Goal: Transaction & Acquisition: Book appointment/travel/reservation

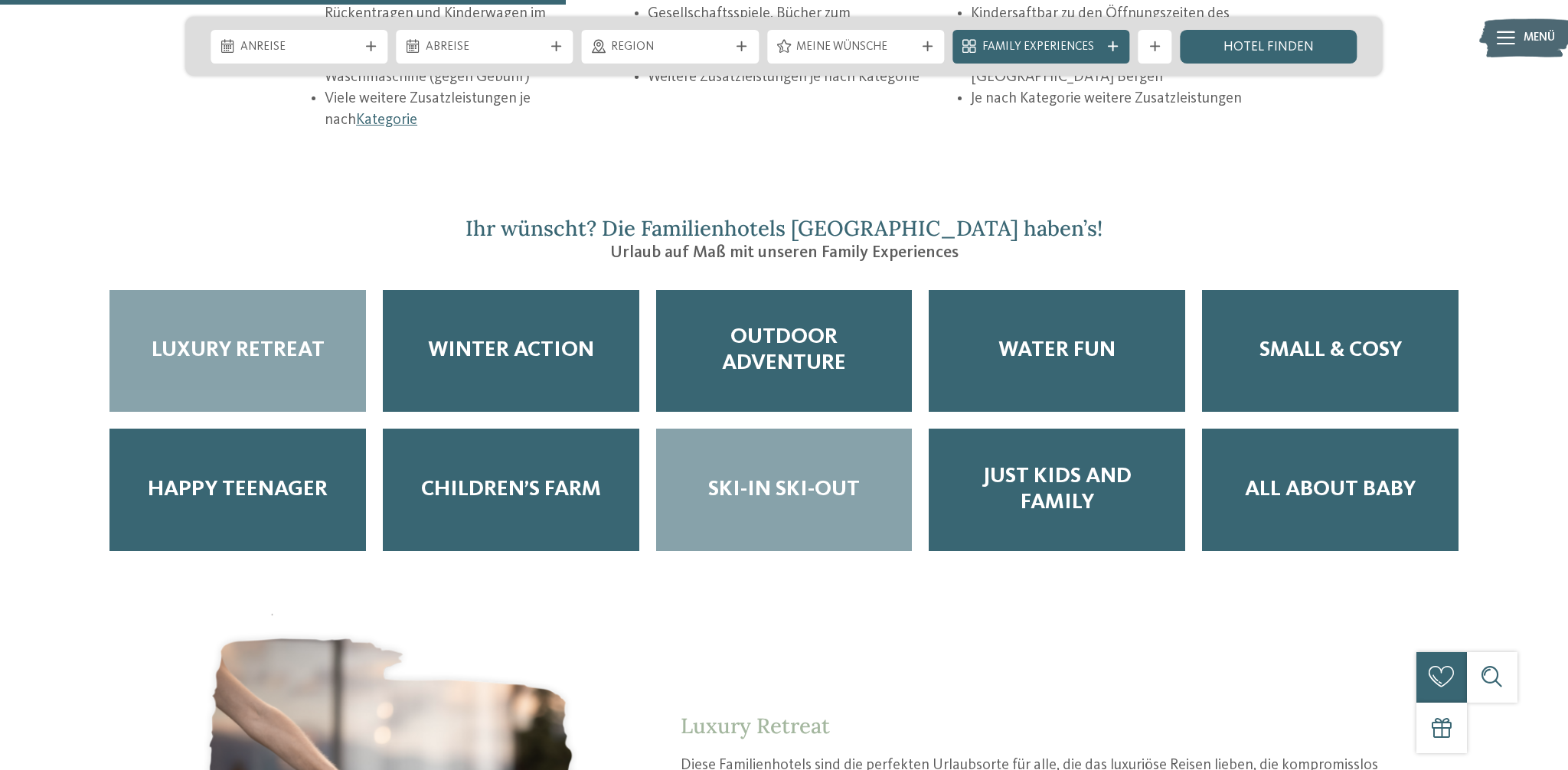
scroll to position [2840, 0]
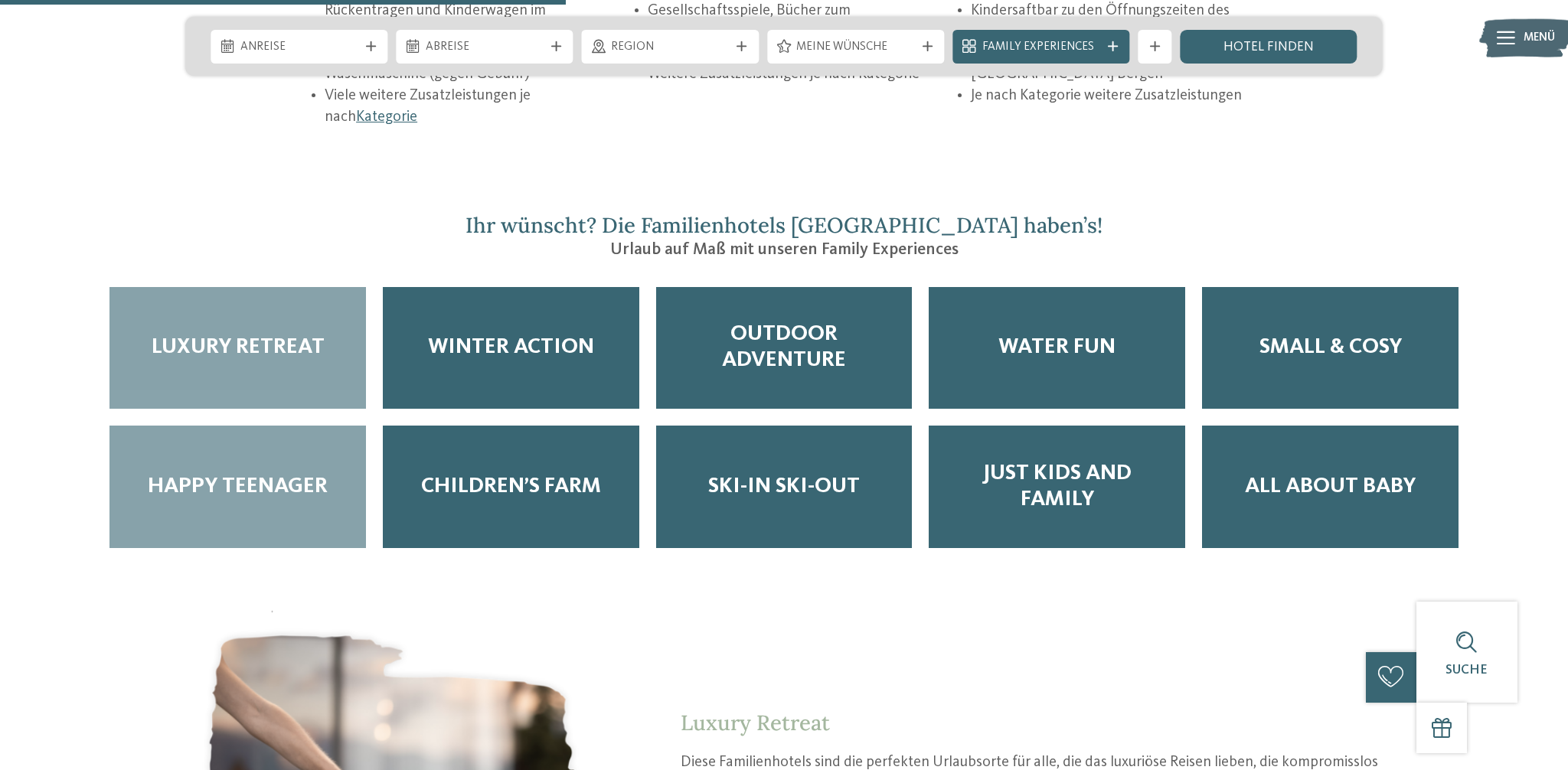
click at [315, 474] on span "Happy Teenager" at bounding box center [237, 487] width 180 height 26
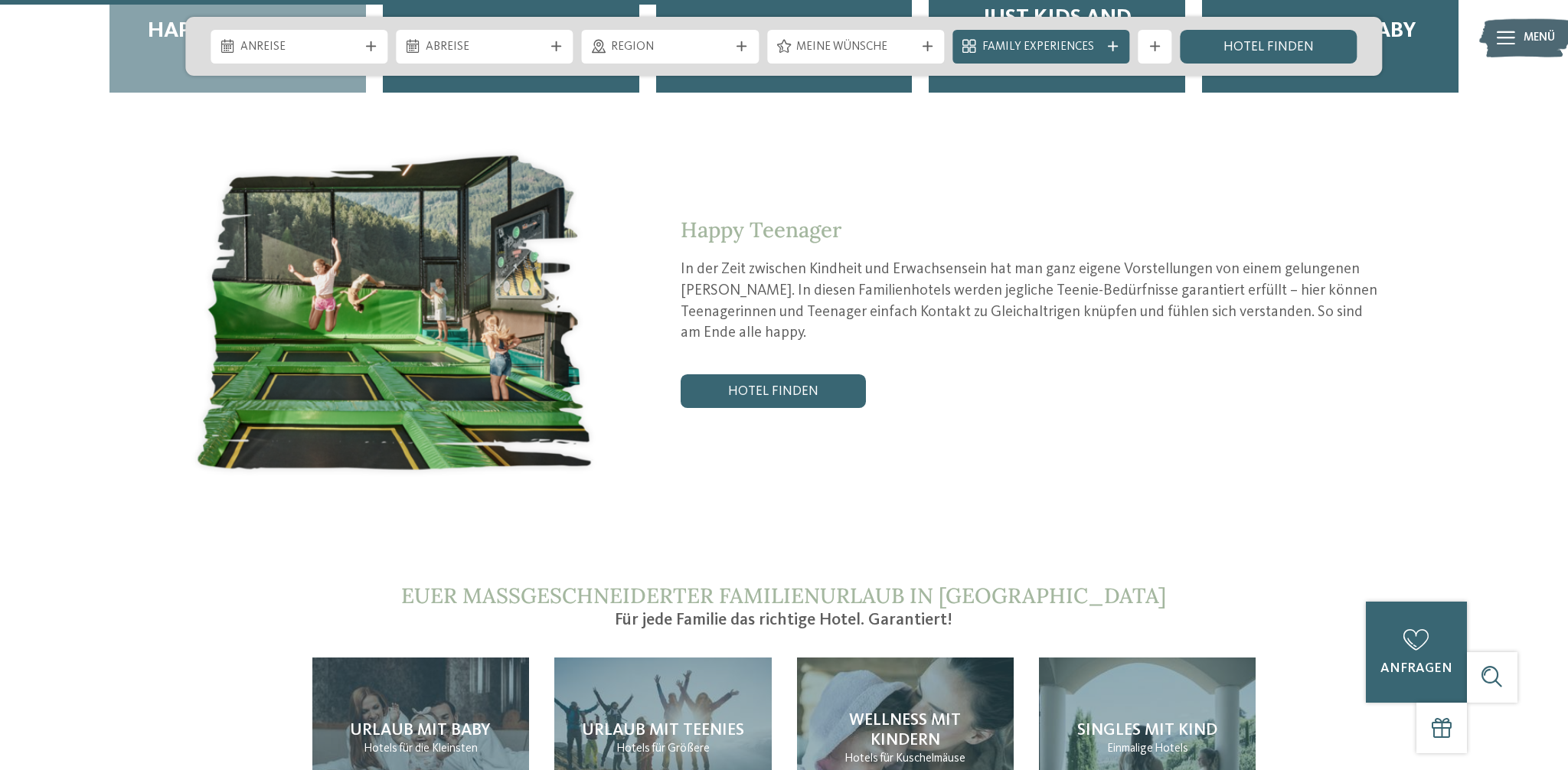
scroll to position [2802, 0]
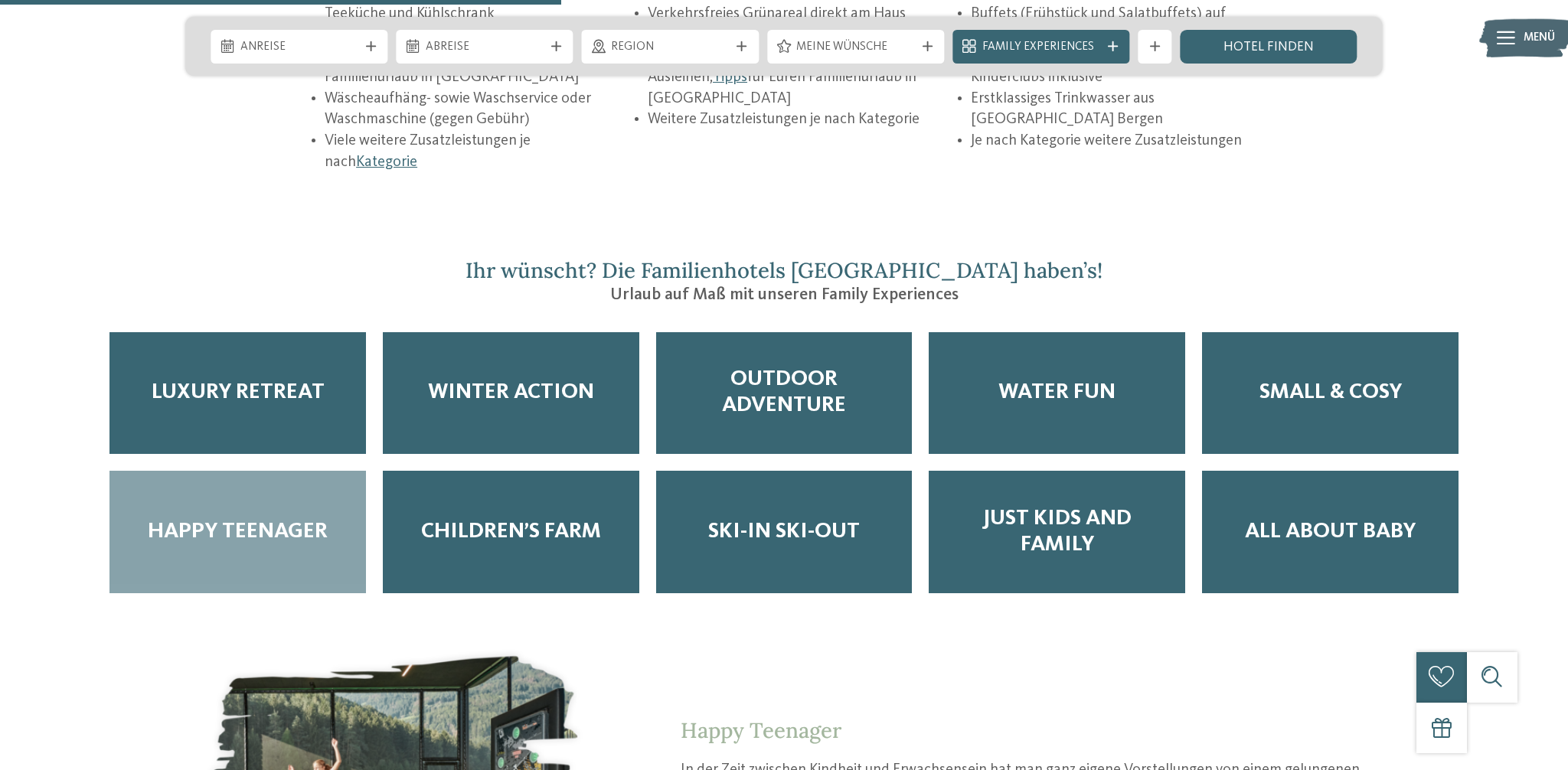
drag, startPoint x: 281, startPoint y: 457, endPoint x: 305, endPoint y: 453, distance: 24.3
click at [281, 519] on span "Happy Teenager" at bounding box center [237, 532] width 180 height 26
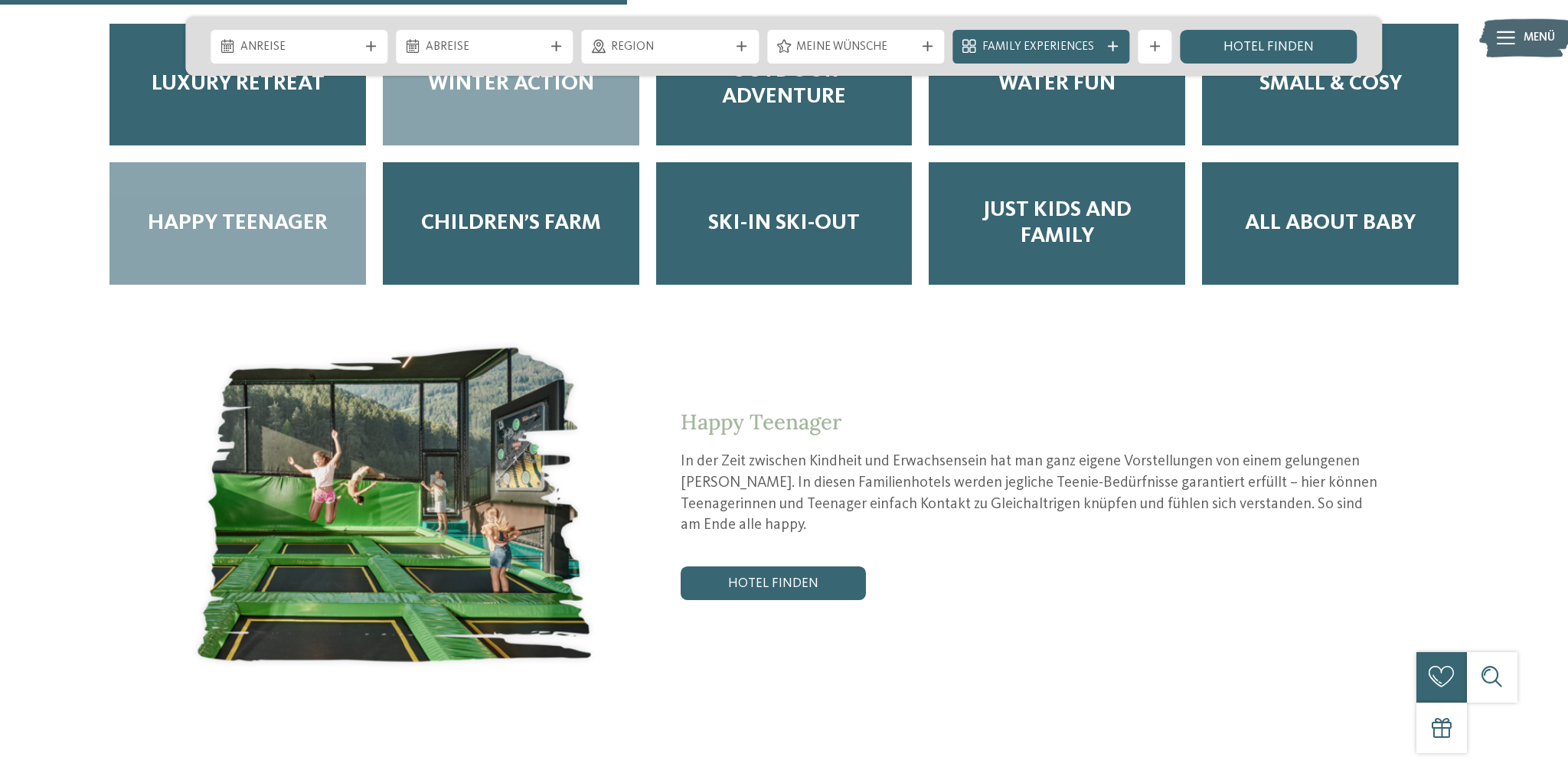
scroll to position [3135, 0]
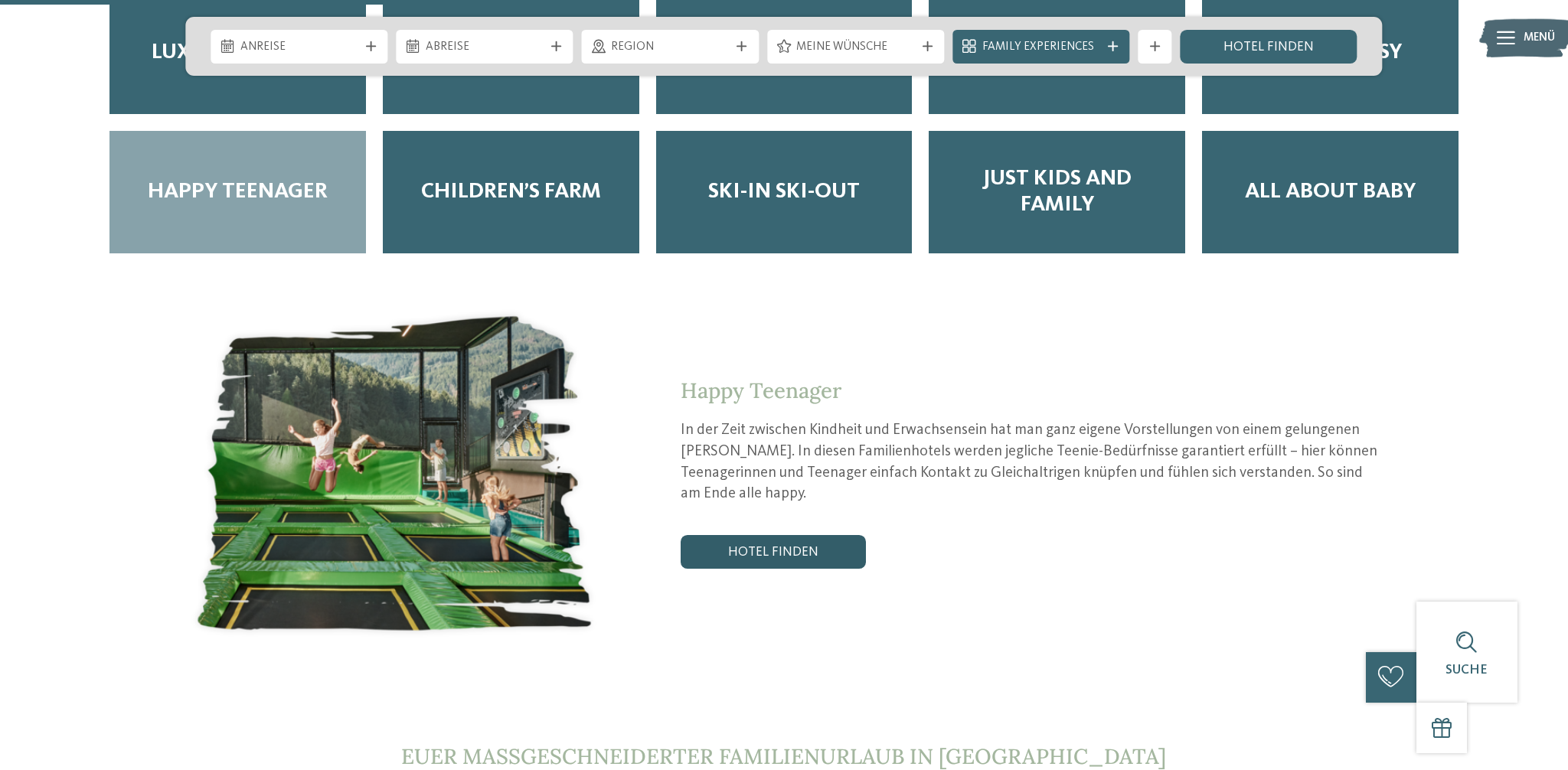
click at [769, 535] on link "Hotel finden" at bounding box center [773, 552] width 185 height 34
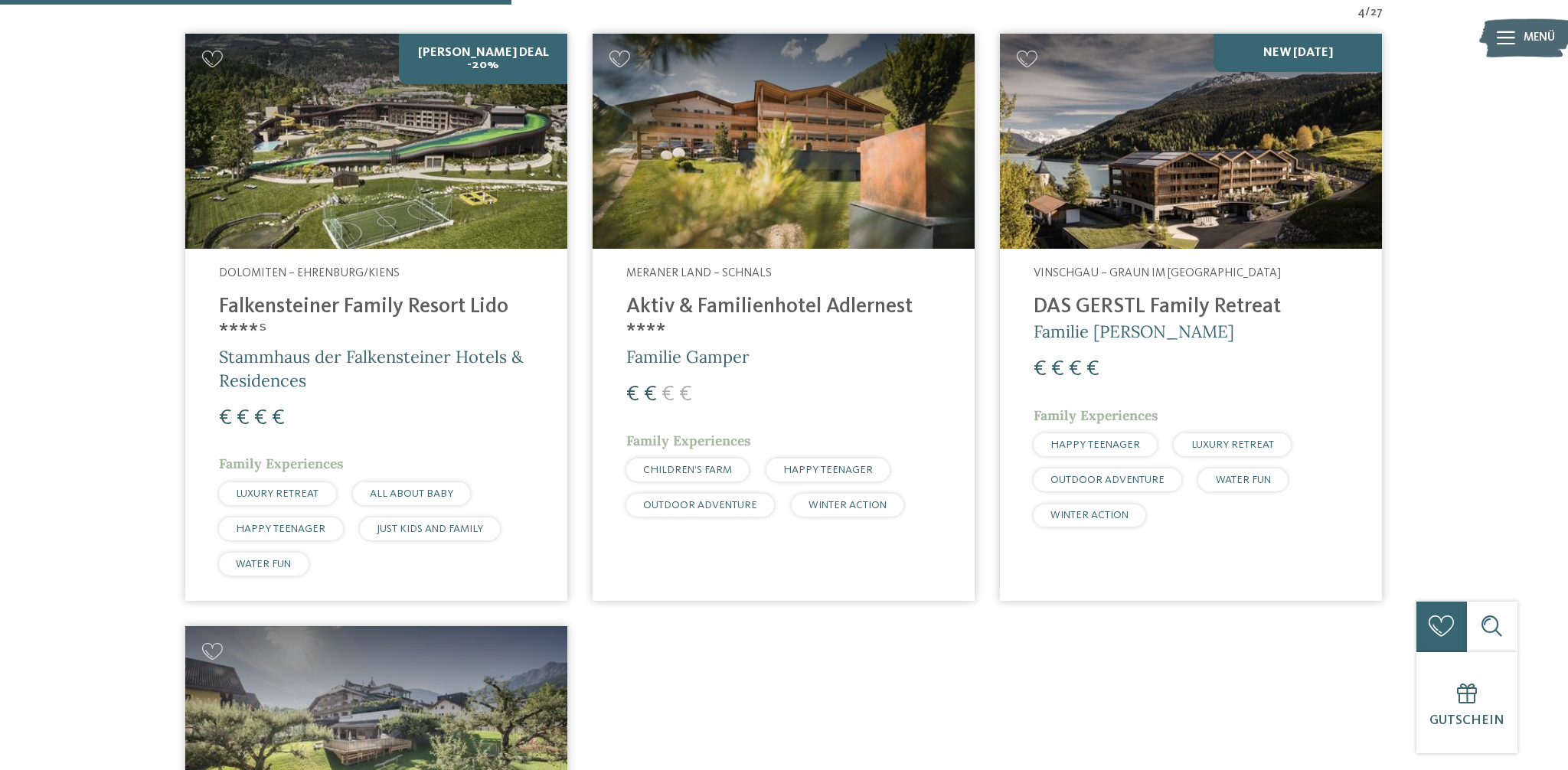
scroll to position [623, 0]
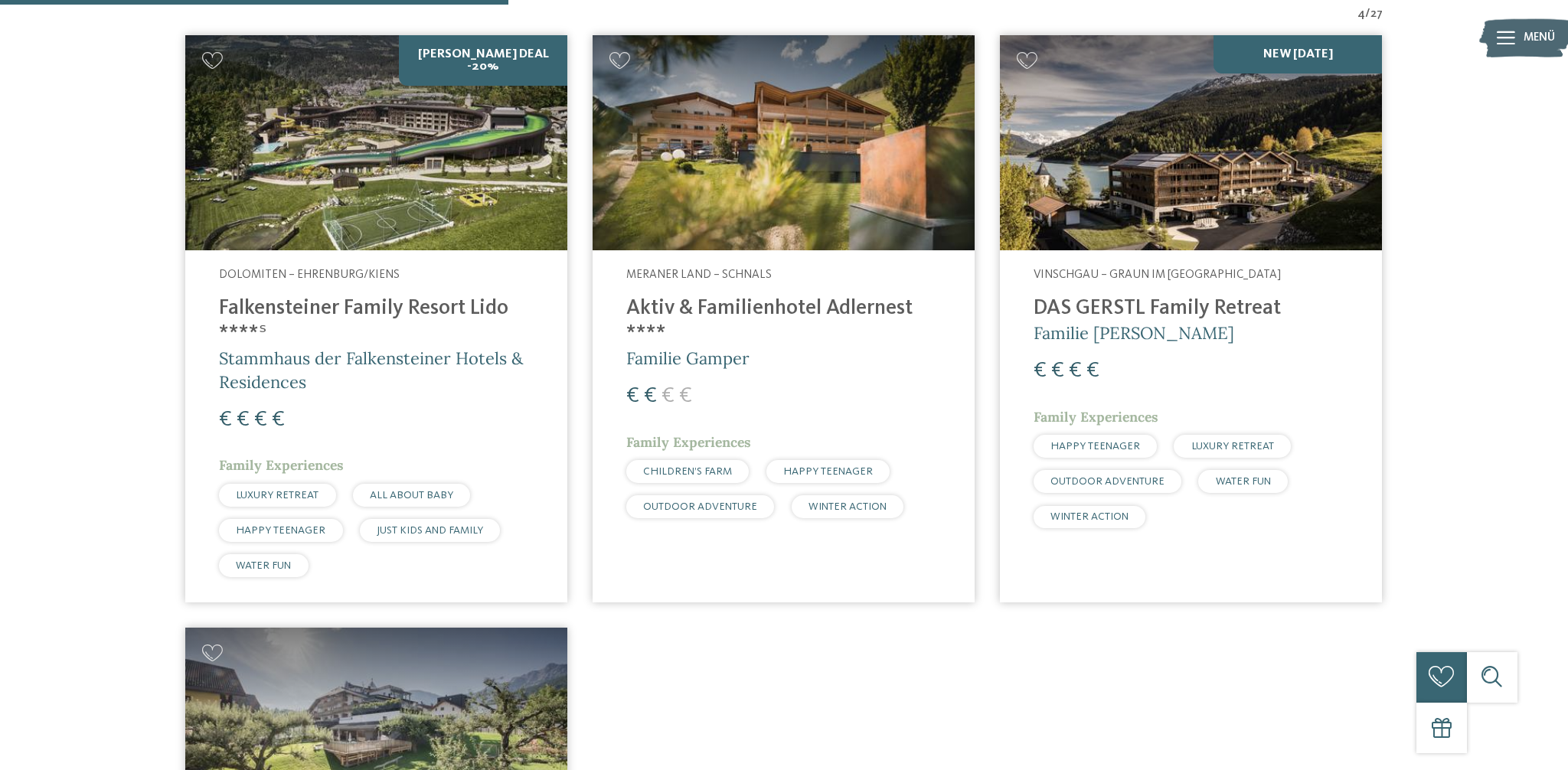
click at [706, 163] on img at bounding box center [783, 143] width 382 height 215
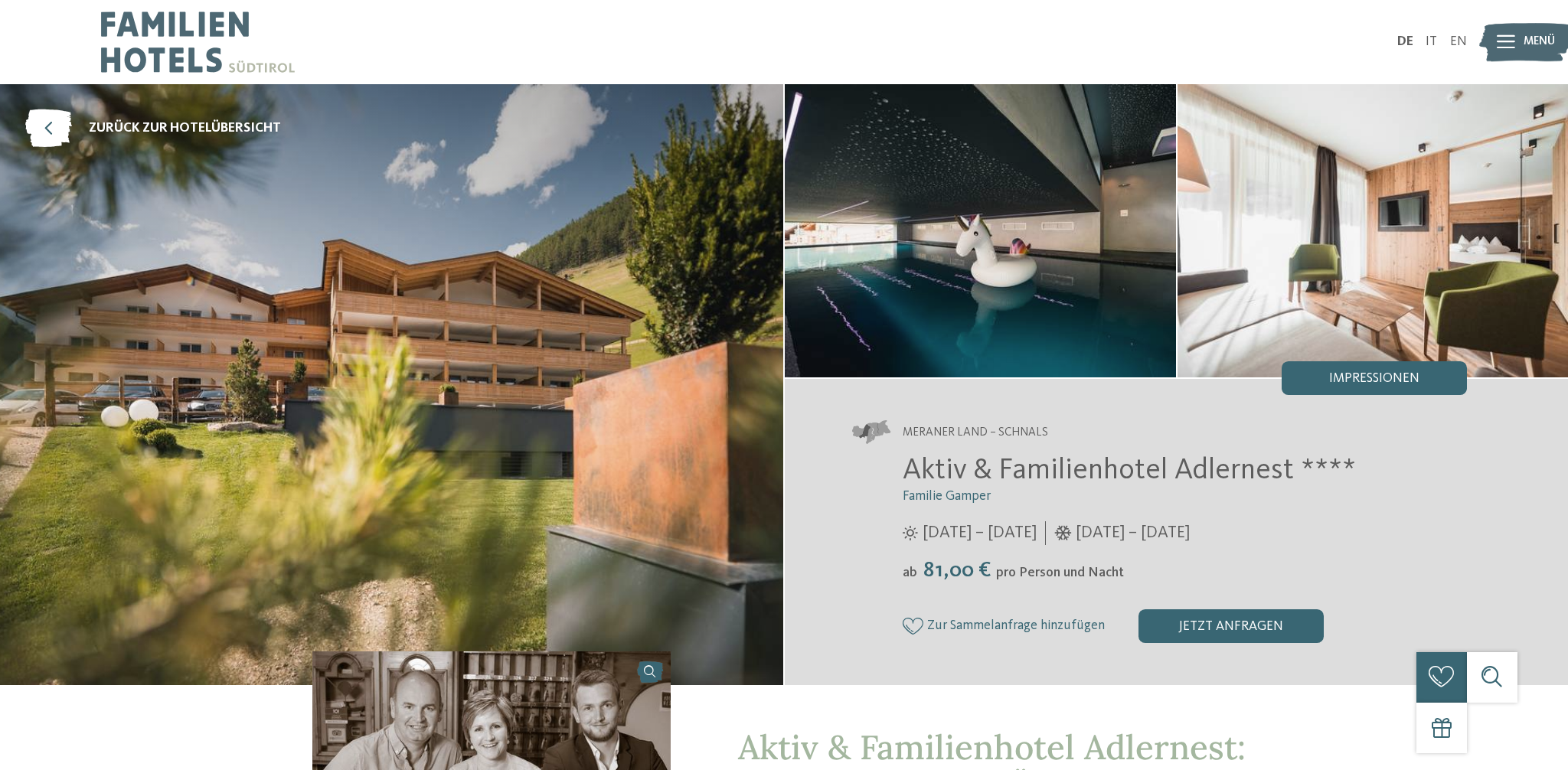
click at [1421, 375] on div "Impressionen" at bounding box center [1373, 377] width 185 height 34
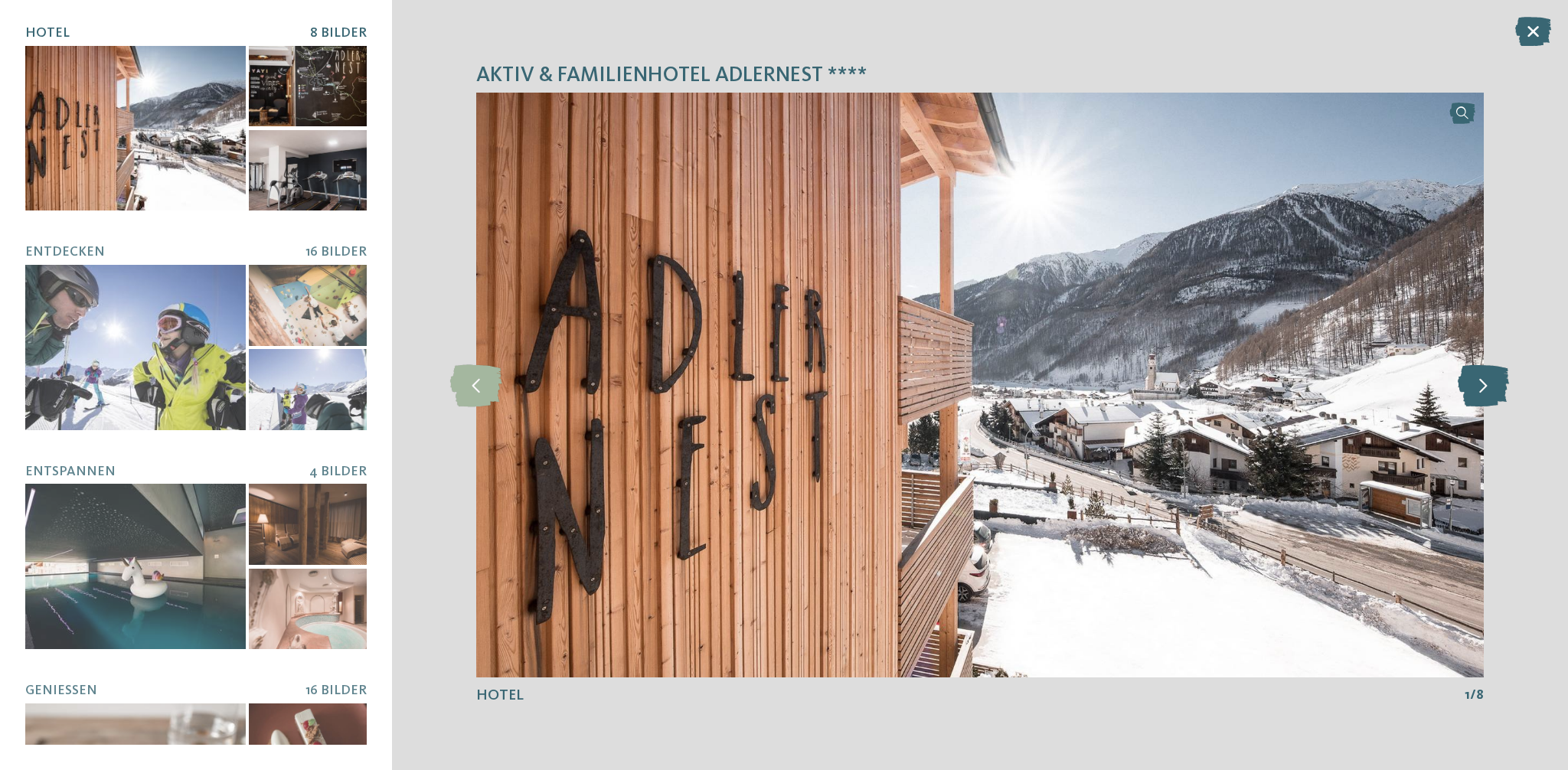
click at [1484, 390] on icon at bounding box center [1483, 385] width 52 height 42
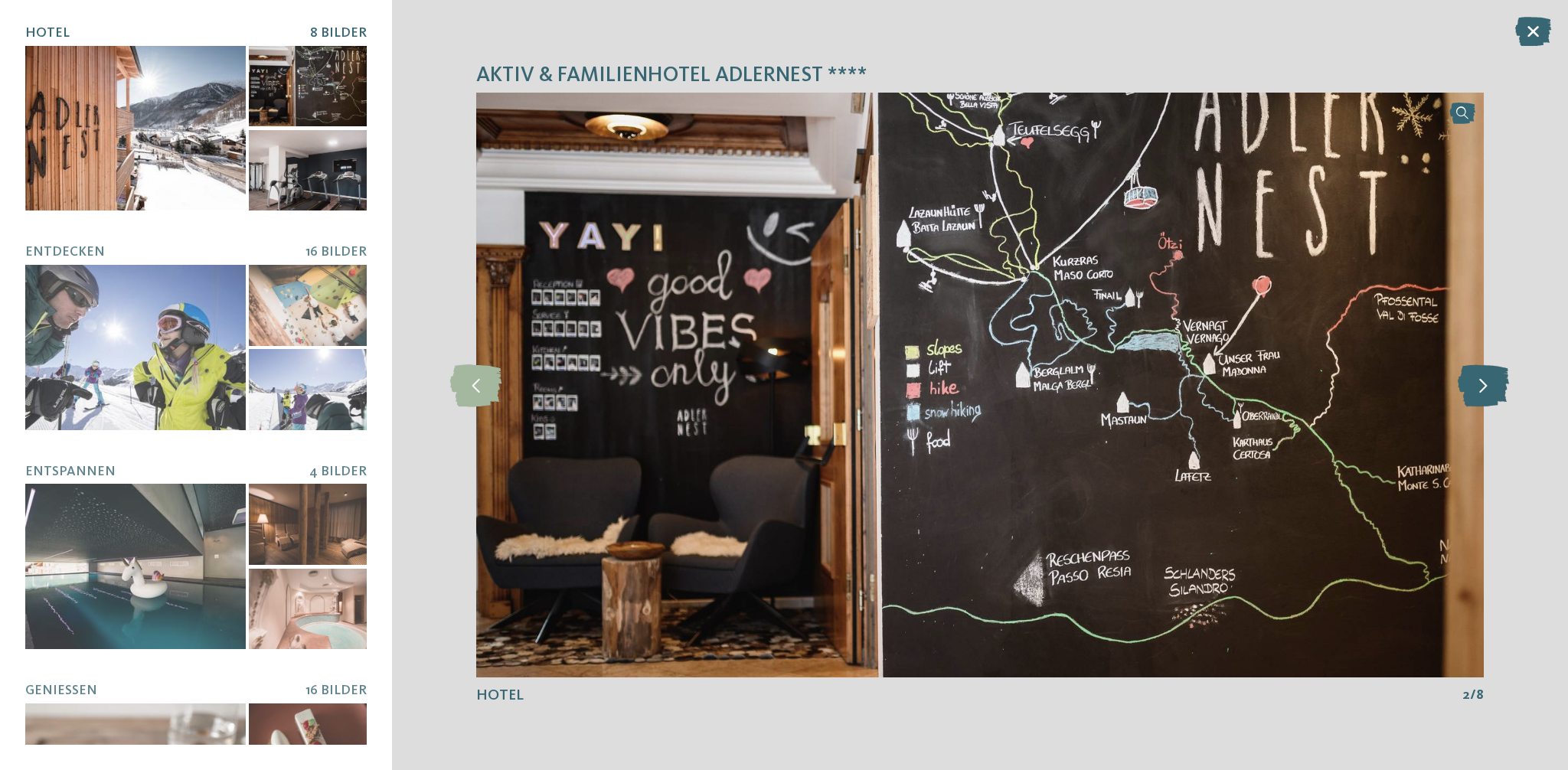
click at [1484, 390] on icon at bounding box center [1483, 385] width 52 height 42
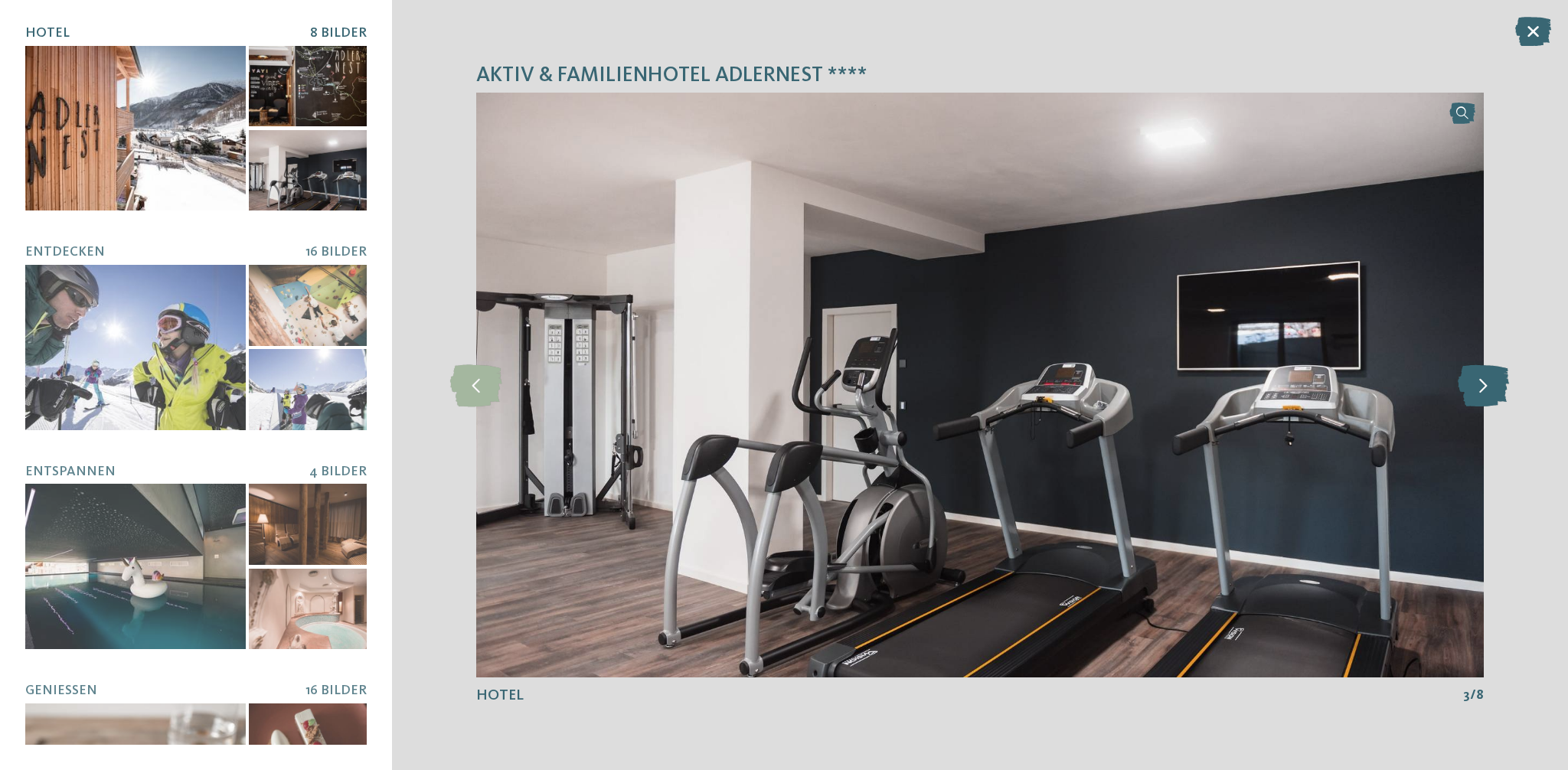
click at [1484, 390] on icon at bounding box center [1483, 385] width 52 height 42
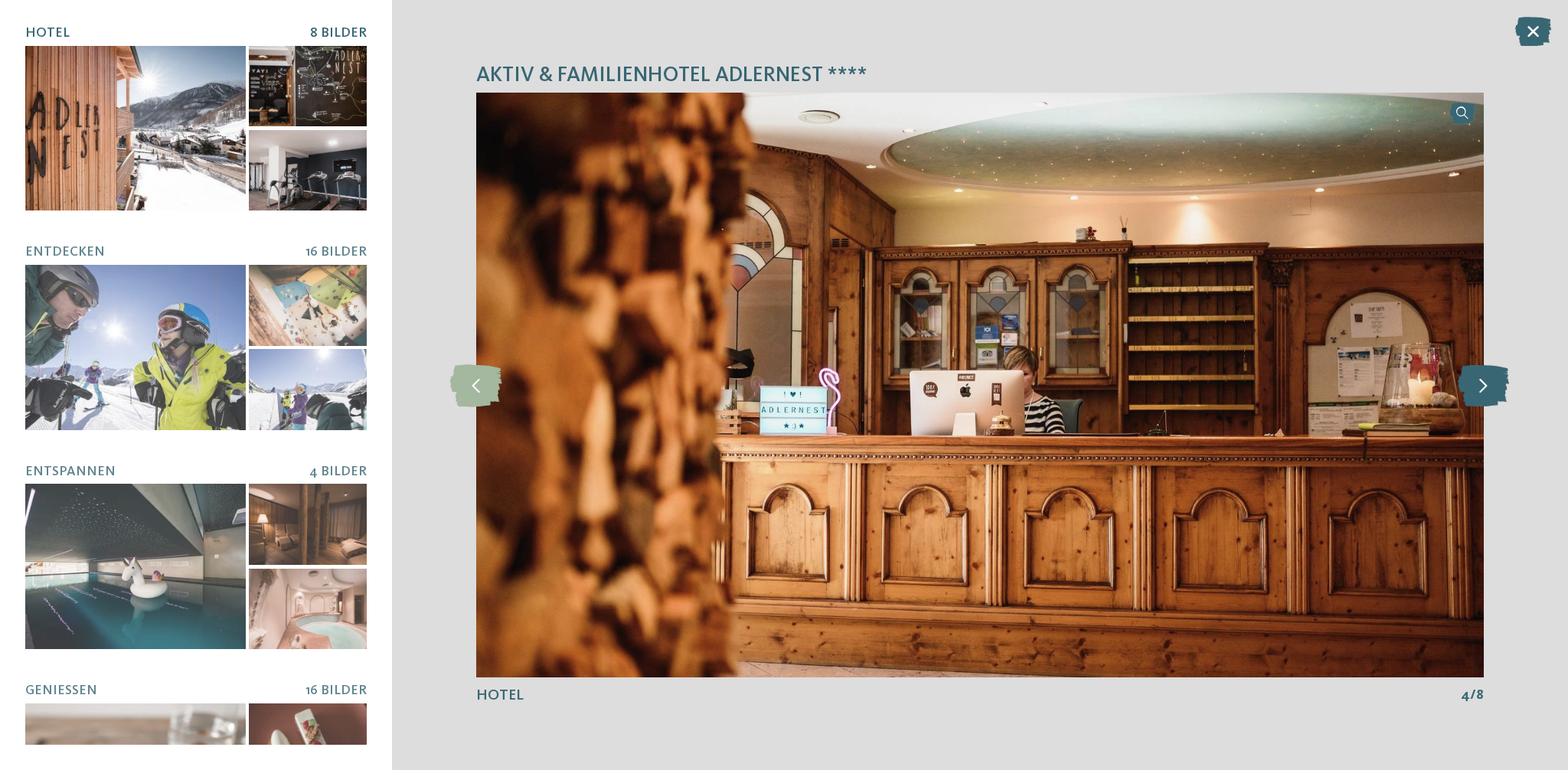
click at [1484, 390] on icon at bounding box center [1483, 385] width 52 height 42
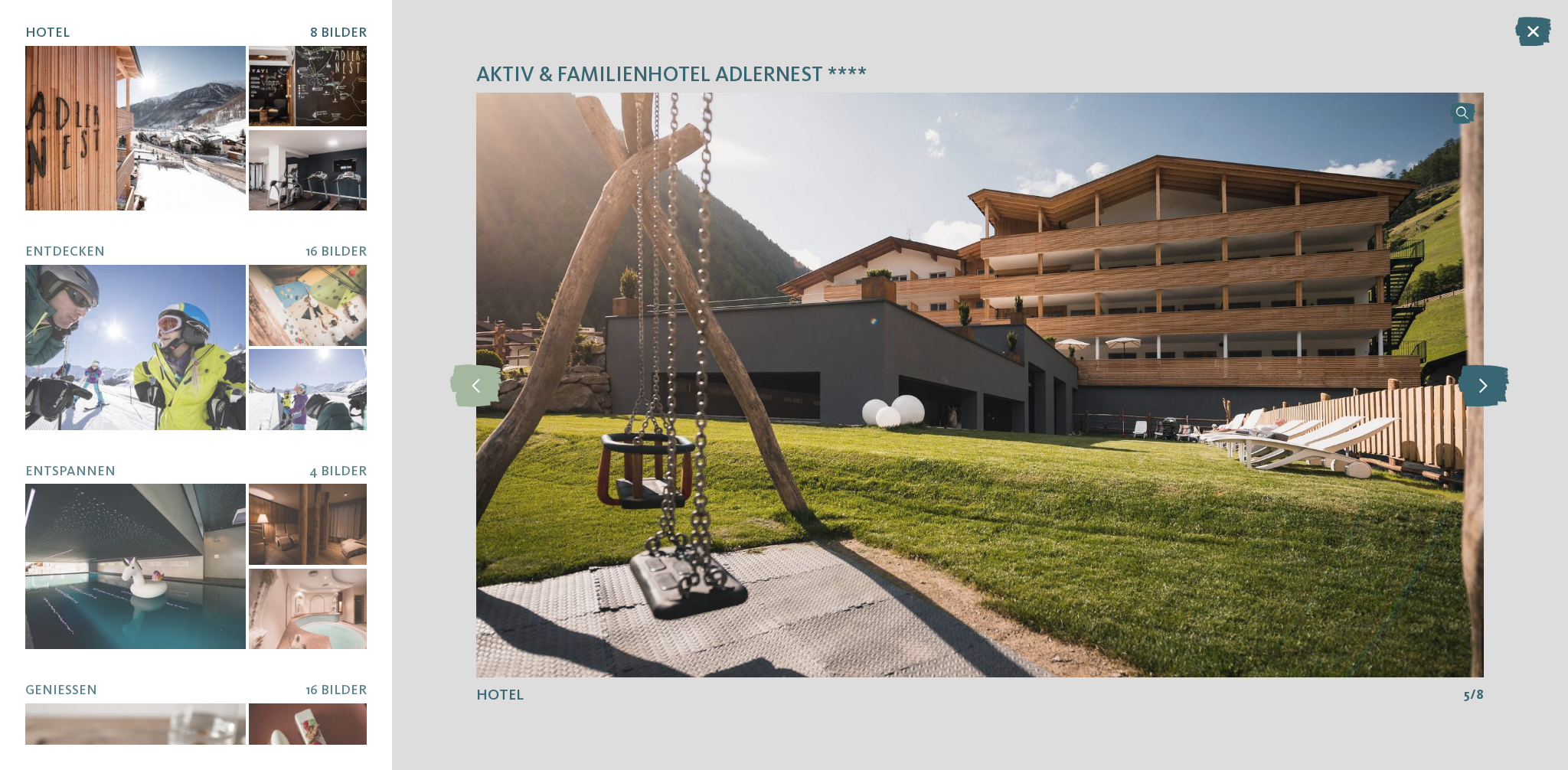
click at [1484, 390] on icon at bounding box center [1483, 385] width 52 height 42
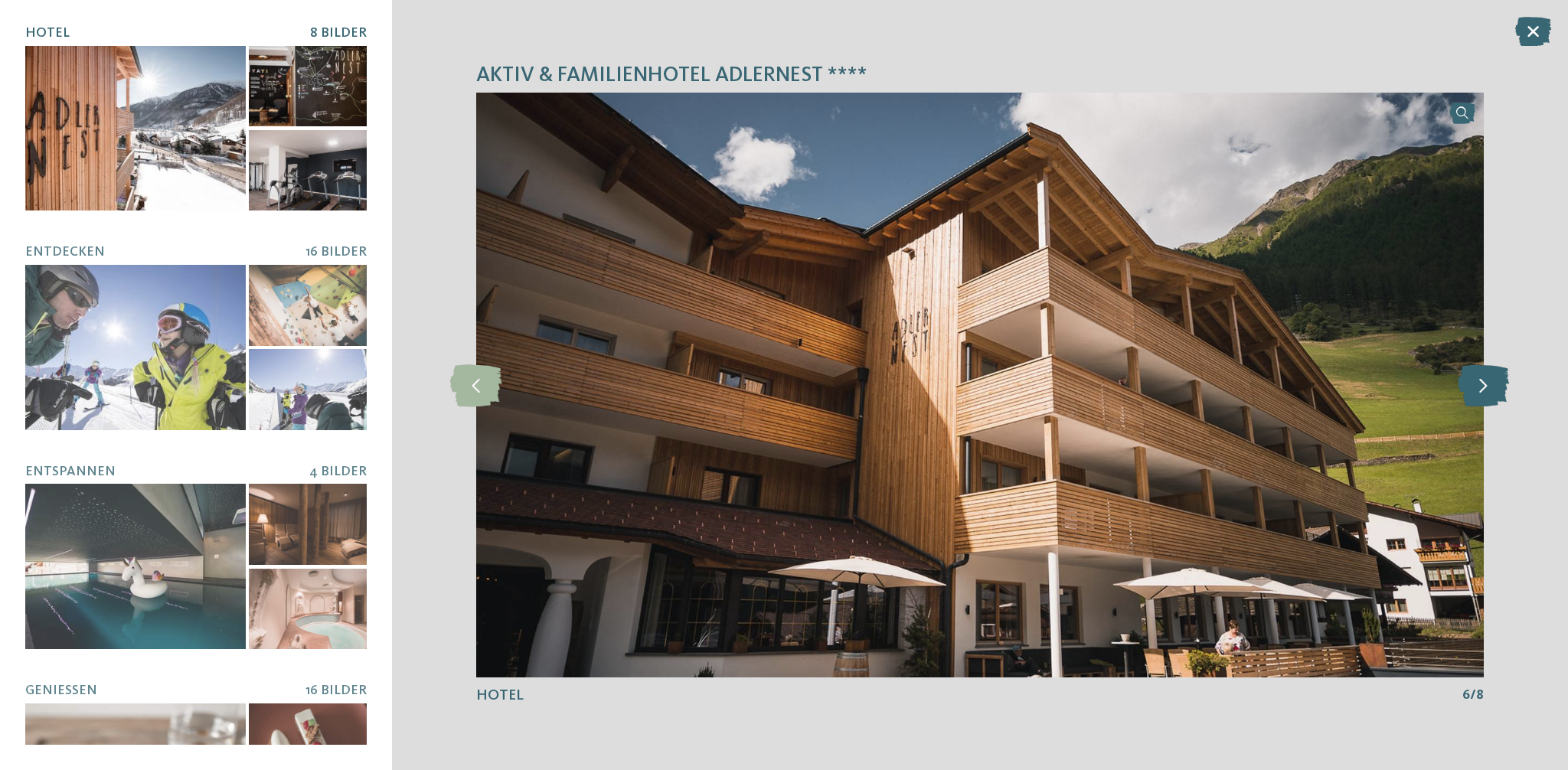
click at [1484, 390] on icon at bounding box center [1483, 385] width 52 height 42
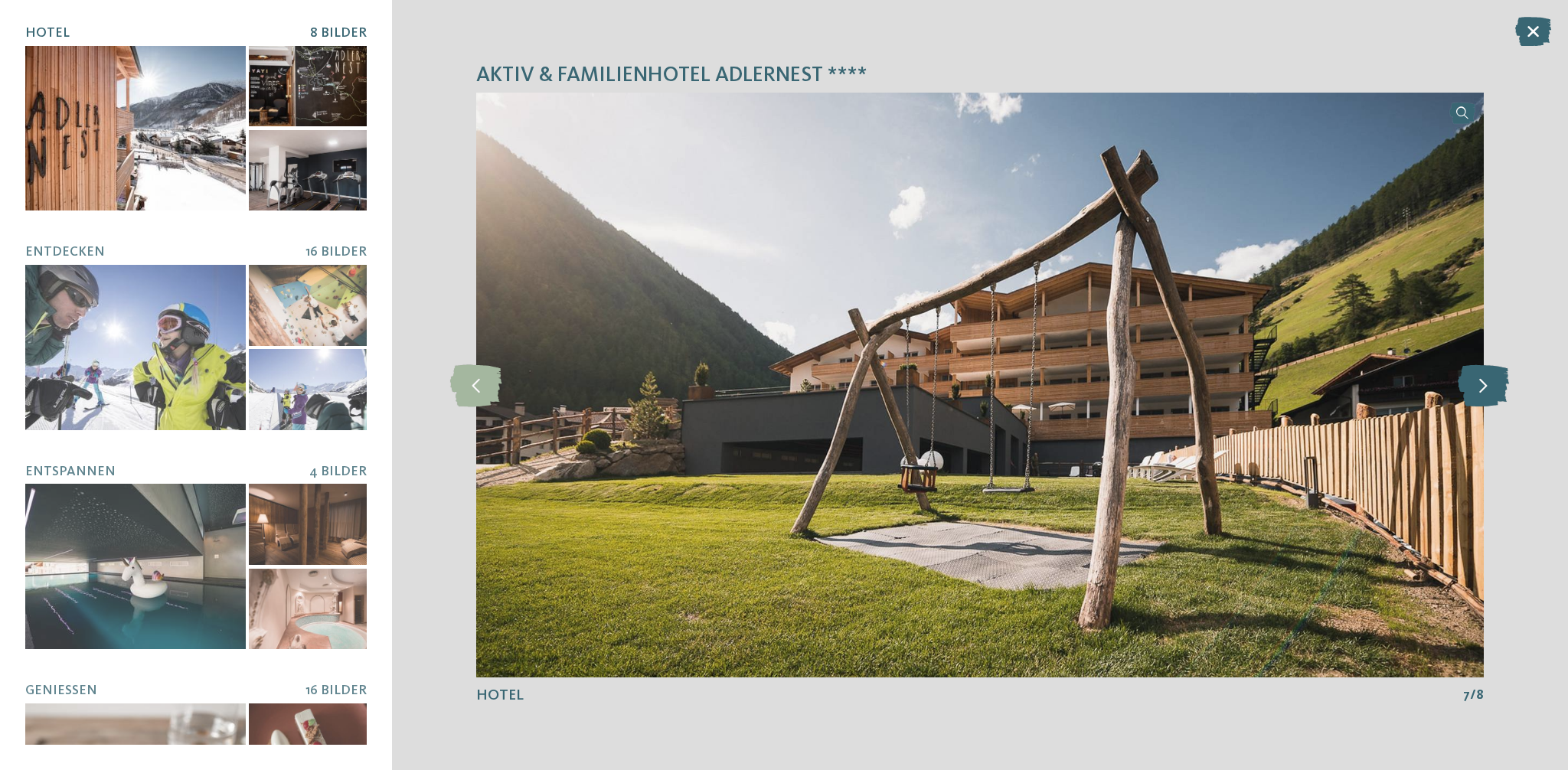
click at [1484, 390] on icon at bounding box center [1483, 385] width 52 height 42
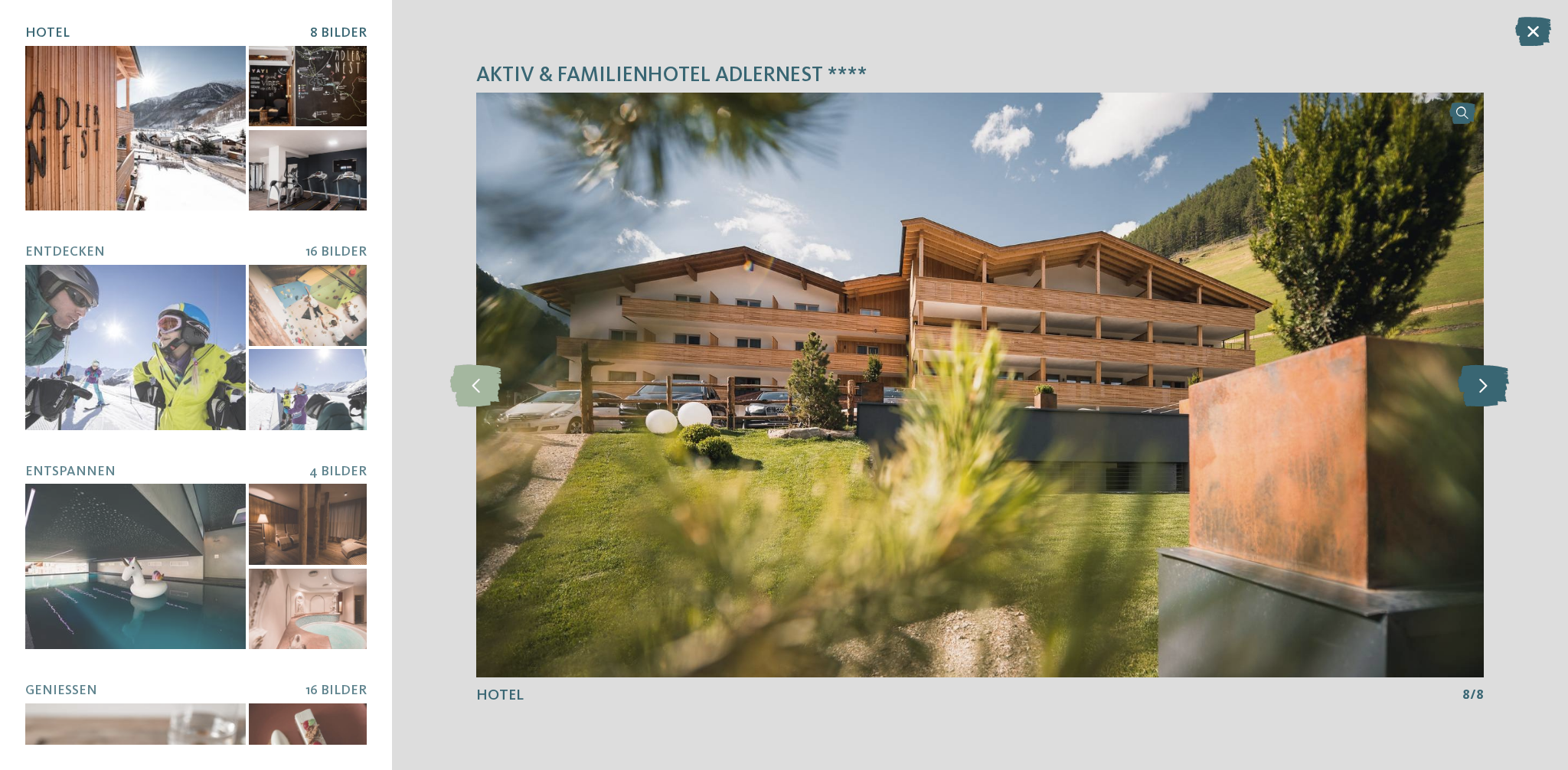
click at [1484, 390] on icon at bounding box center [1483, 385] width 52 height 42
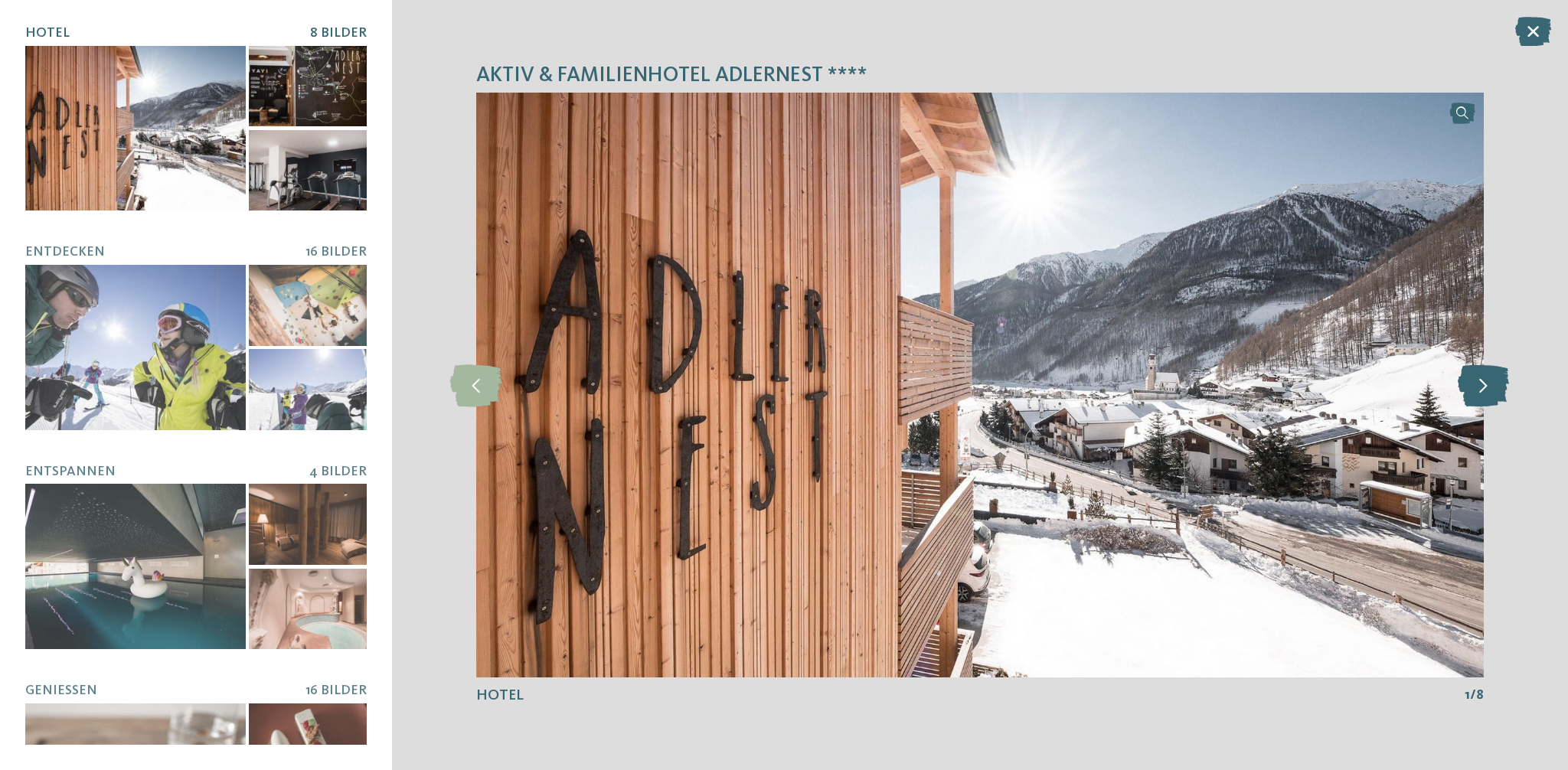
click at [1484, 390] on icon at bounding box center [1483, 385] width 52 height 42
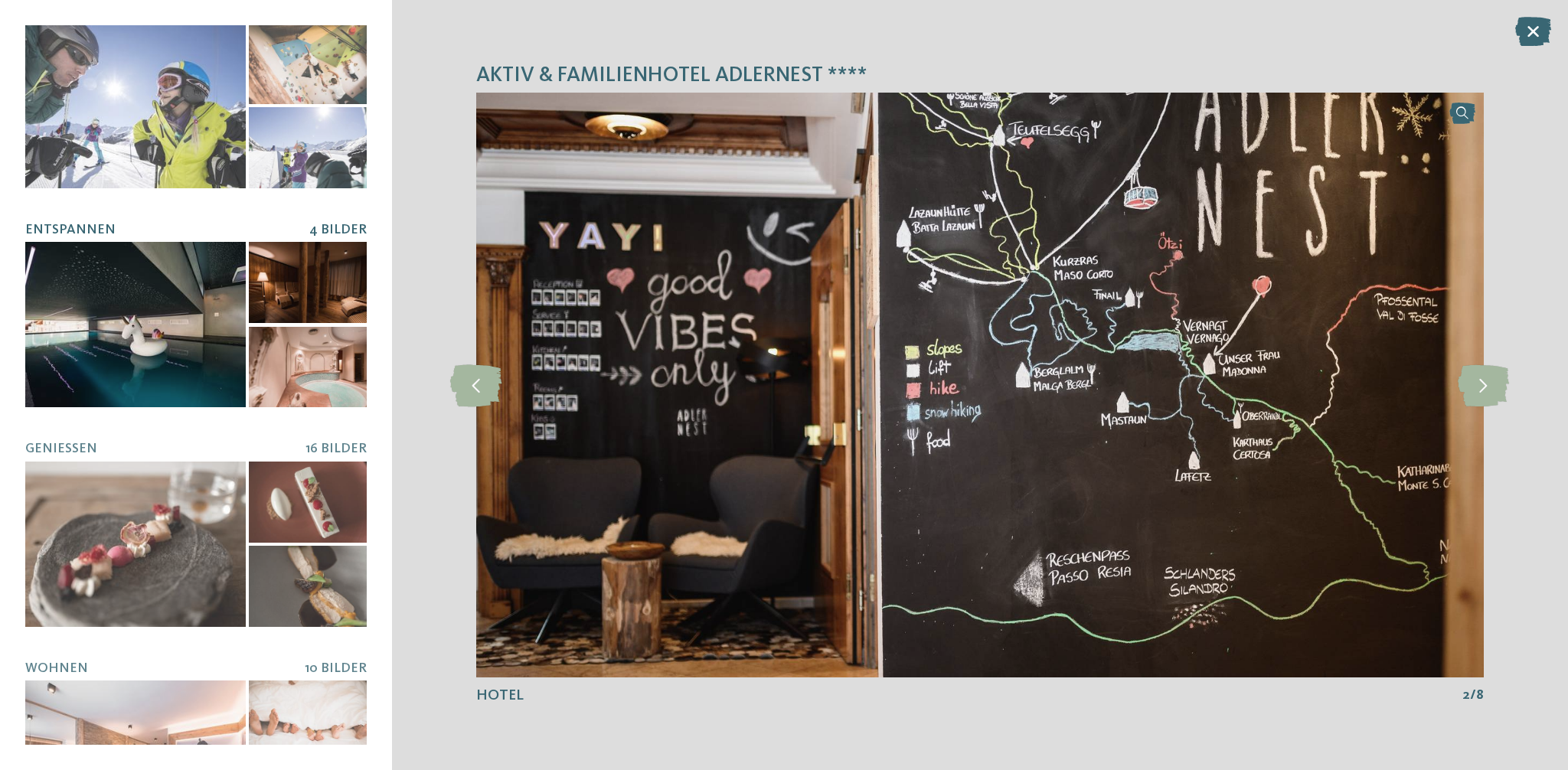
scroll to position [343, 0]
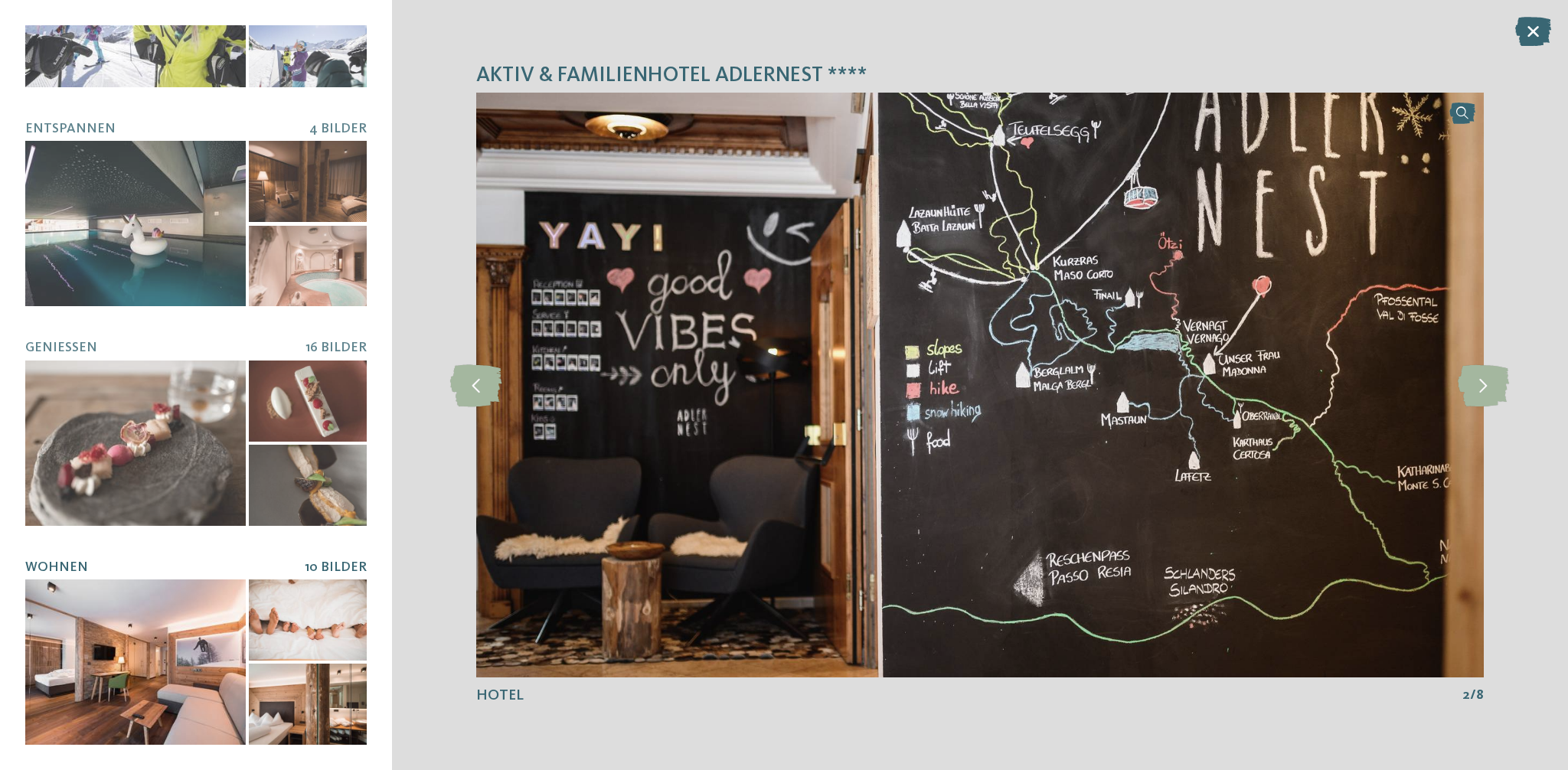
click at [146, 571] on h5 "Wohnen" at bounding box center [165, 567] width 280 height 16
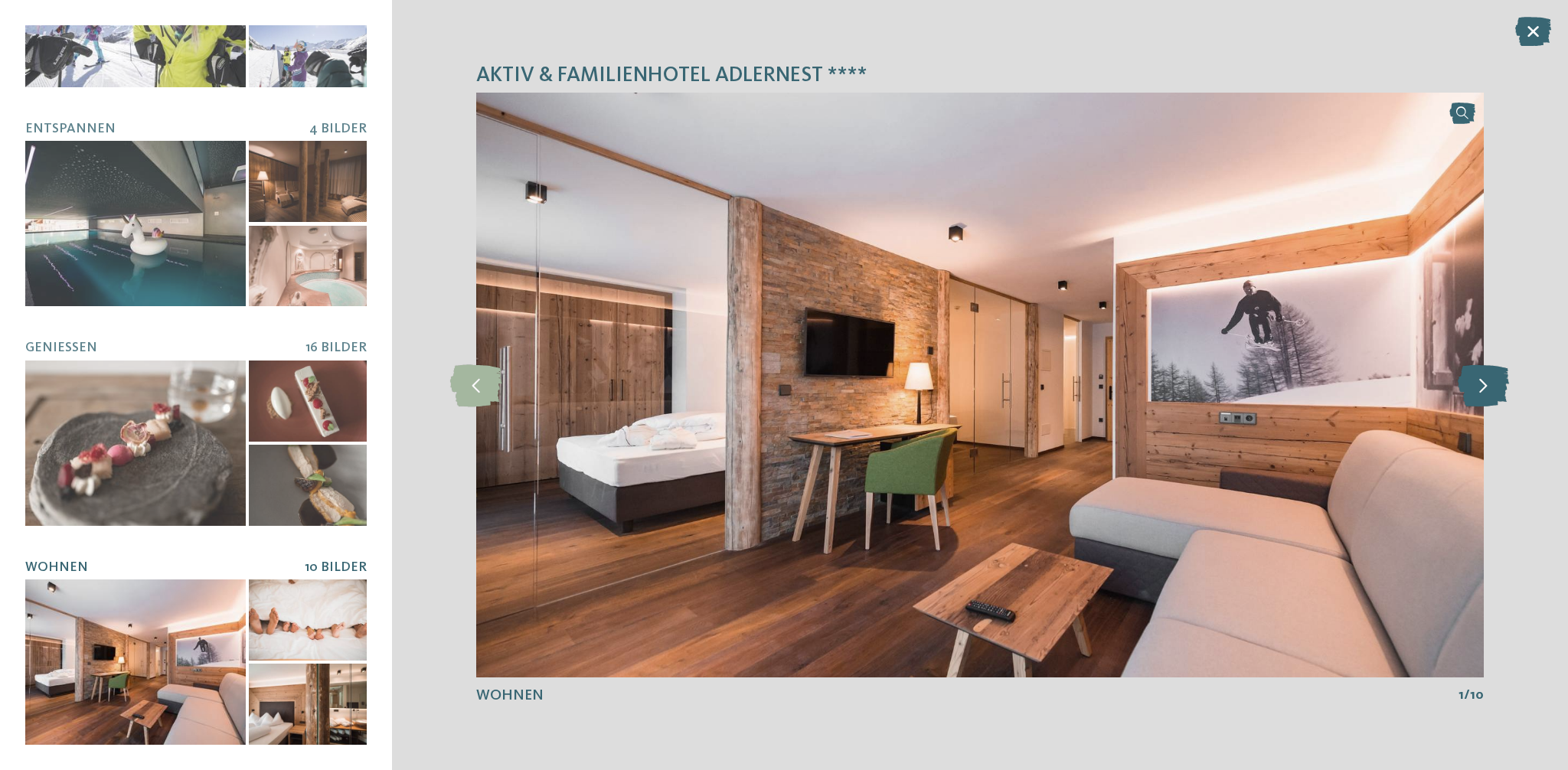
click at [1476, 389] on icon at bounding box center [1483, 385] width 52 height 42
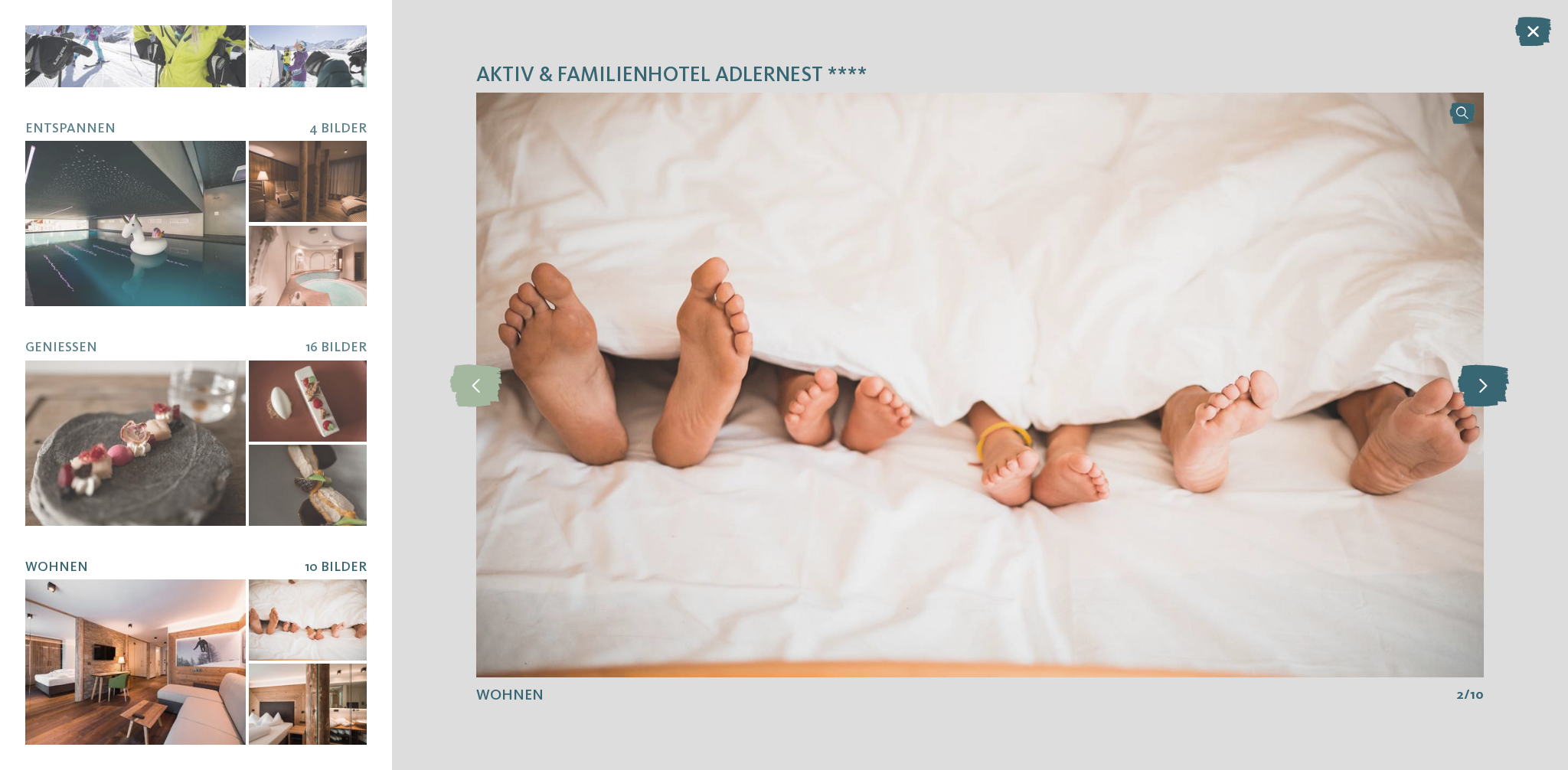
click at [1476, 389] on icon at bounding box center [1483, 385] width 52 height 42
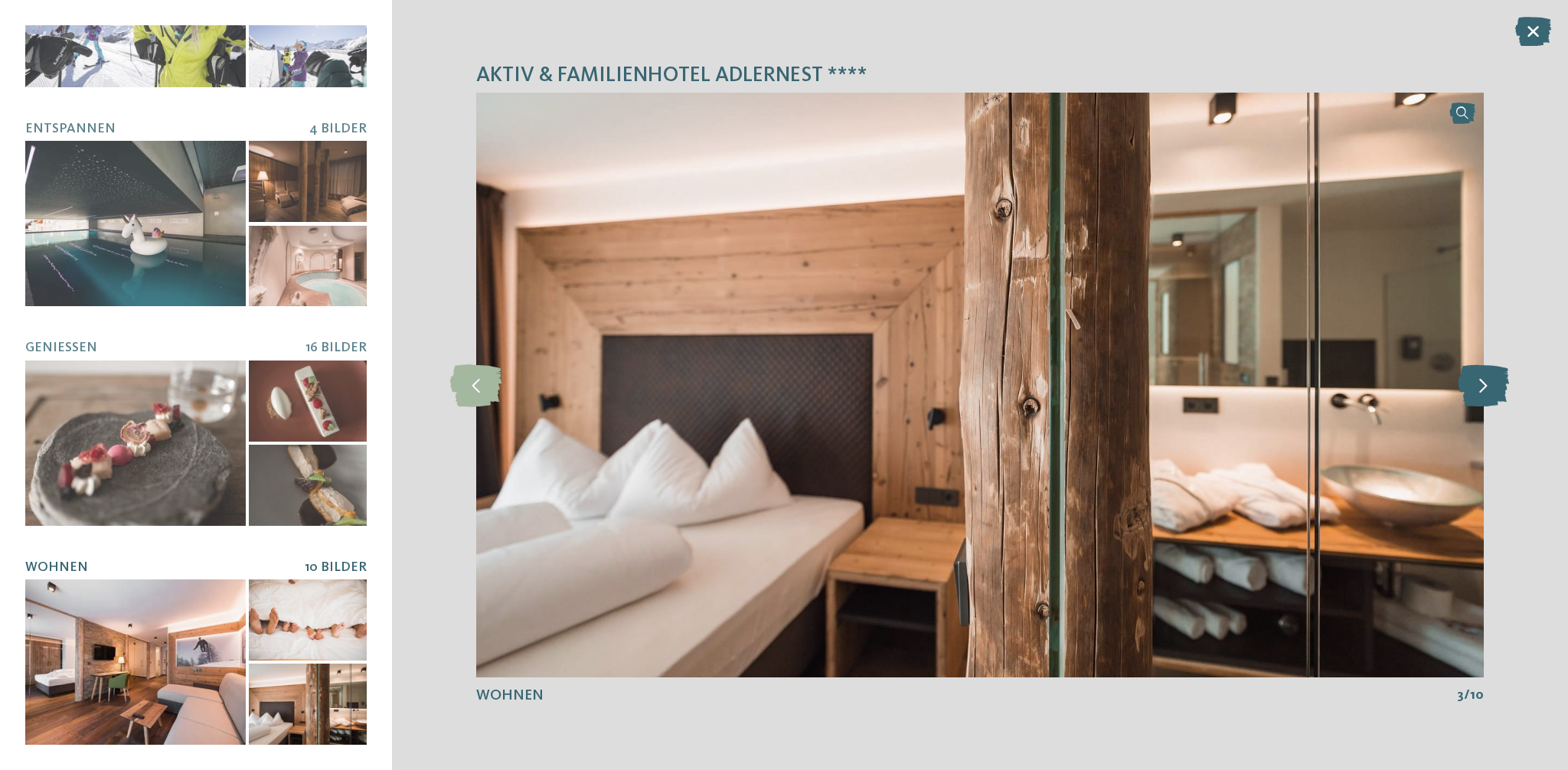
click at [1482, 388] on icon at bounding box center [1483, 385] width 52 height 42
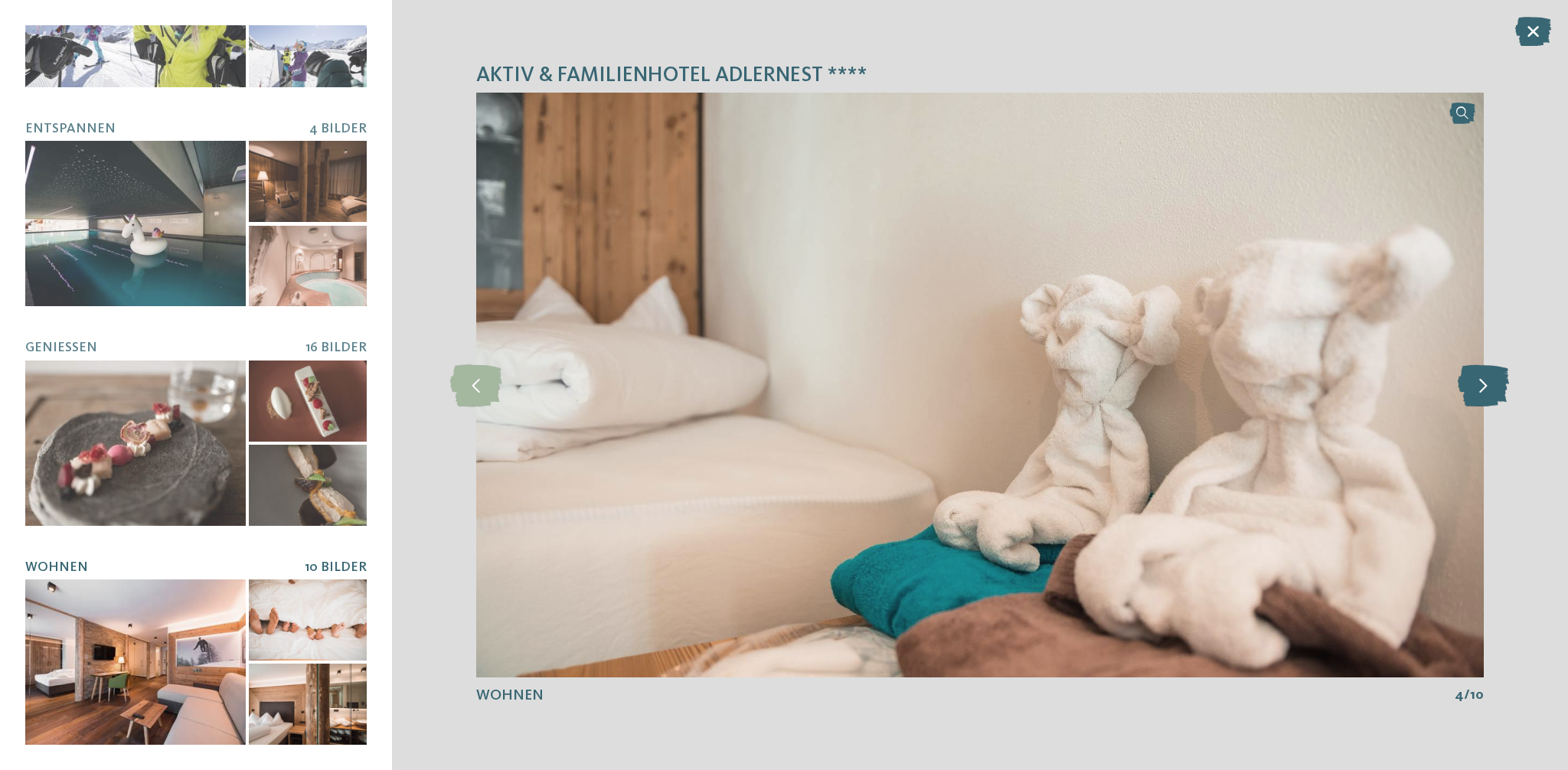
click at [1482, 388] on icon at bounding box center [1483, 385] width 52 height 42
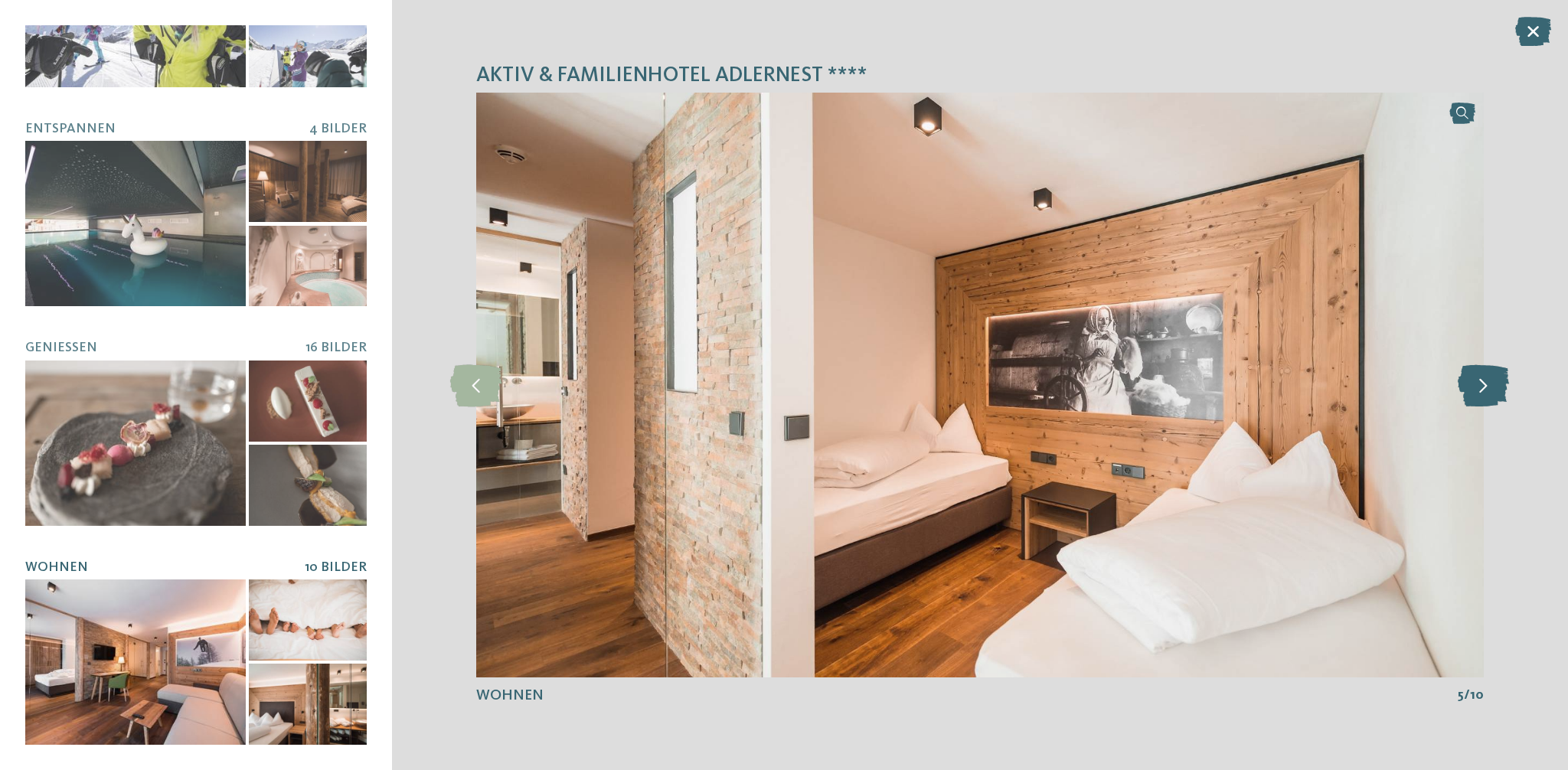
click at [1481, 389] on icon at bounding box center [1483, 385] width 52 height 42
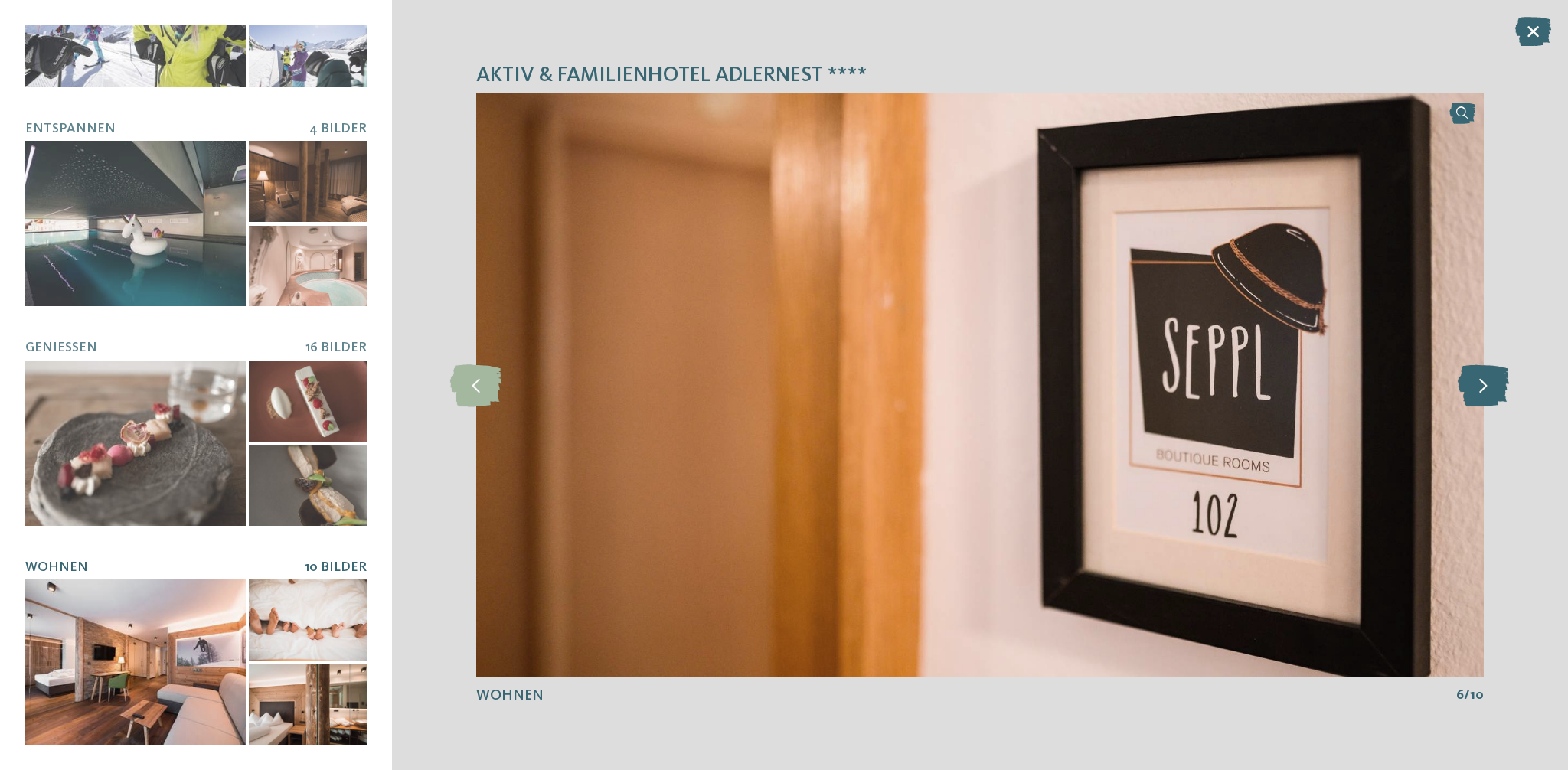
click at [1482, 389] on icon at bounding box center [1483, 385] width 52 height 42
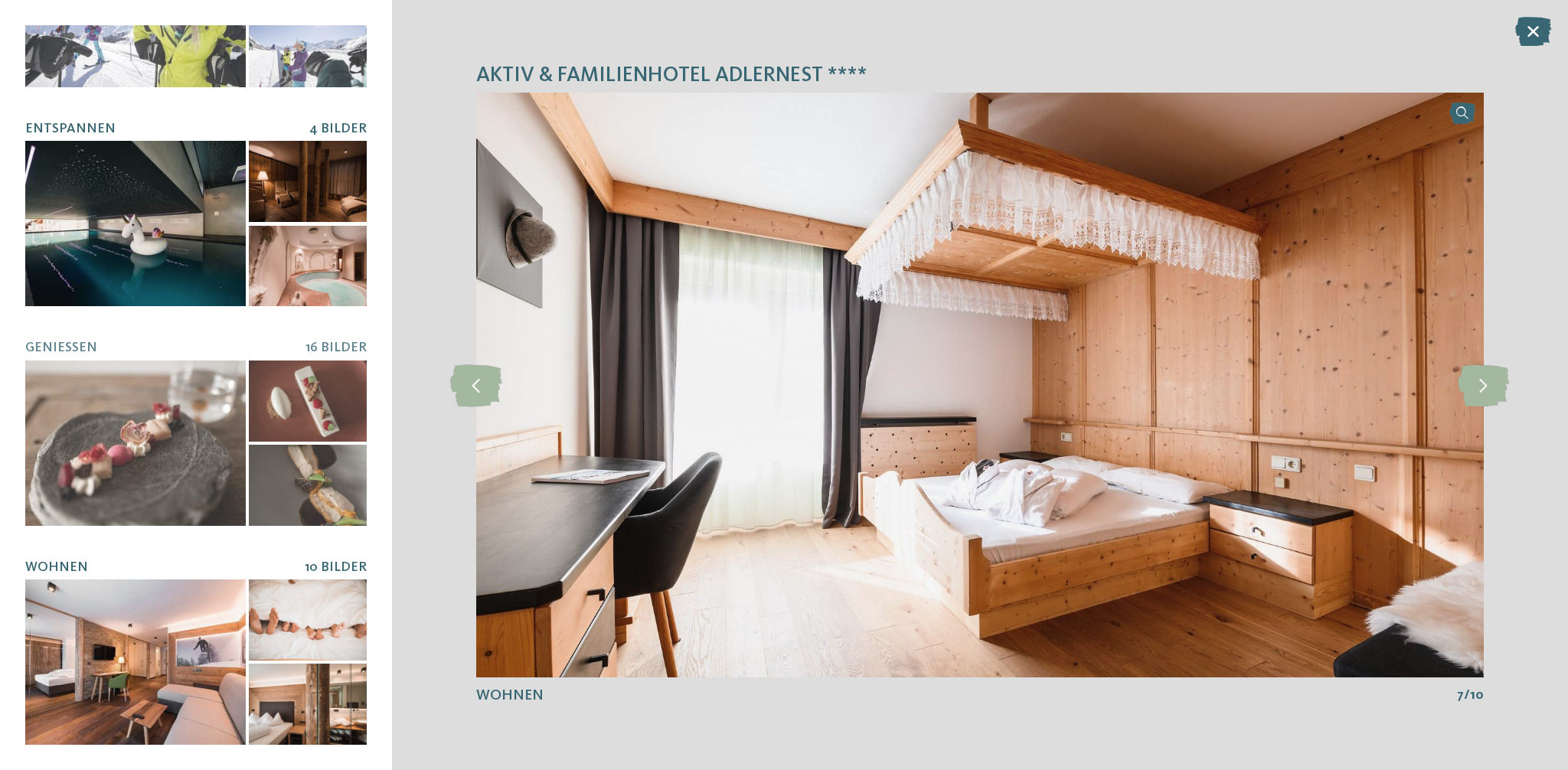
click at [195, 206] on div at bounding box center [135, 223] width 220 height 166
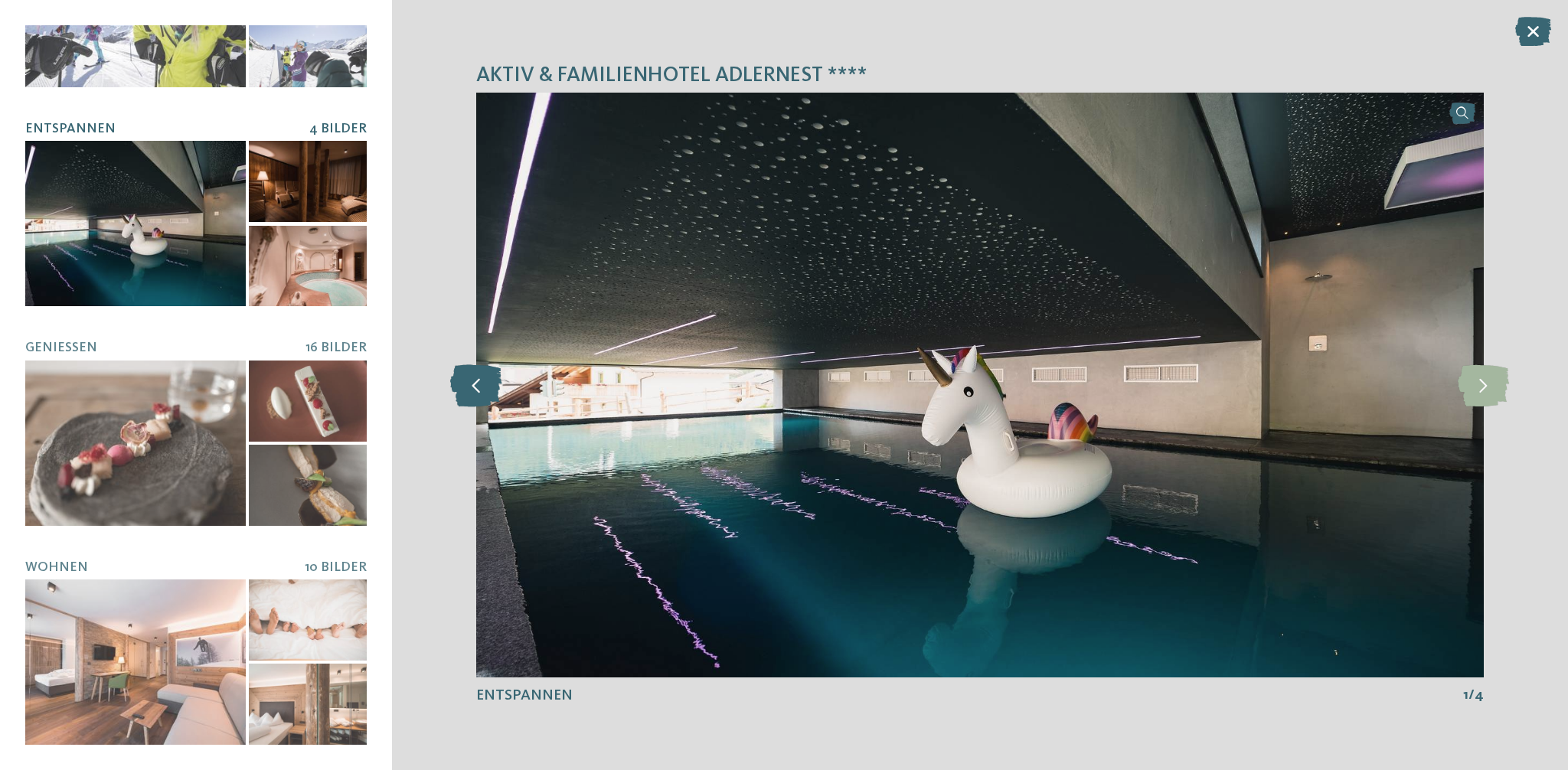
click at [485, 382] on icon at bounding box center [476, 385] width 52 height 42
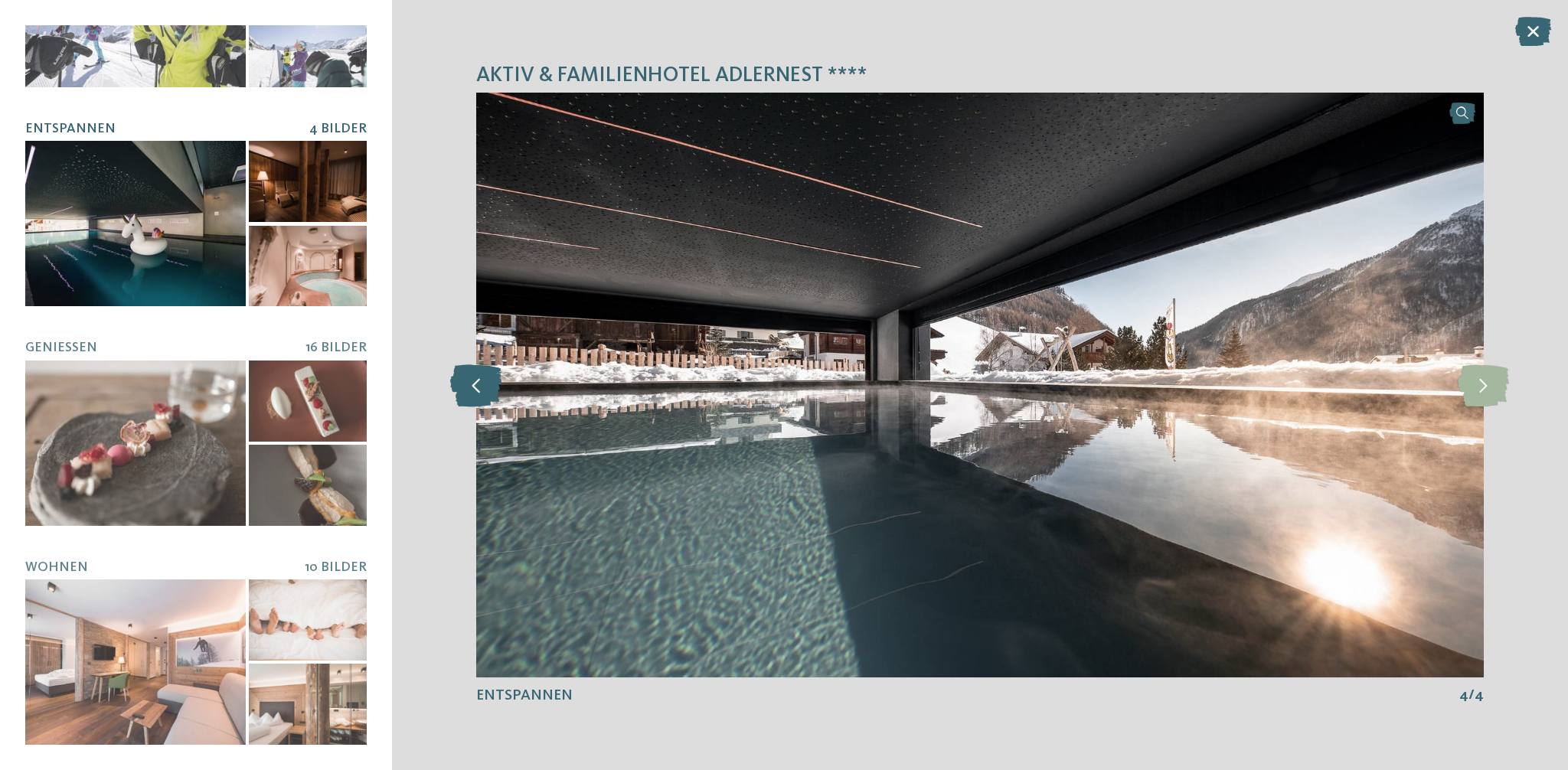
click at [485, 384] on icon at bounding box center [476, 385] width 52 height 42
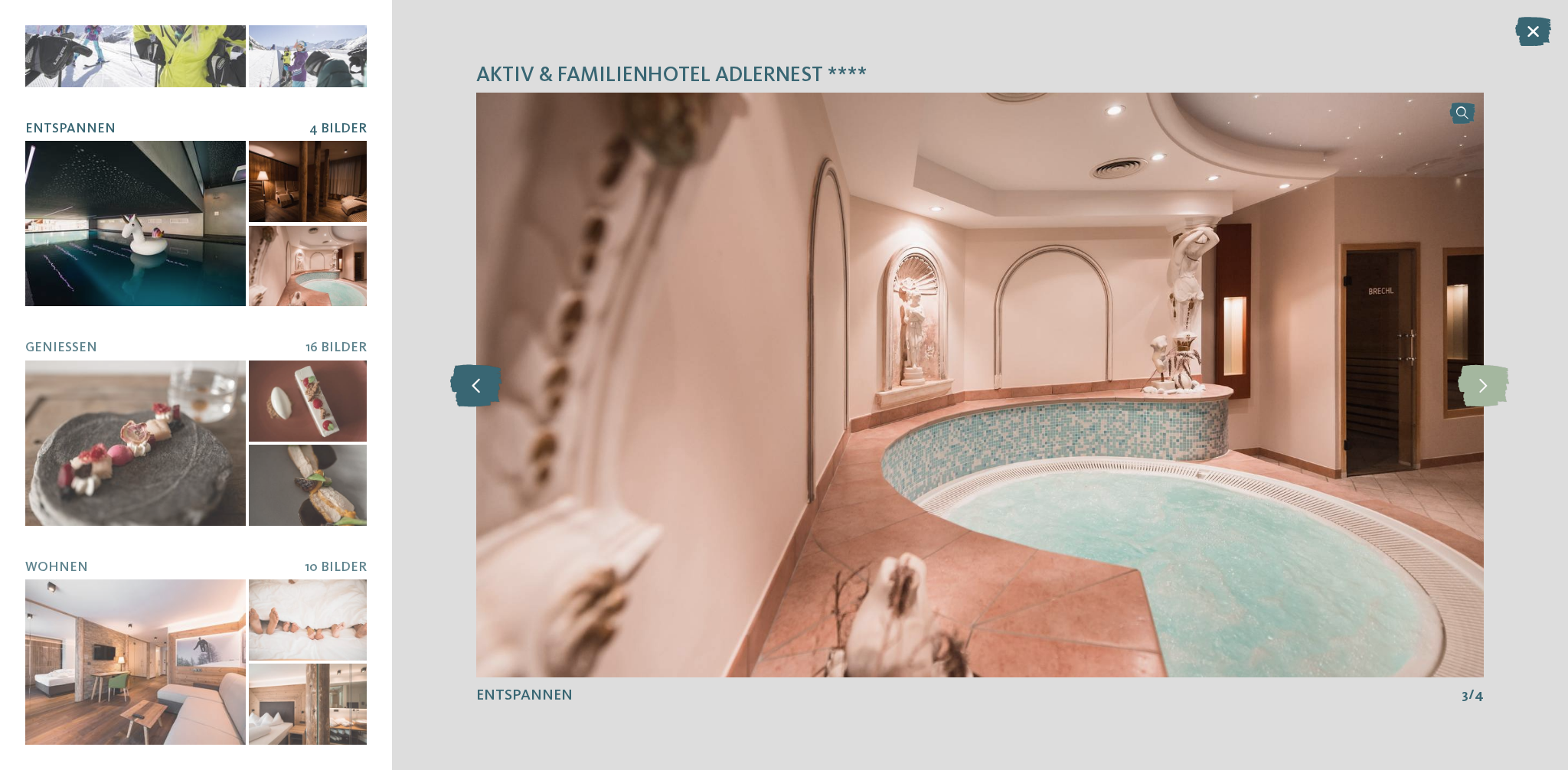
click at [485, 384] on icon at bounding box center [476, 385] width 52 height 42
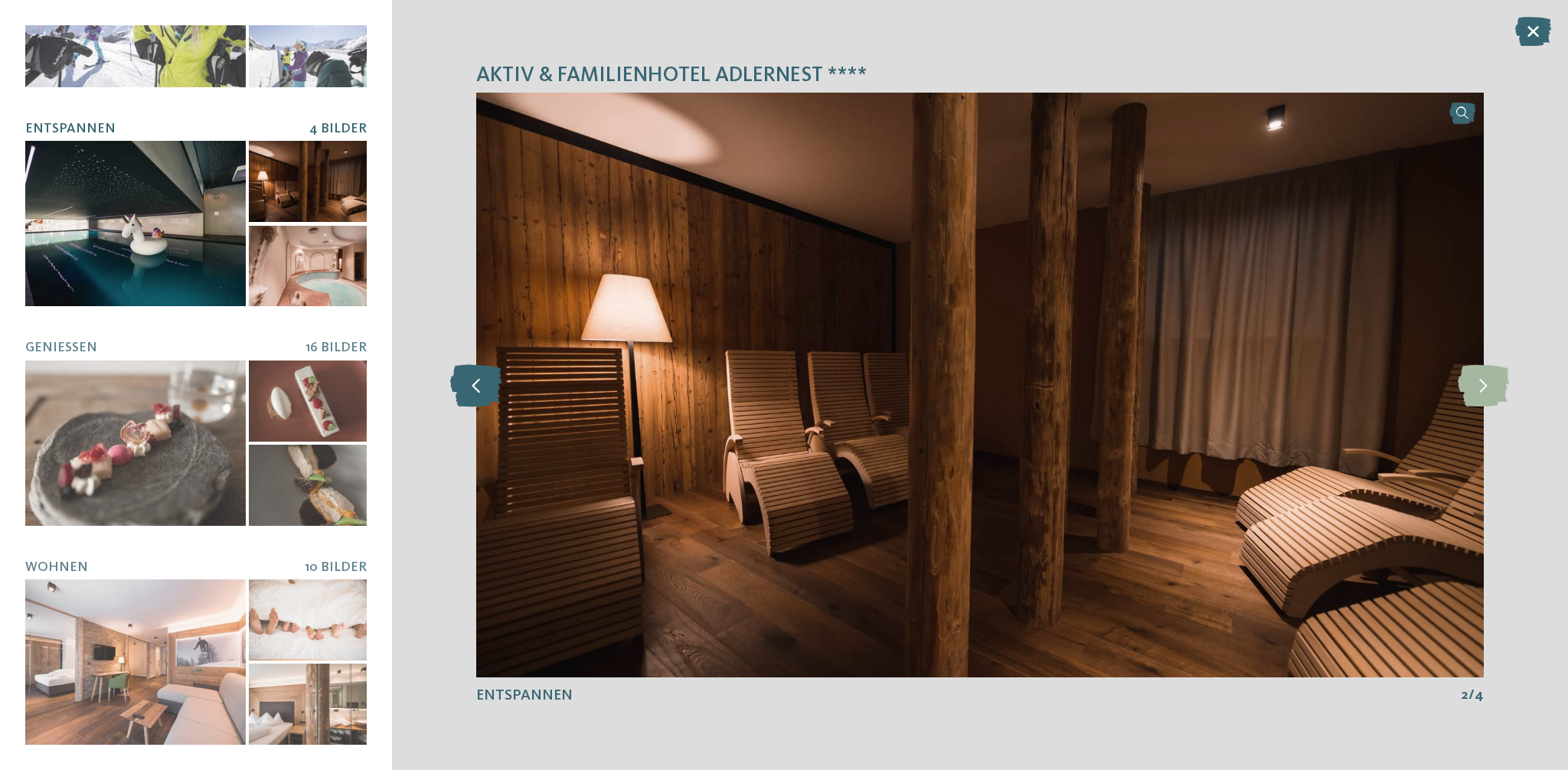
click at [485, 384] on icon at bounding box center [476, 385] width 52 height 42
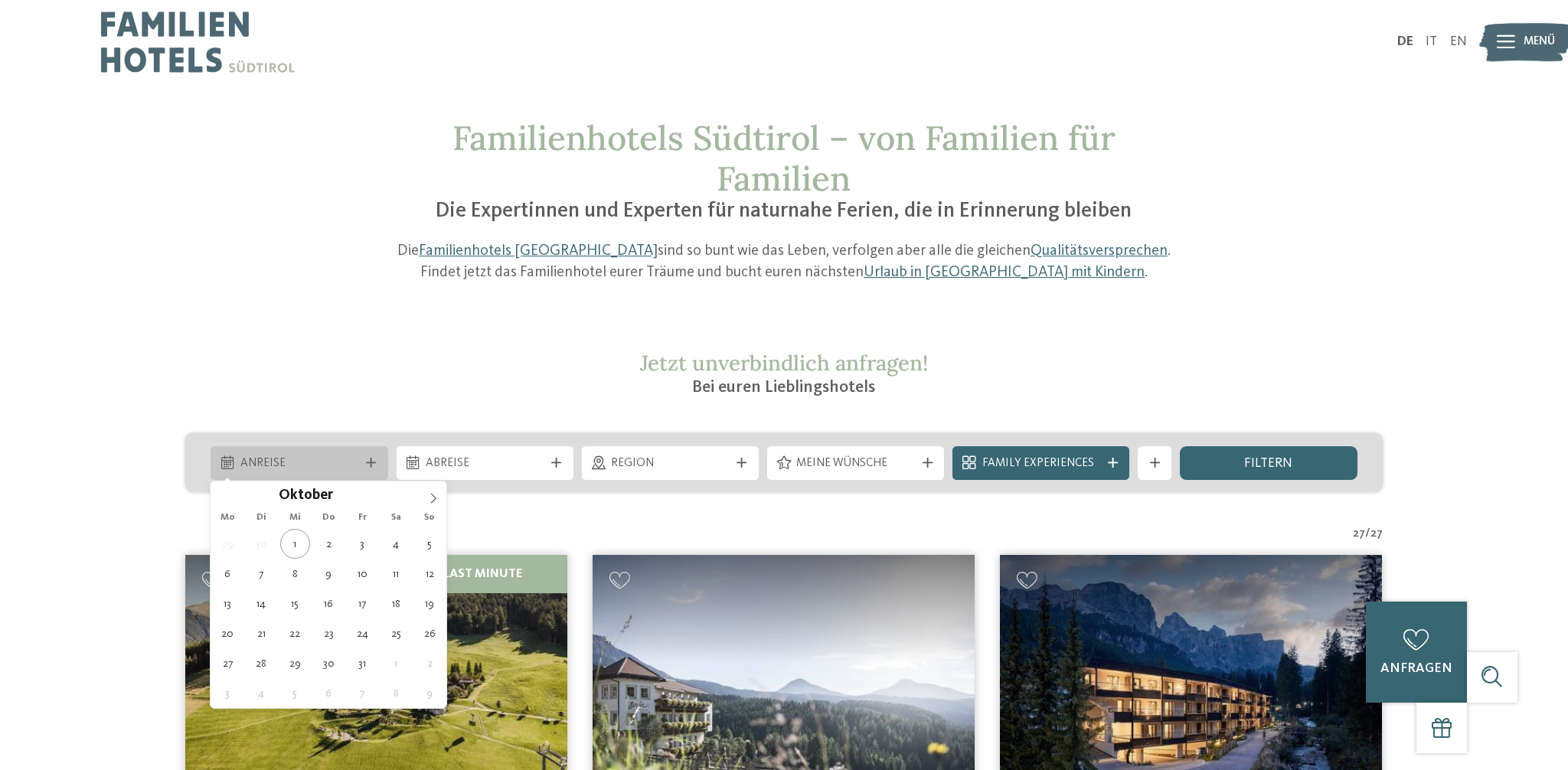
click at [372, 461] on icon at bounding box center [370, 463] width 10 height 10
type div "05.10.2025"
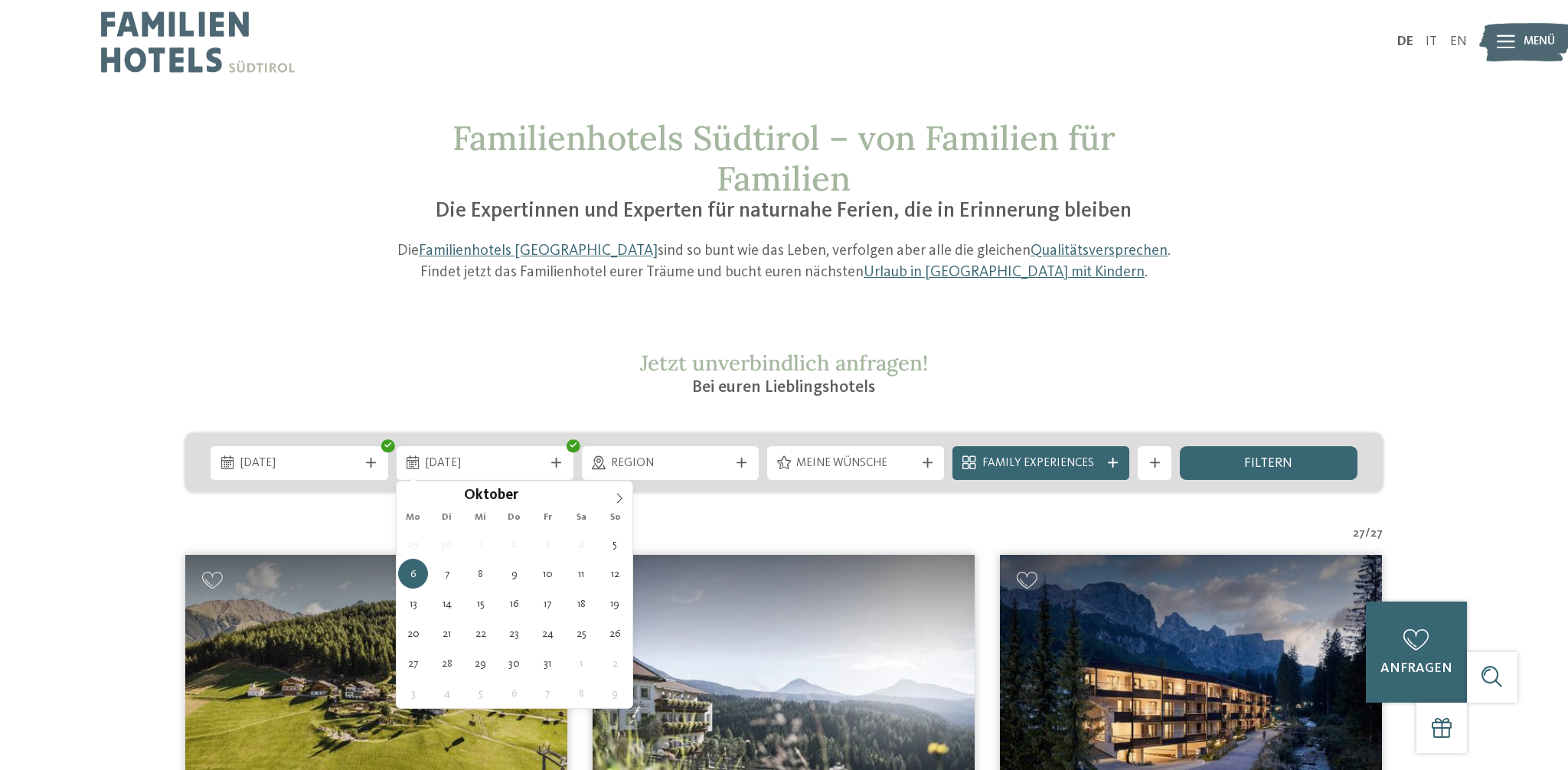
type div "09.10.2025"
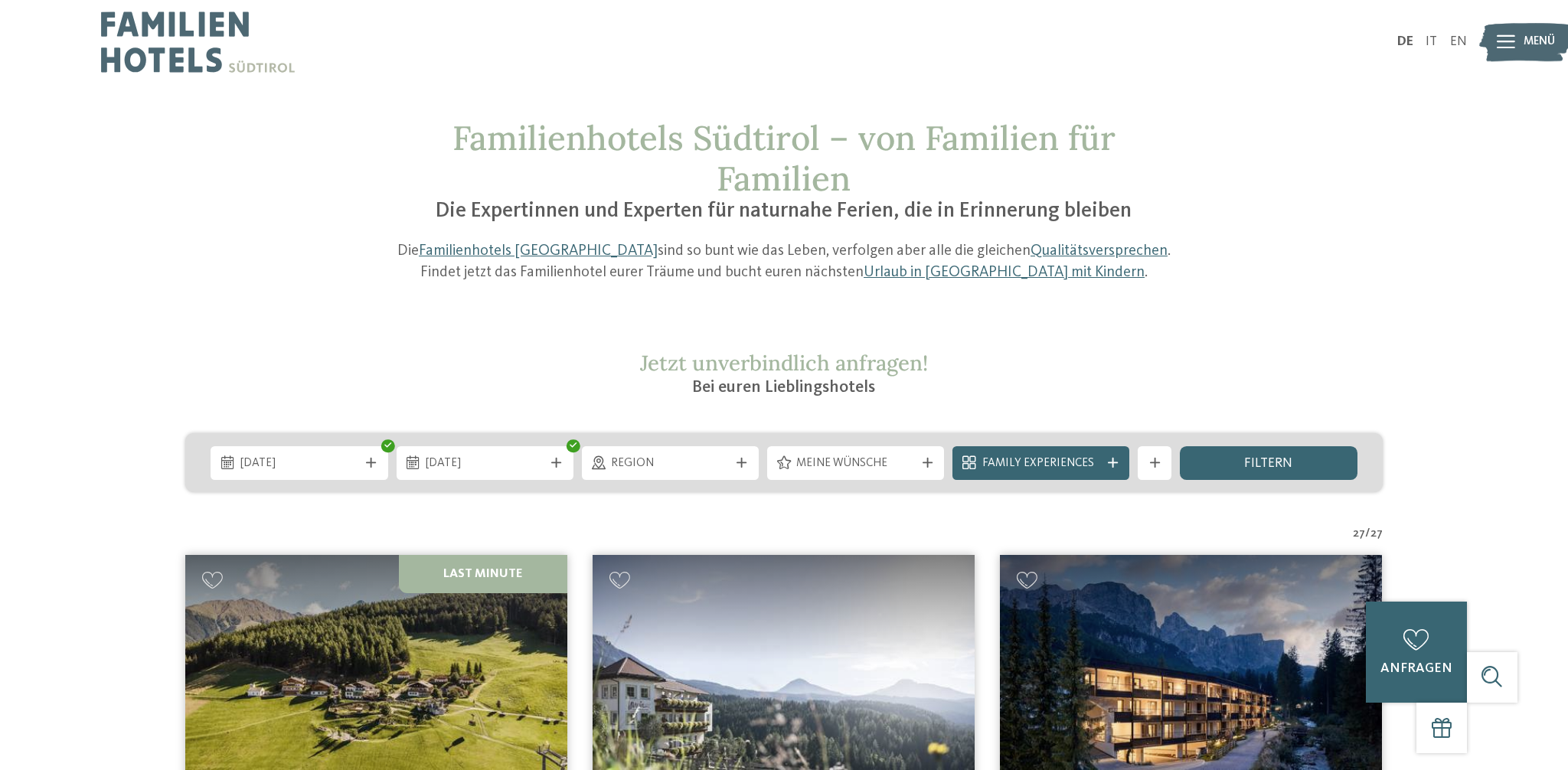
click at [690, 470] on span "Region" at bounding box center [669, 464] width 118 height 17
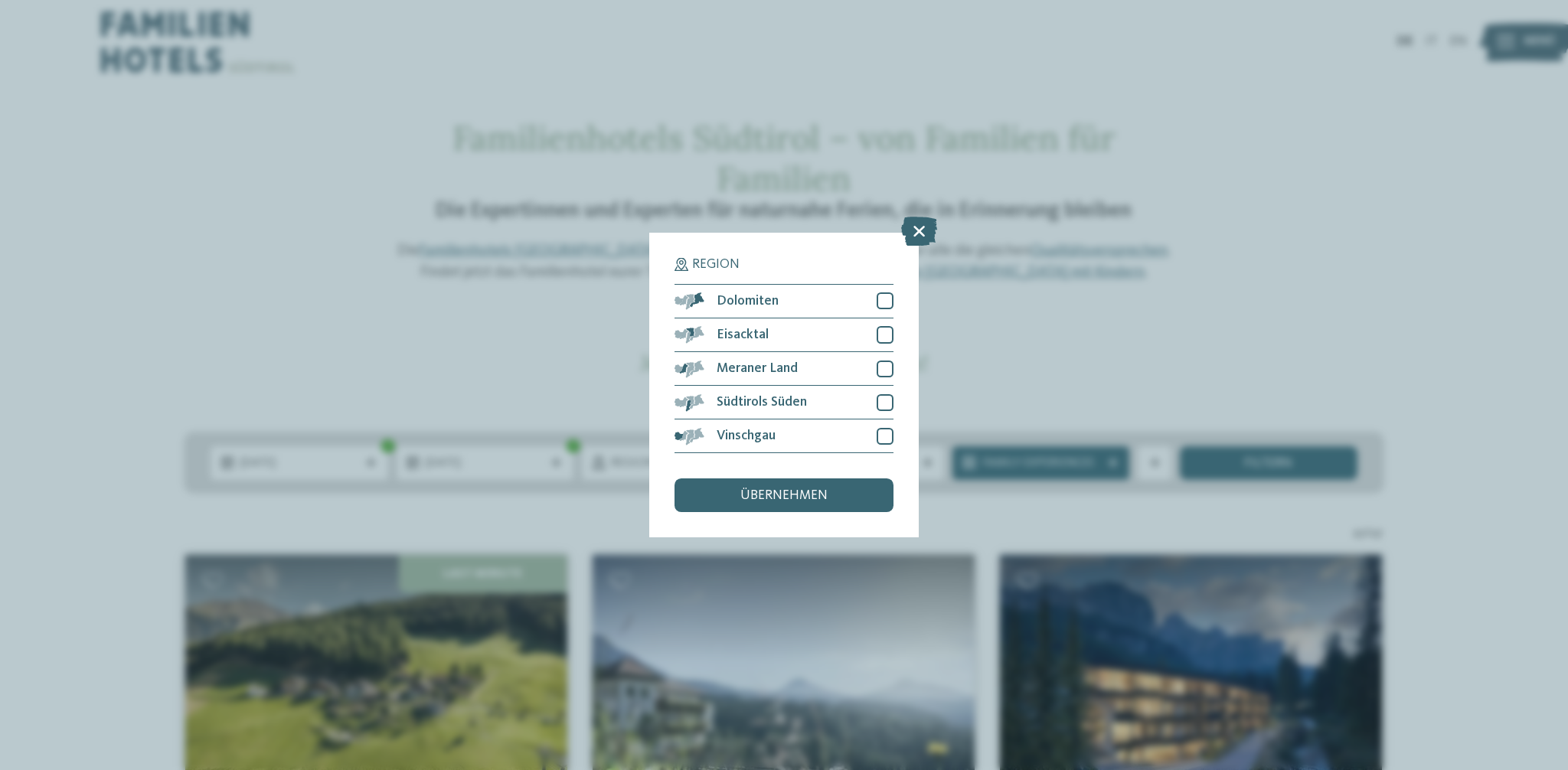
scroll to position [4, 0]
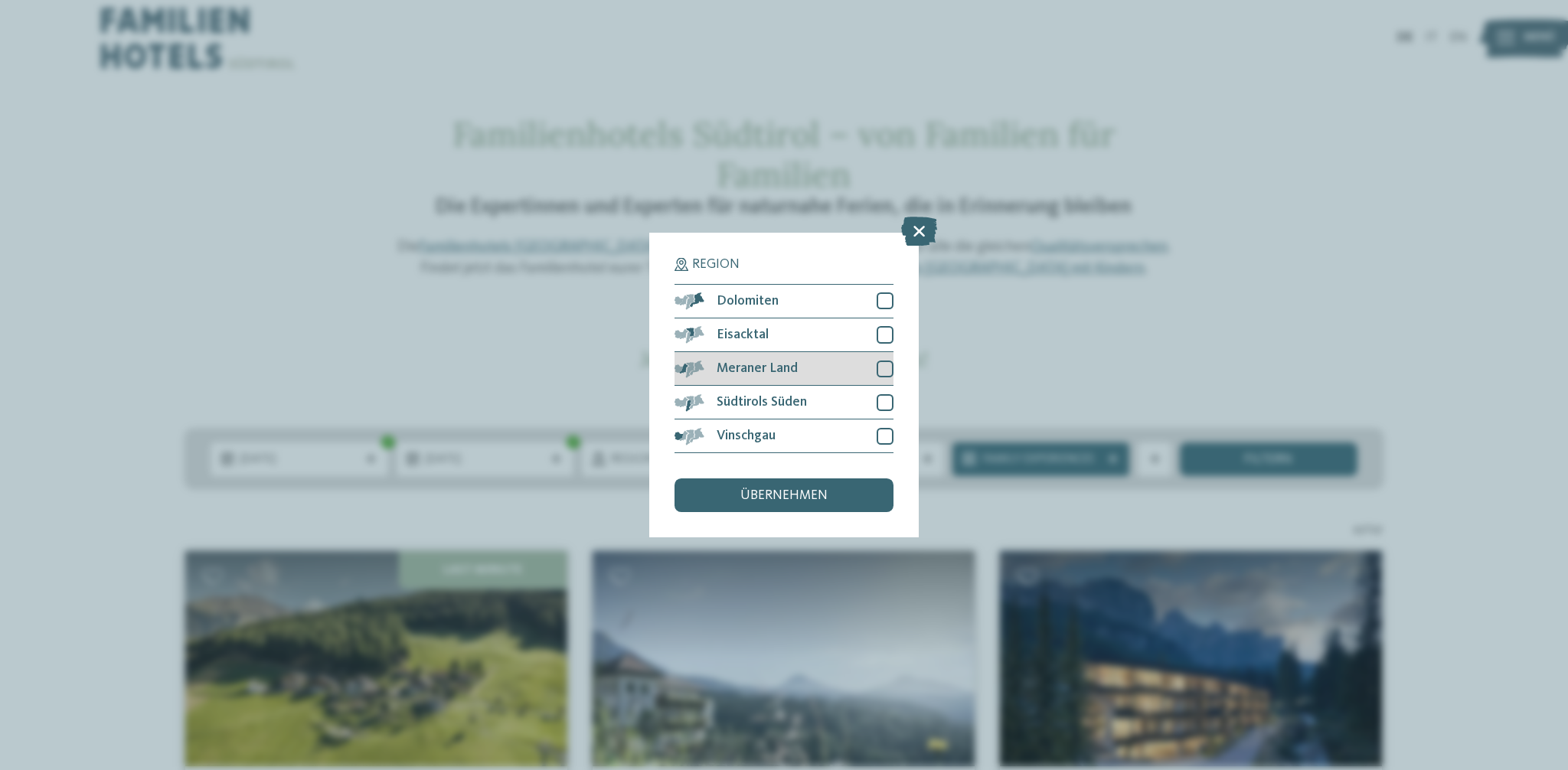
click at [885, 367] on div at bounding box center [885, 370] width 17 height 17
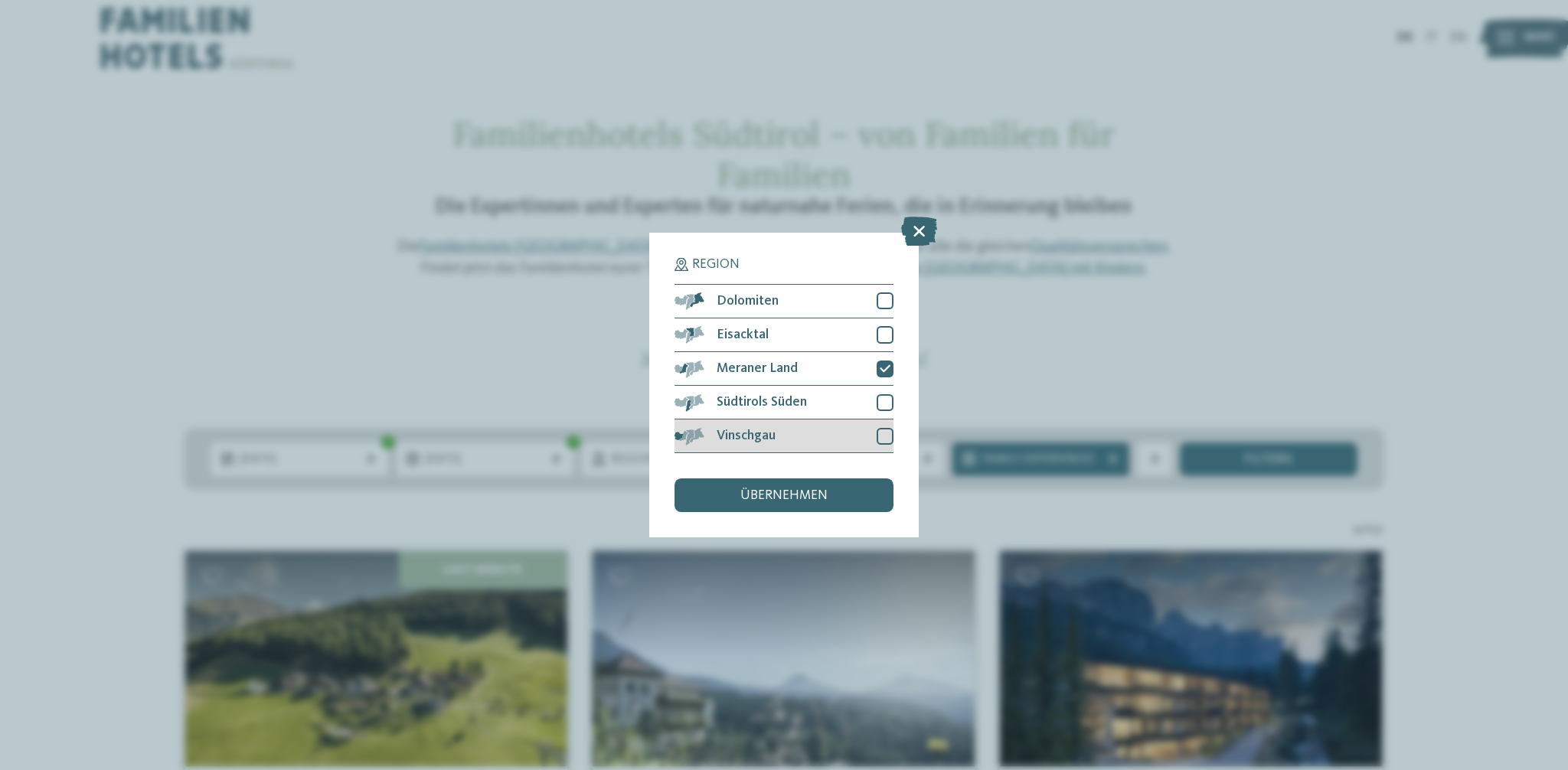
click at [887, 437] on div at bounding box center [885, 437] width 17 height 17
click at [885, 397] on div at bounding box center [885, 403] width 17 height 17
click at [822, 499] on span "übernehmen" at bounding box center [783, 496] width 87 height 13
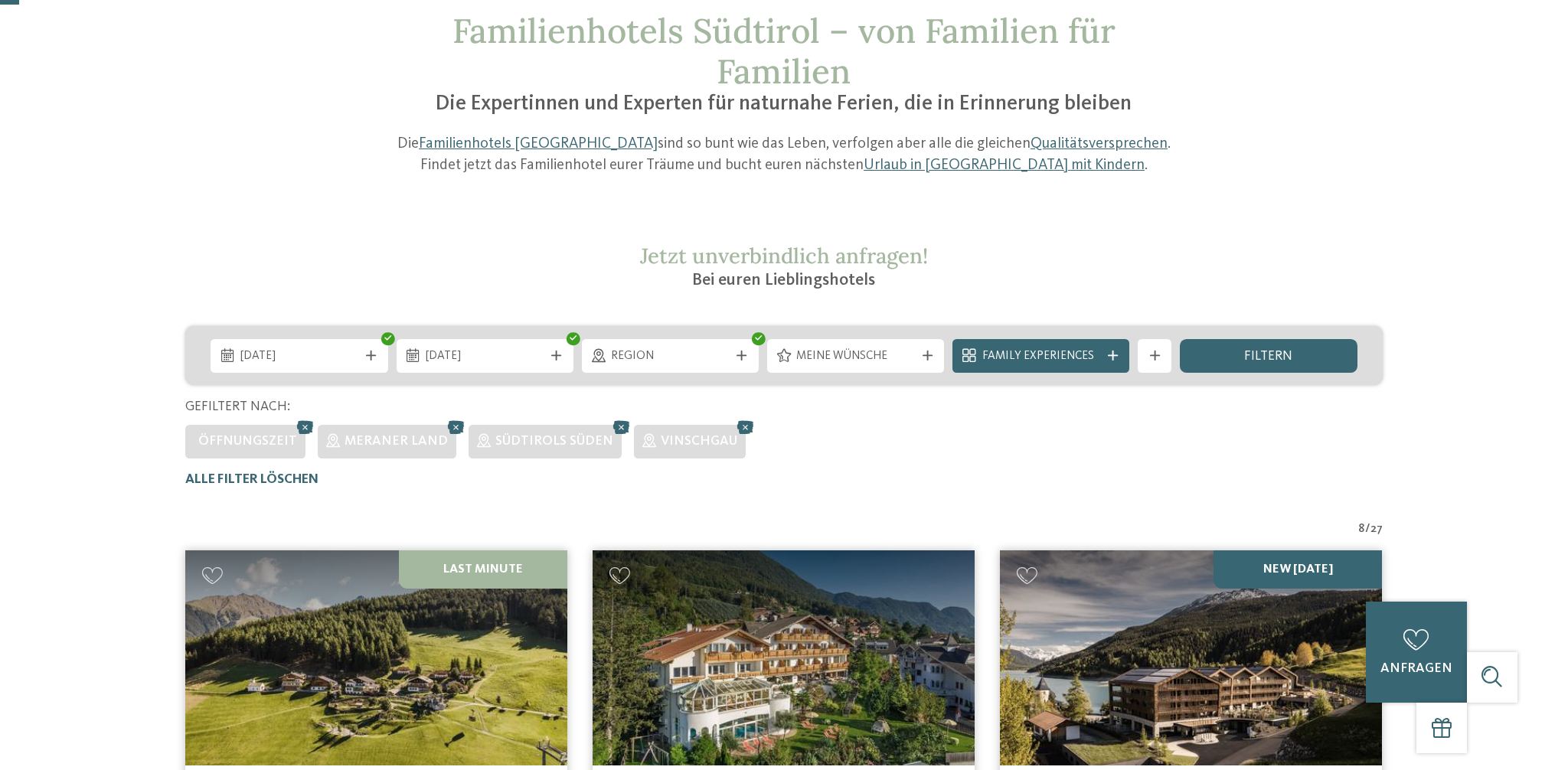
scroll to position [110, 0]
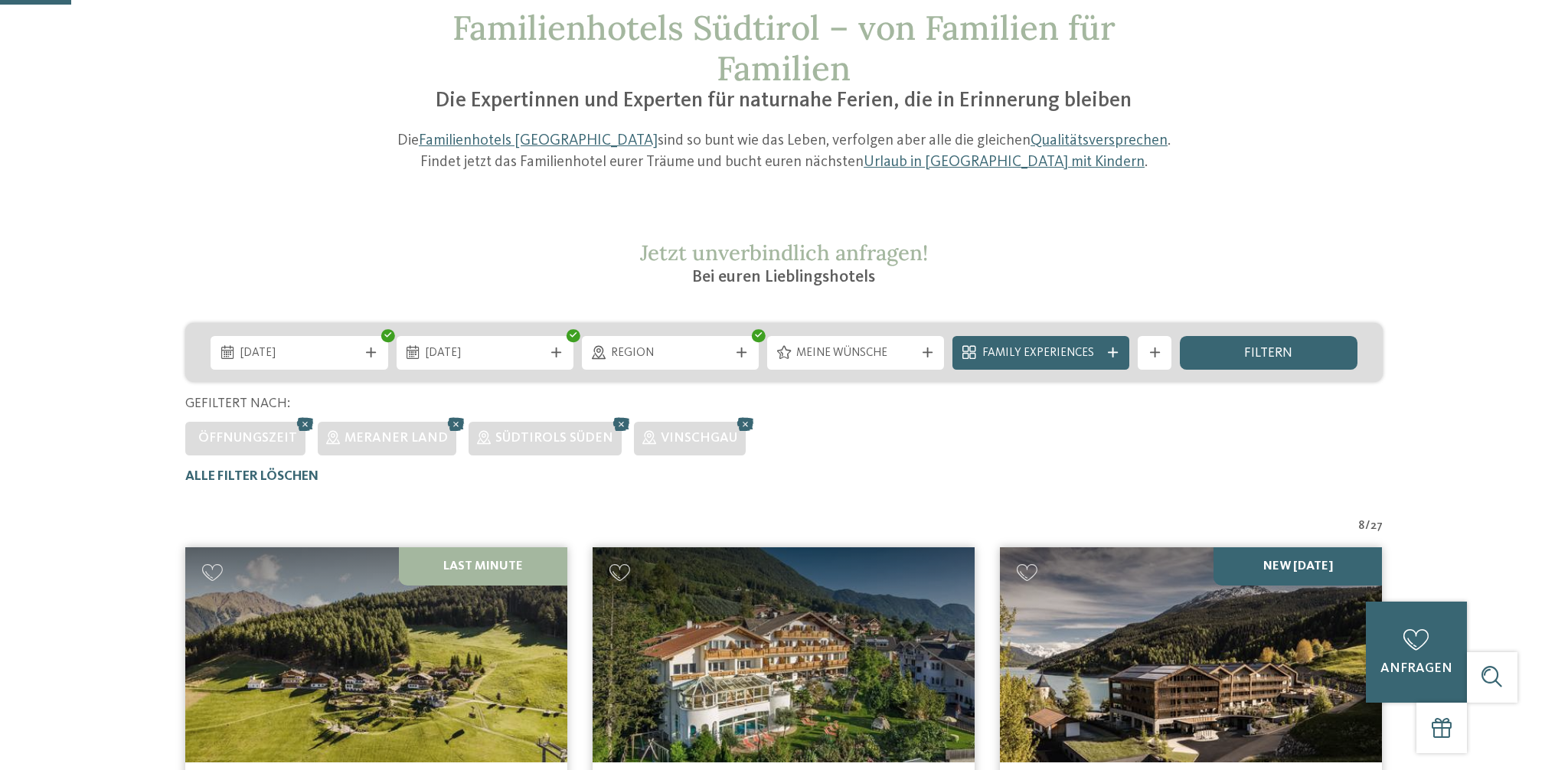
click at [1032, 351] on span "Family Experiences" at bounding box center [1041, 354] width 118 height 17
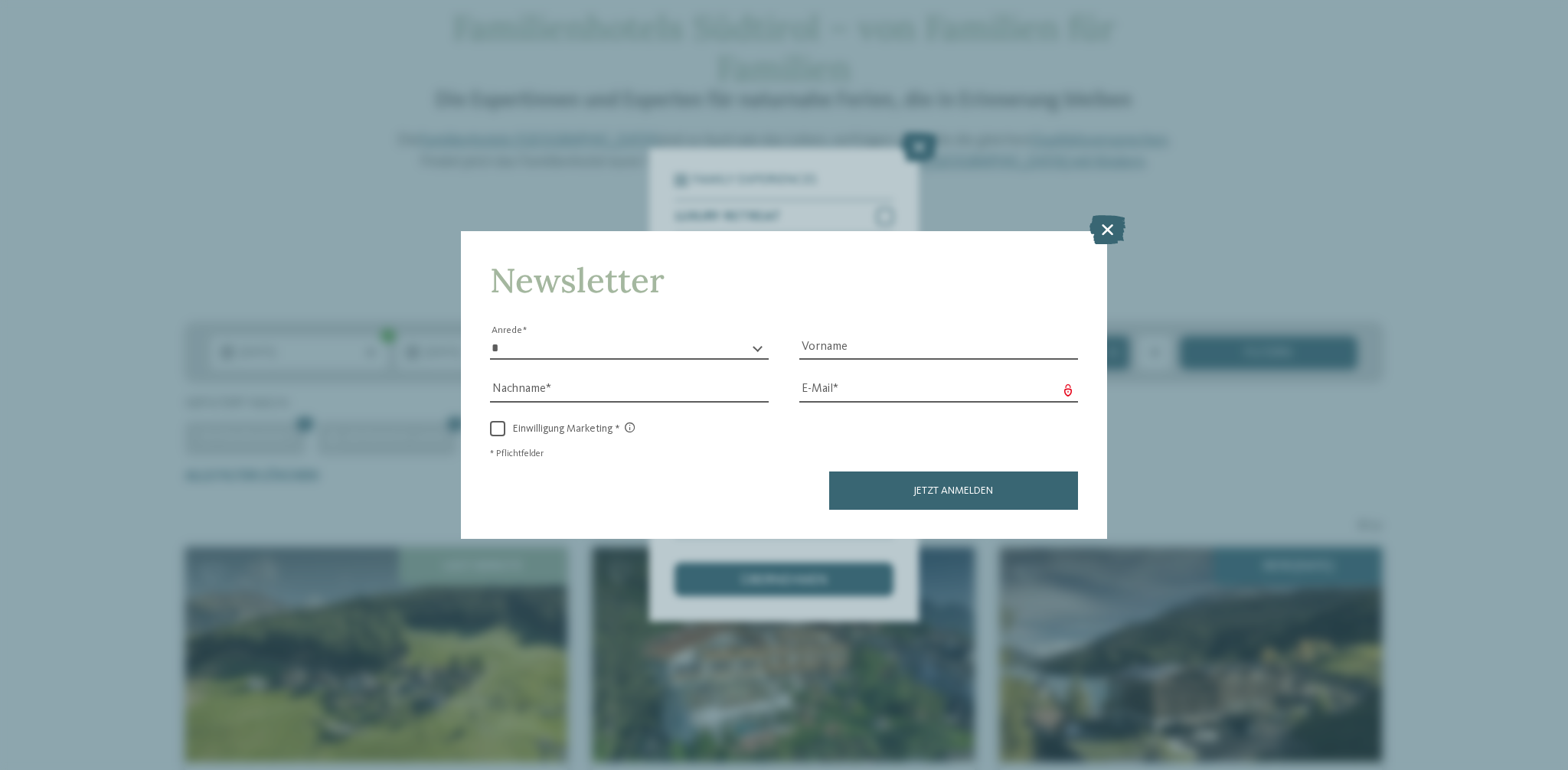
click at [1106, 226] on icon at bounding box center [1108, 230] width 36 height 29
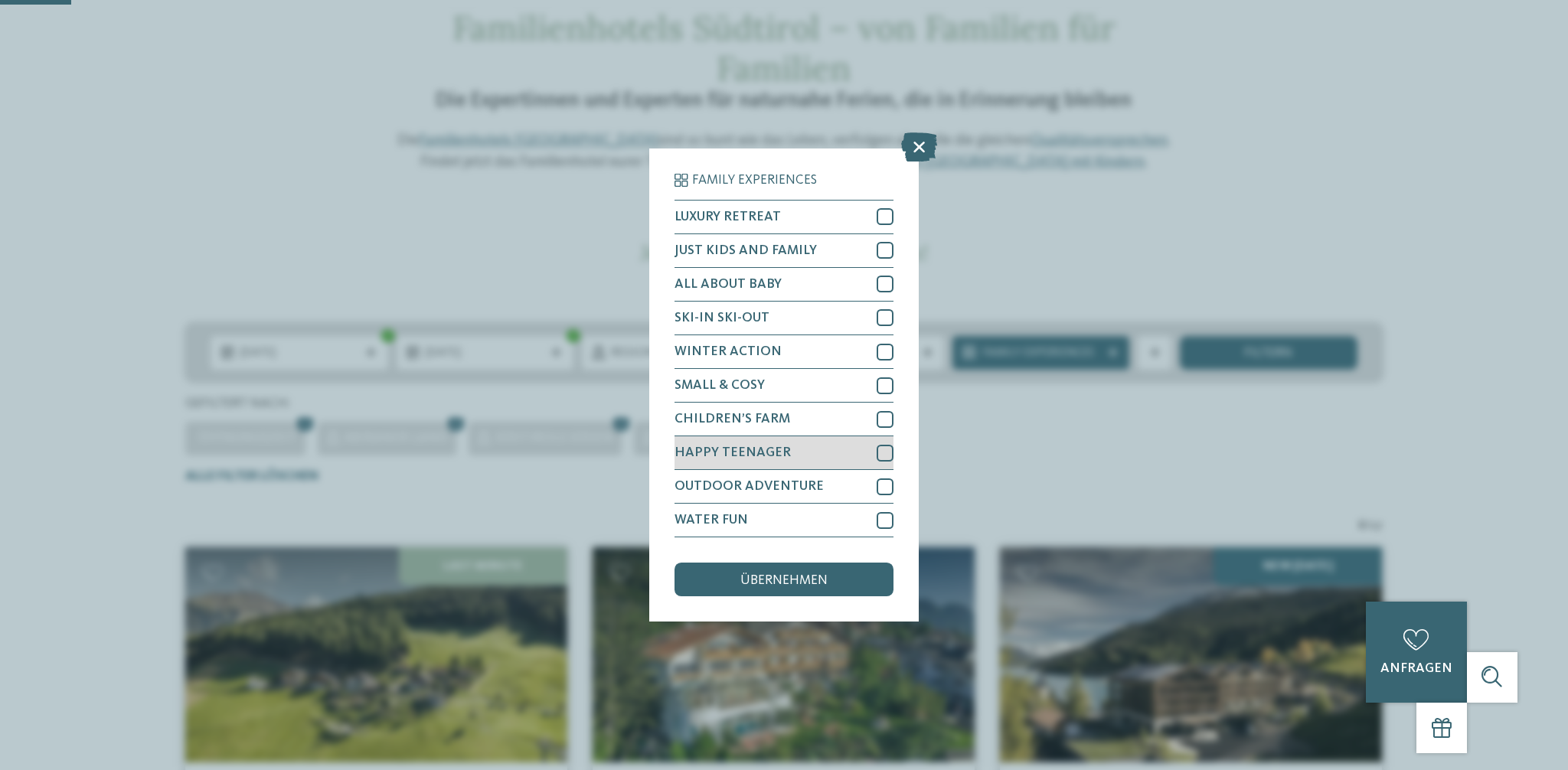
click at [886, 457] on div at bounding box center [885, 454] width 17 height 17
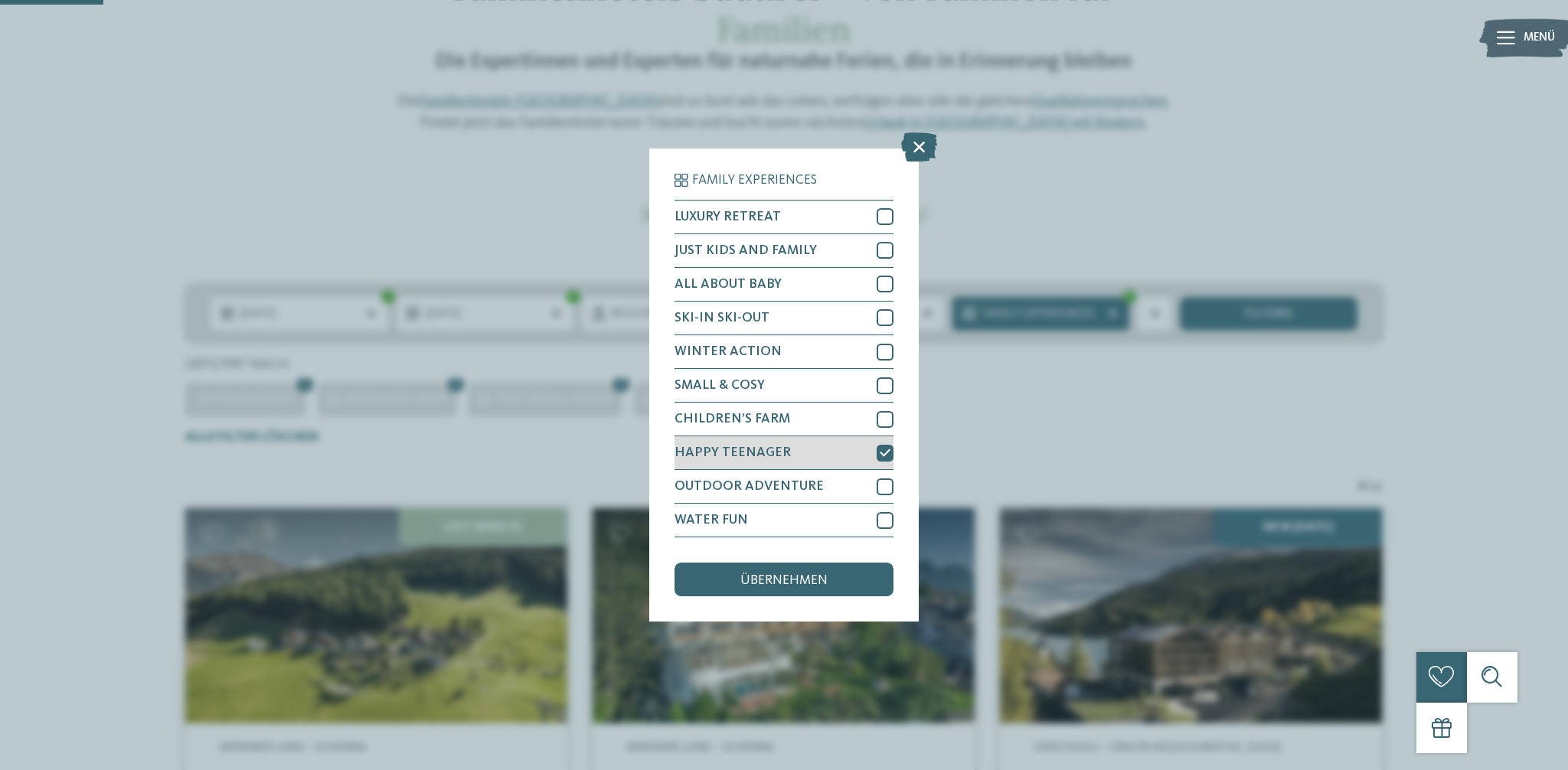
scroll to position [166, 0]
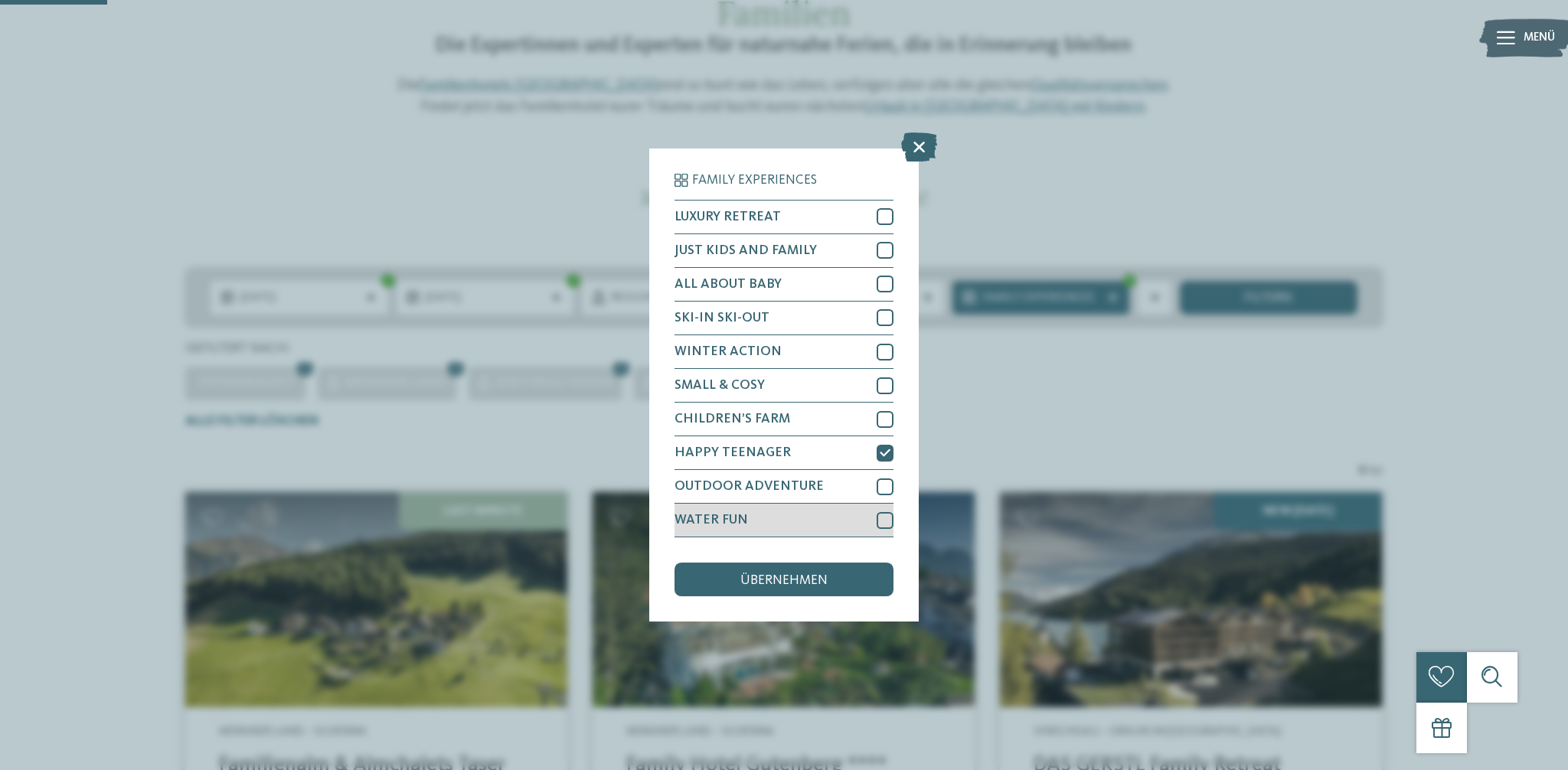
click at [886, 520] on div at bounding box center [885, 521] width 17 height 17
click at [862, 592] on div "übernehmen" at bounding box center [783, 579] width 219 height 34
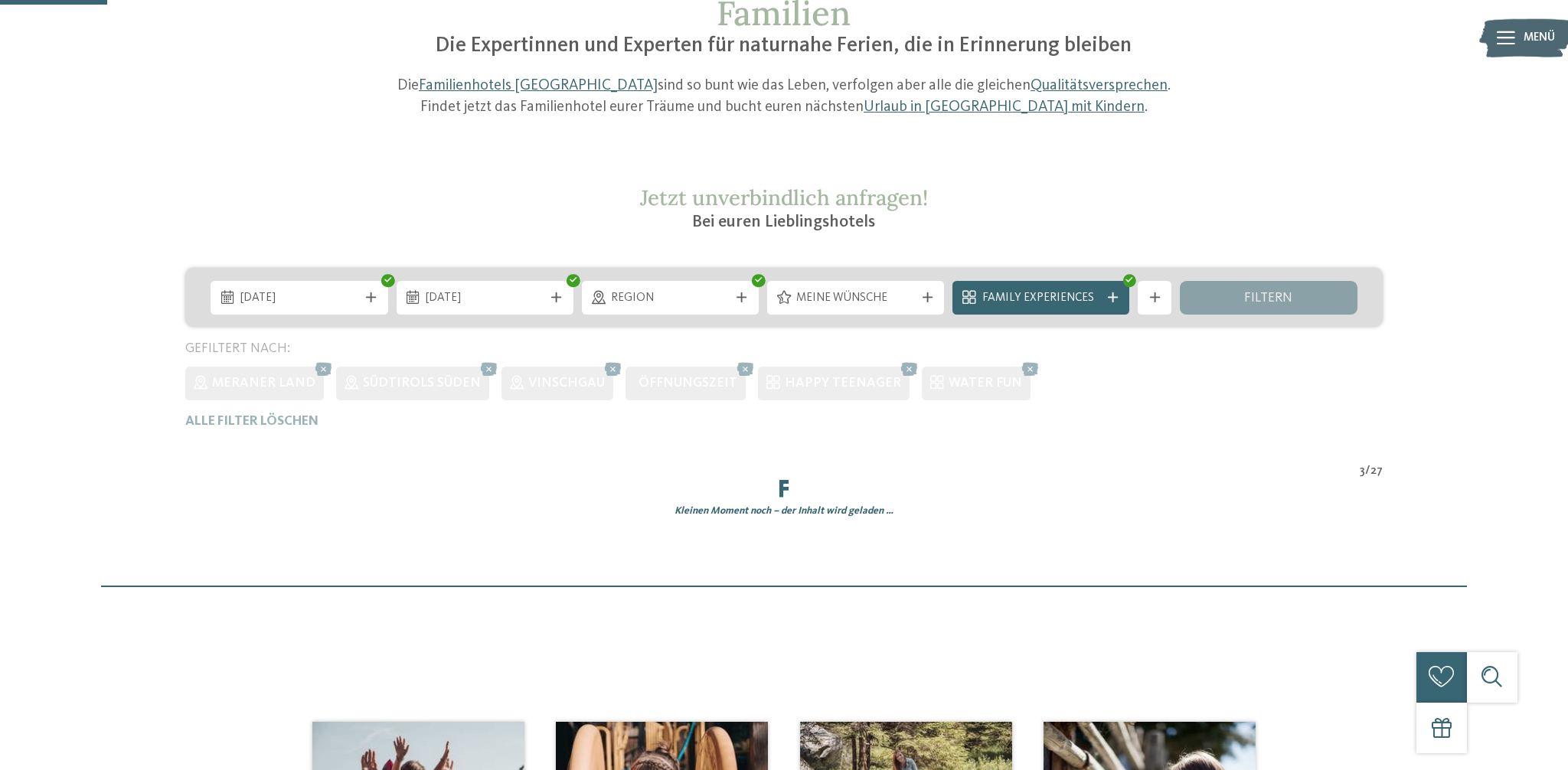
scroll to position [359, 0]
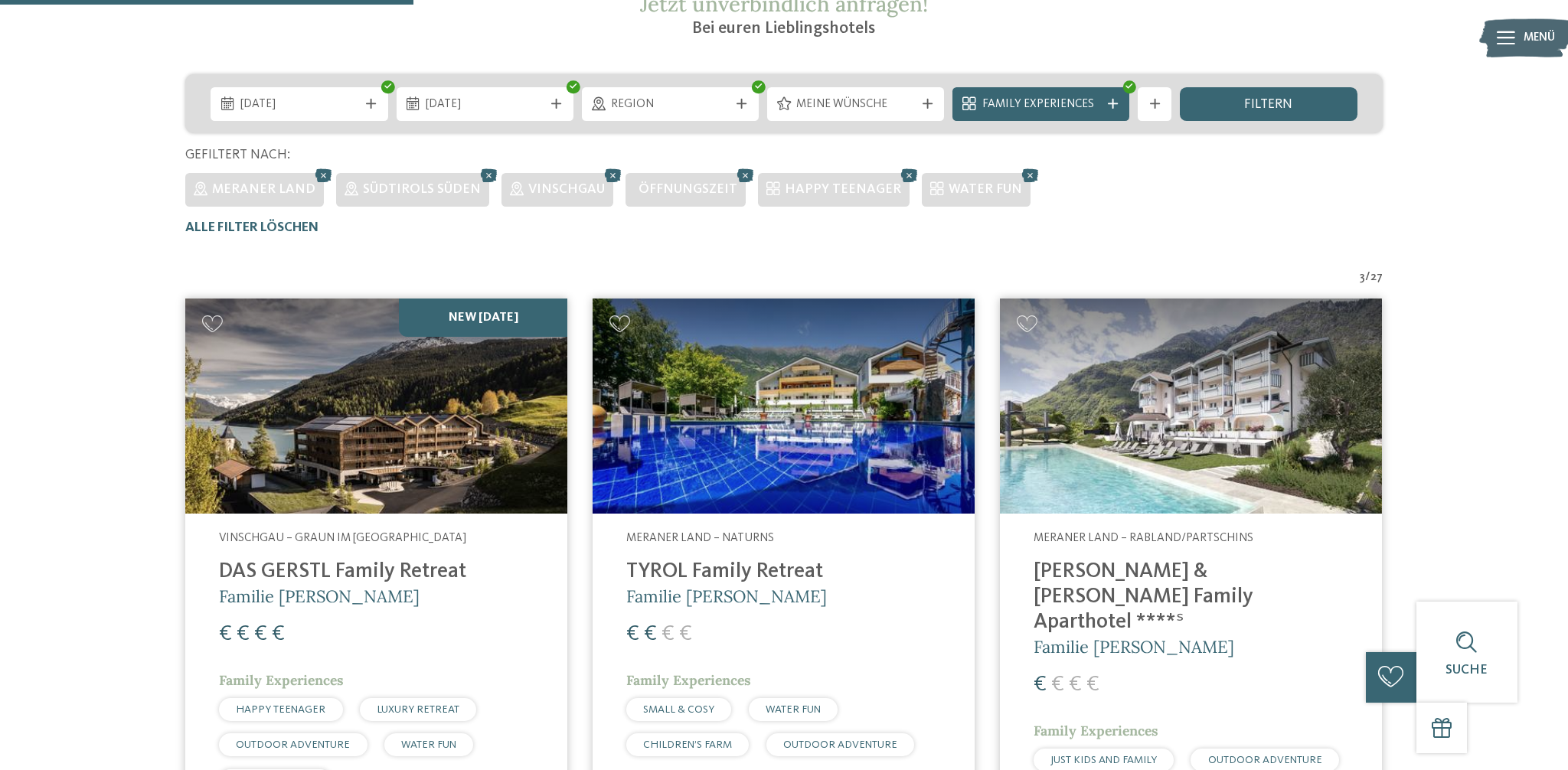
click at [1281, 103] on span "filtern" at bounding box center [1267, 104] width 48 height 13
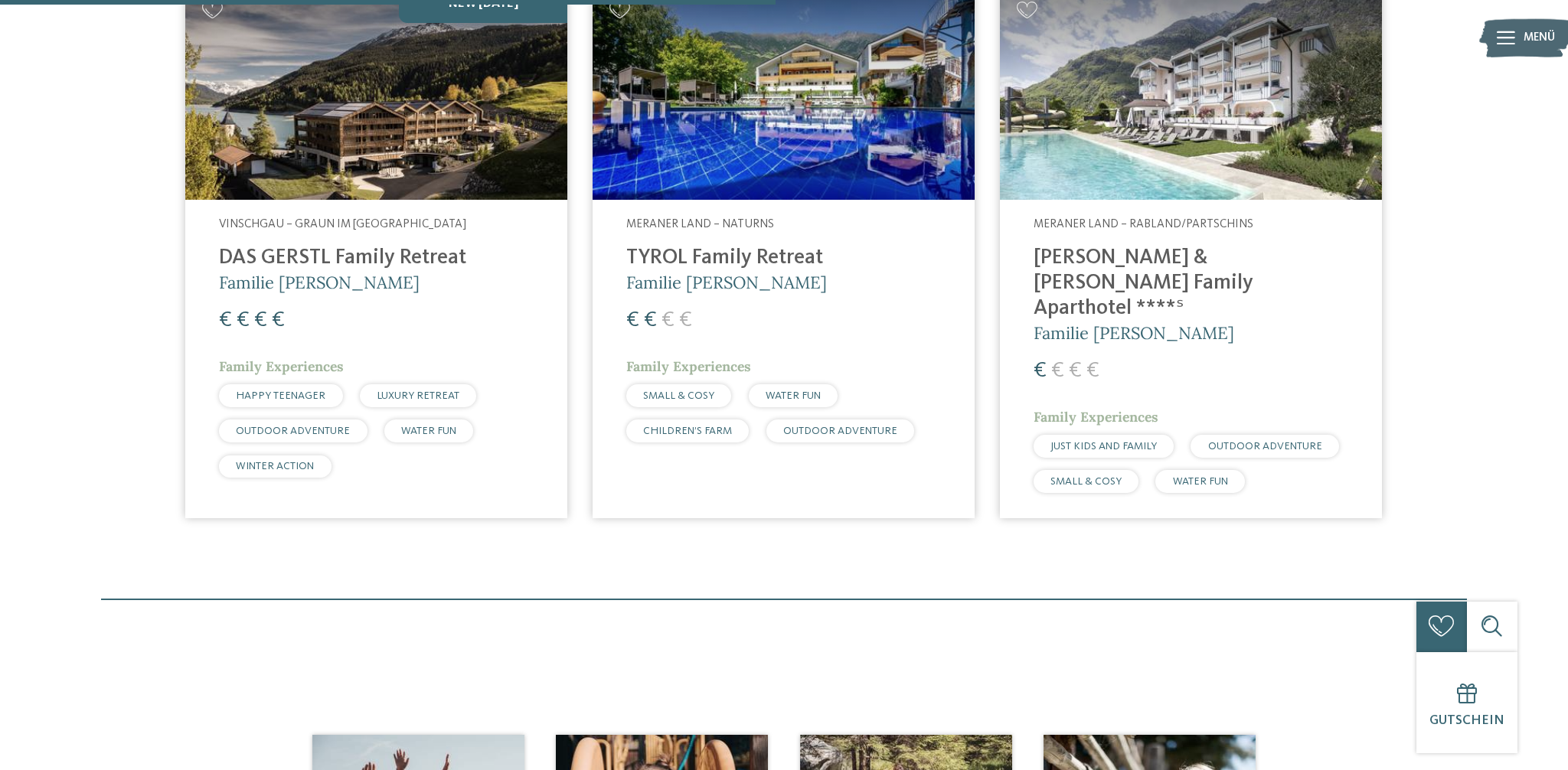
scroll to position [674, 0]
click at [797, 275] on h5 "Familie [PERSON_NAME]" at bounding box center [783, 282] width 315 height 24
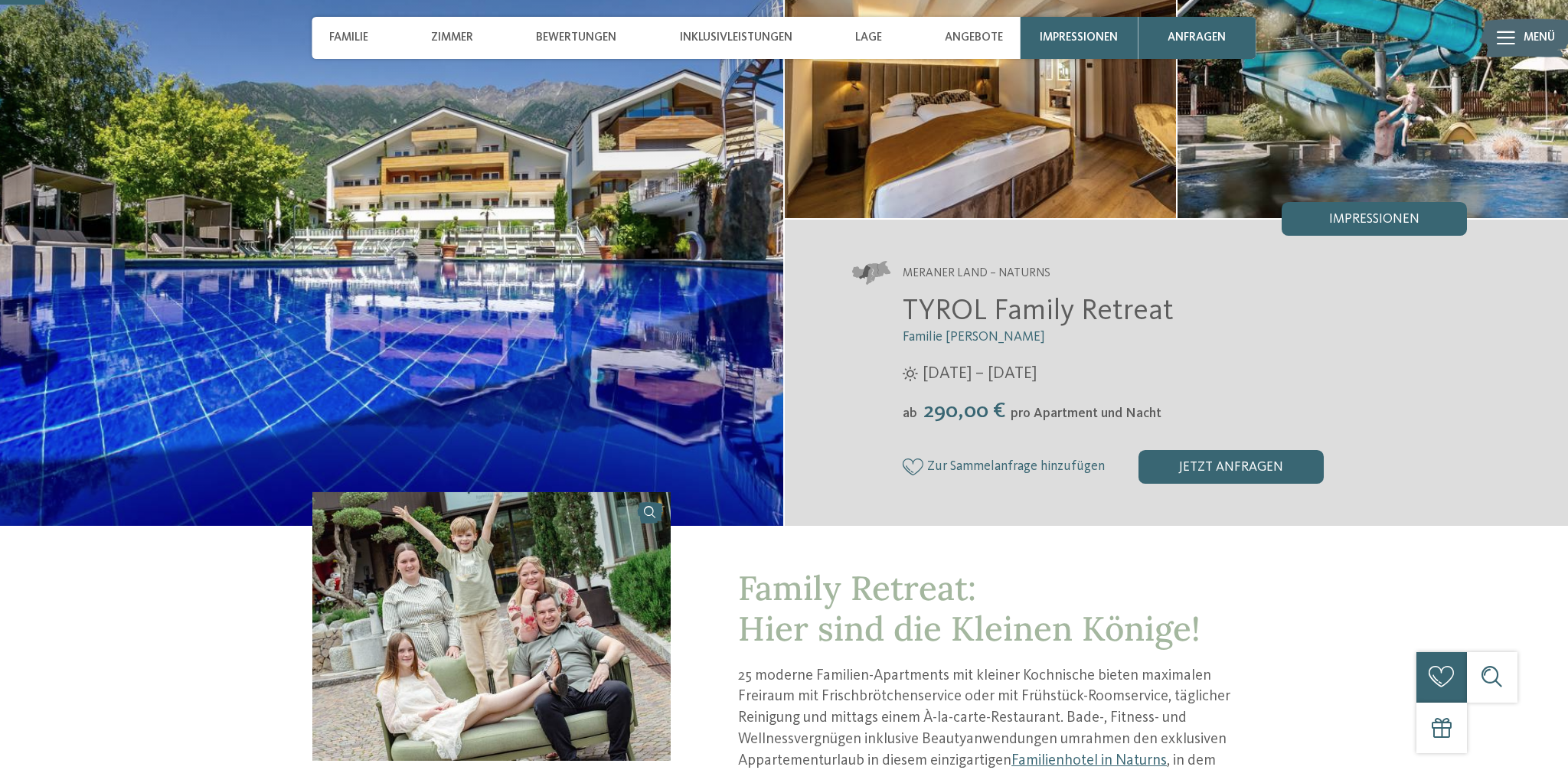
scroll to position [160, 0]
click at [1396, 208] on div "Impressionen" at bounding box center [1373, 217] width 185 height 34
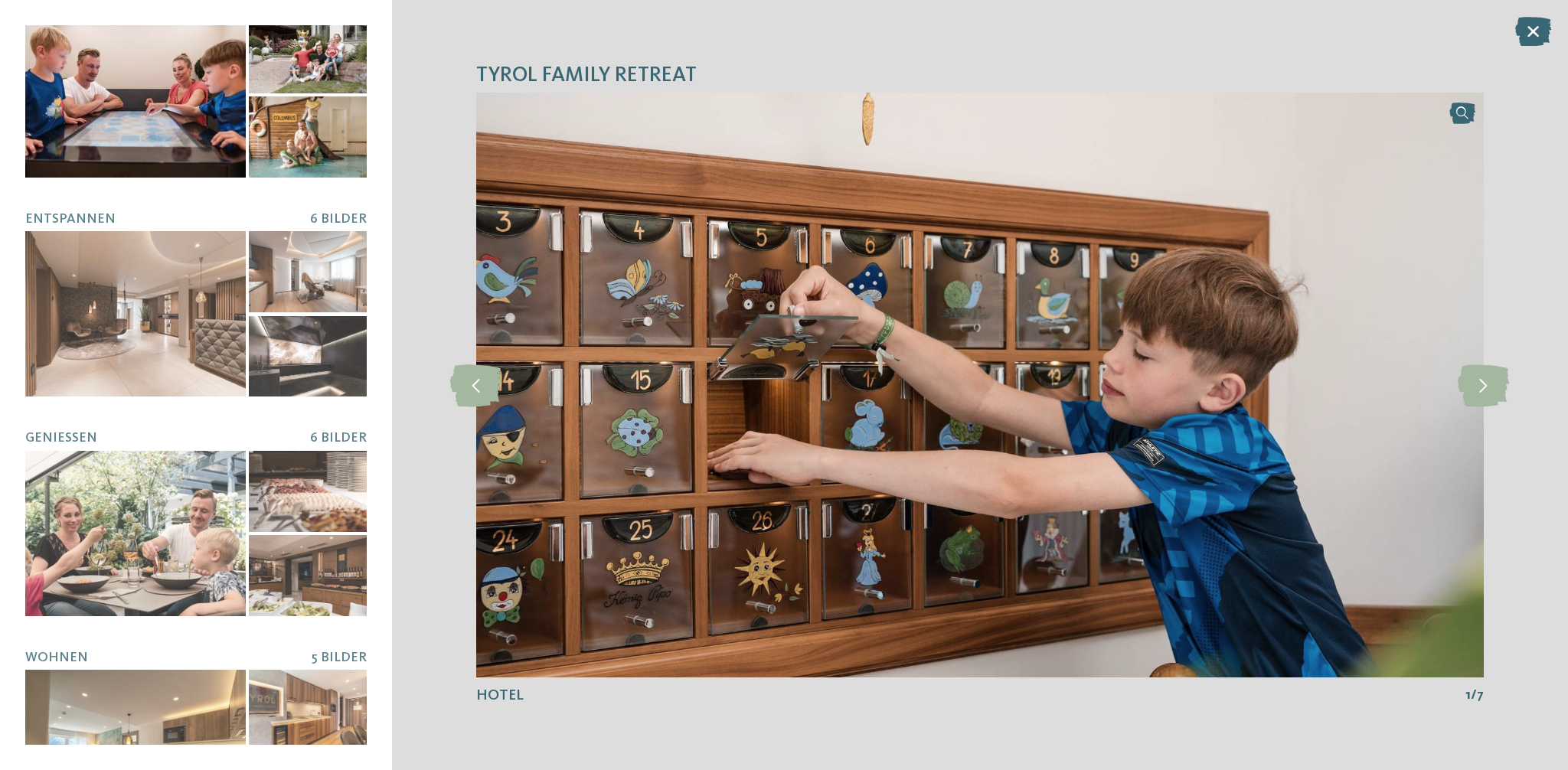
scroll to position [343, 0]
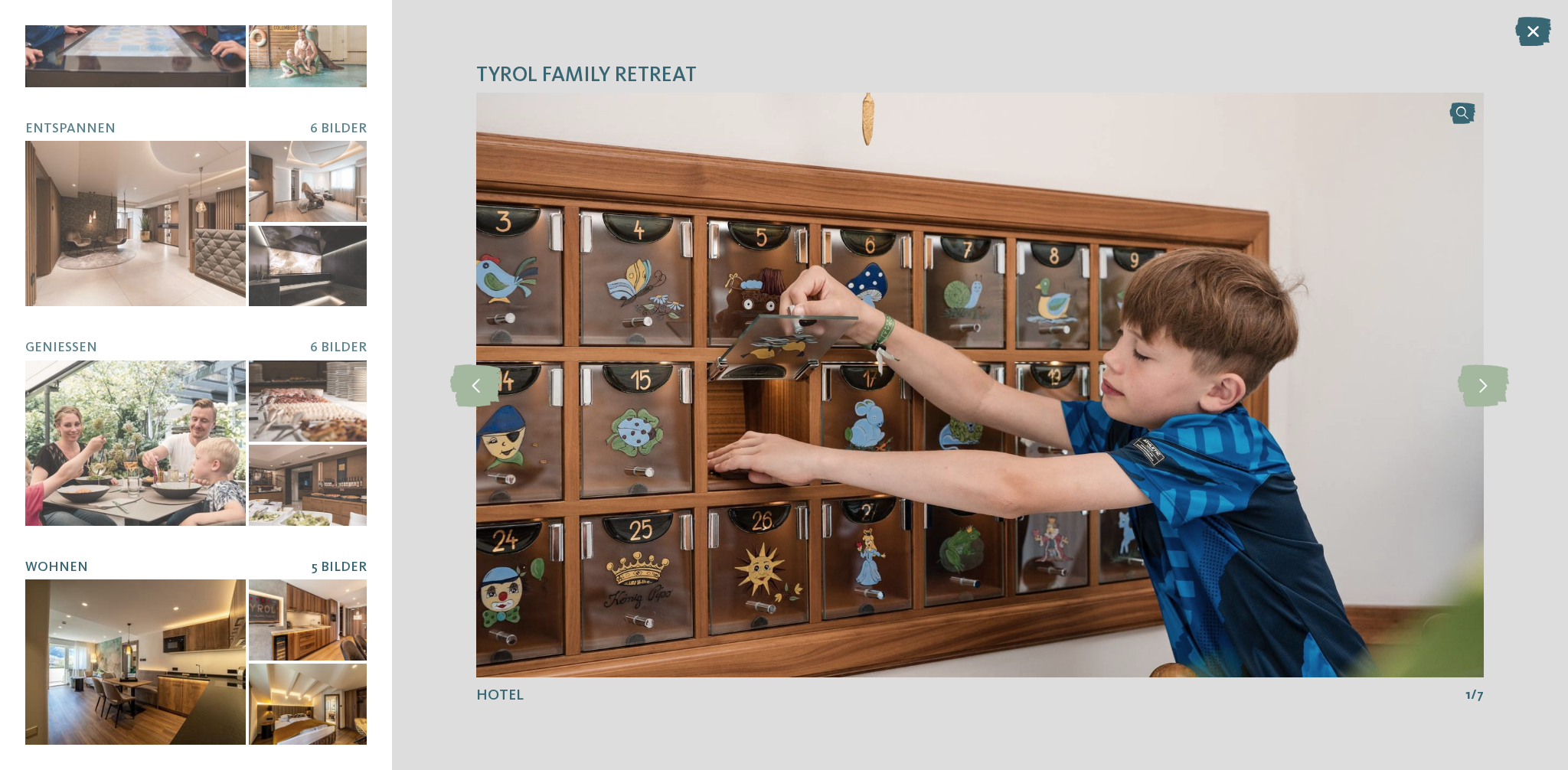
click at [136, 669] on div at bounding box center [135, 662] width 220 height 166
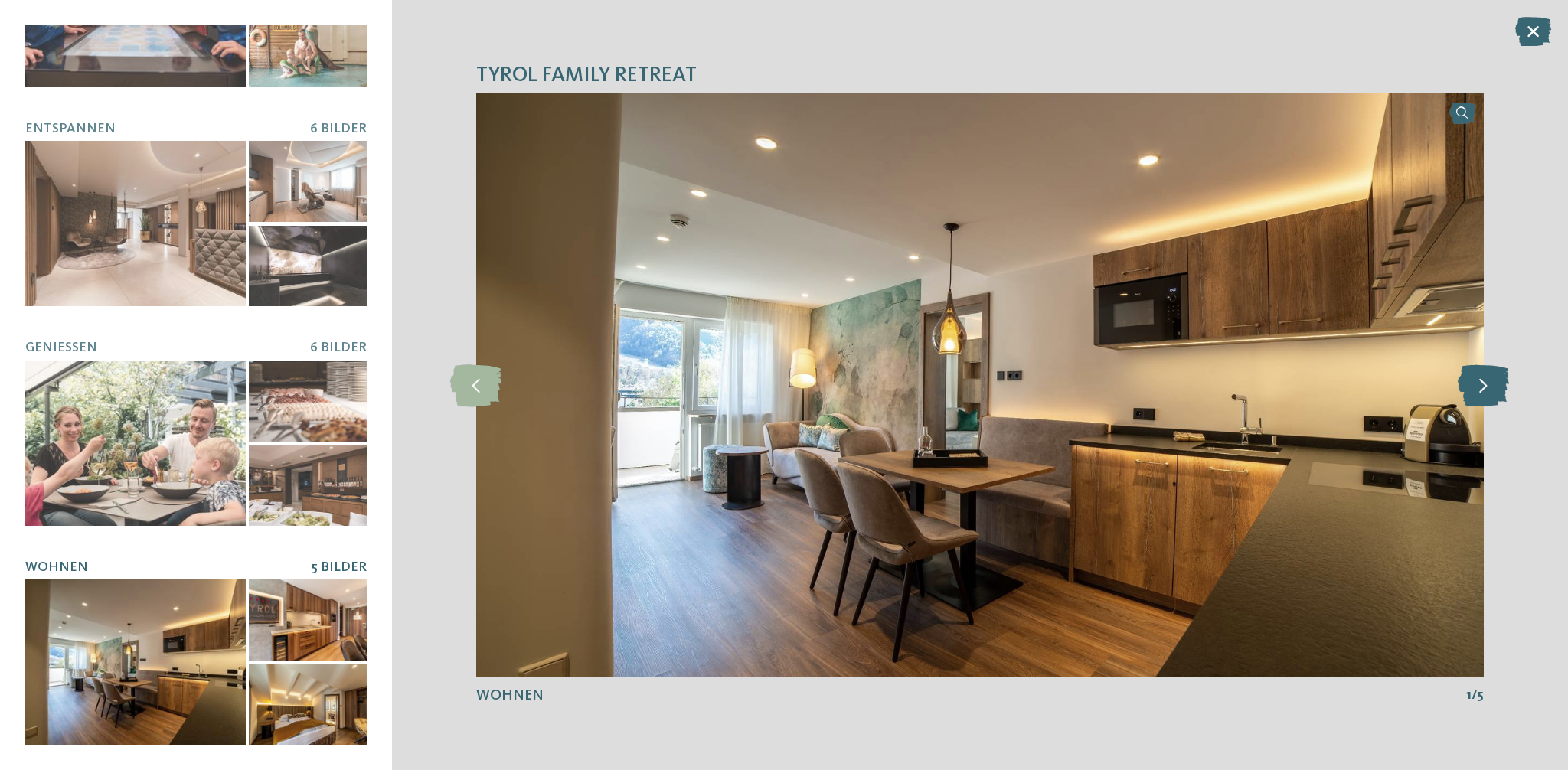
click at [1494, 380] on icon at bounding box center [1483, 385] width 52 height 42
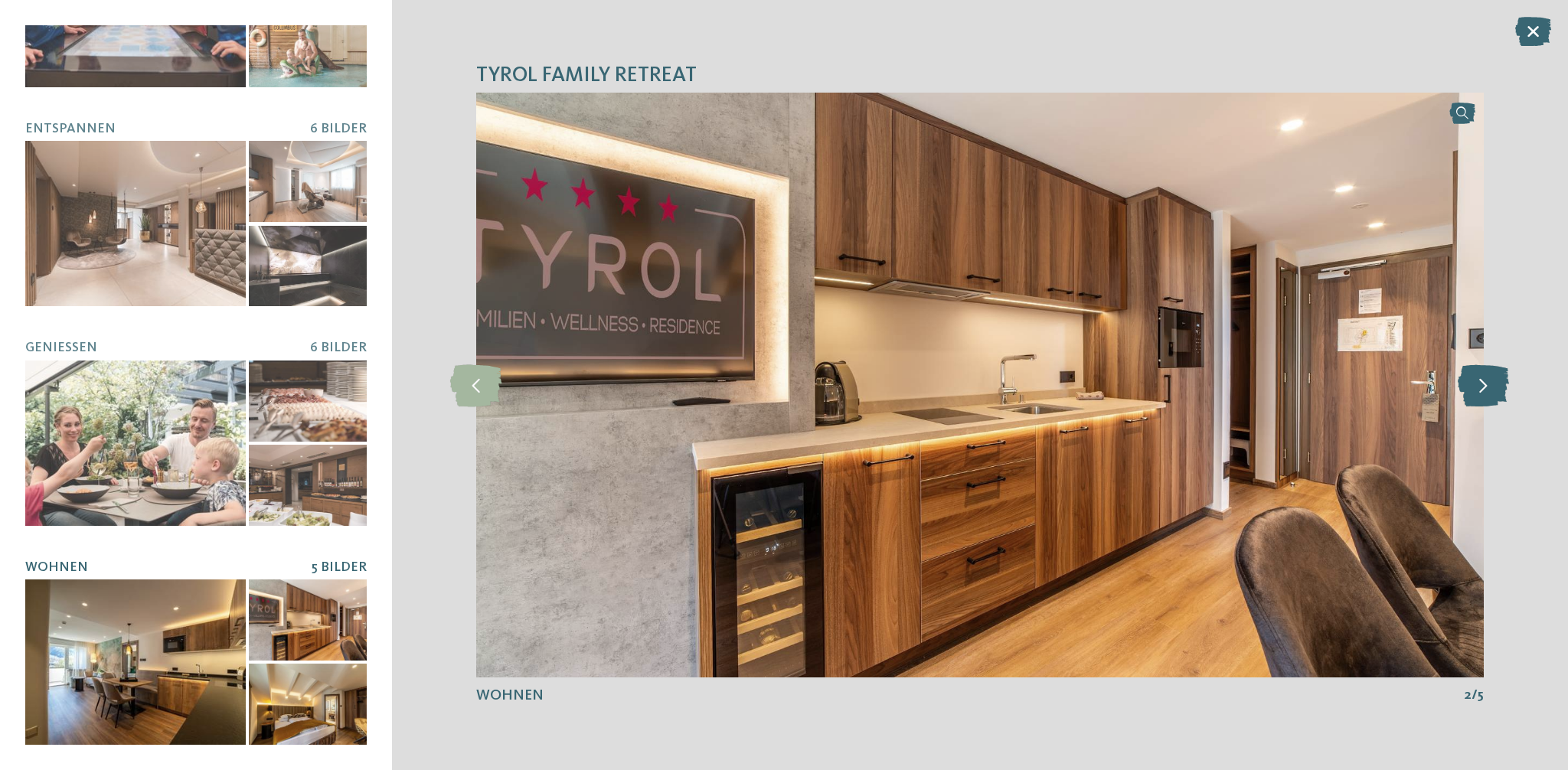
click at [1490, 383] on icon at bounding box center [1483, 385] width 52 height 42
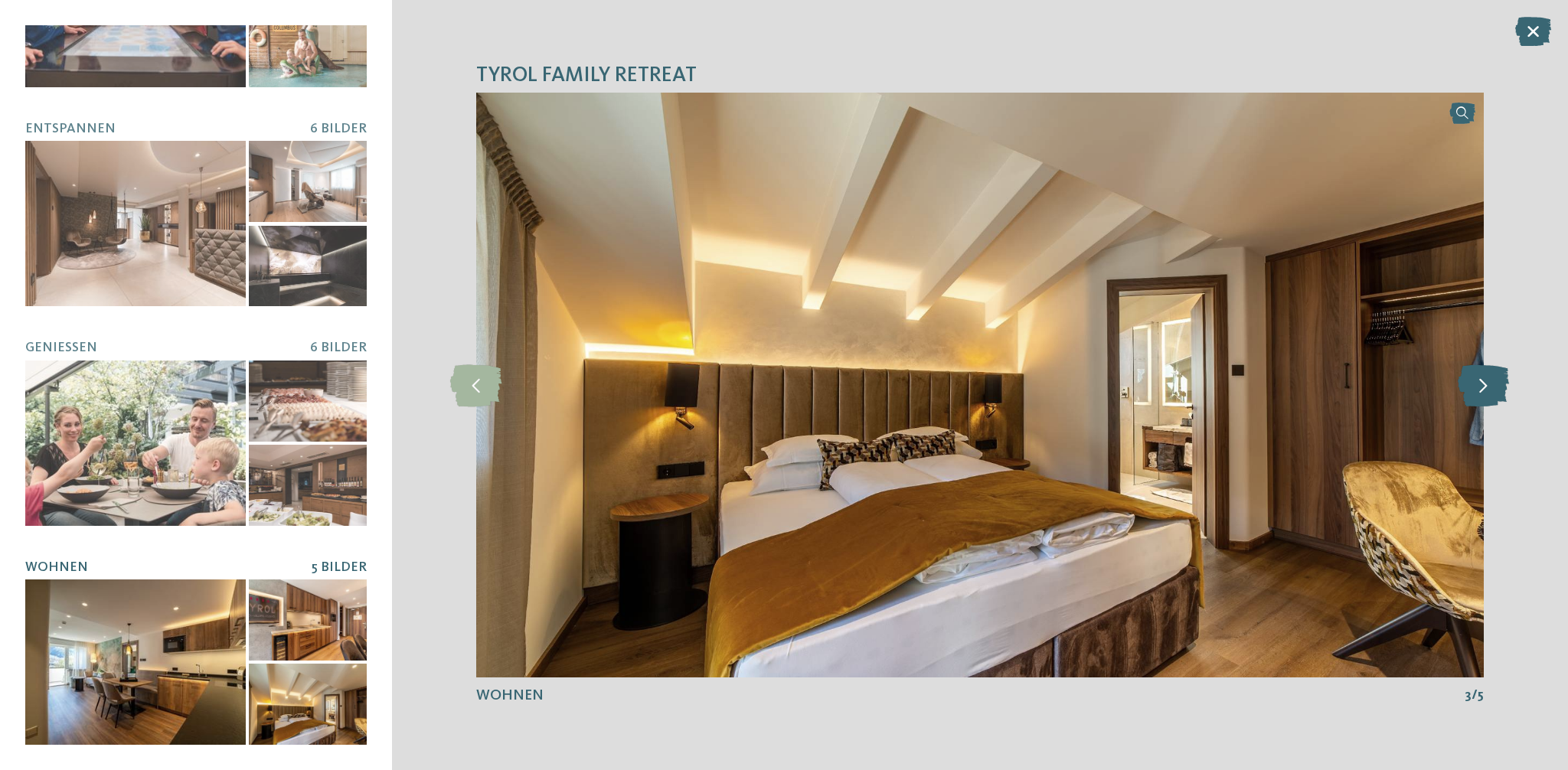
click at [1490, 383] on icon at bounding box center [1483, 385] width 52 height 42
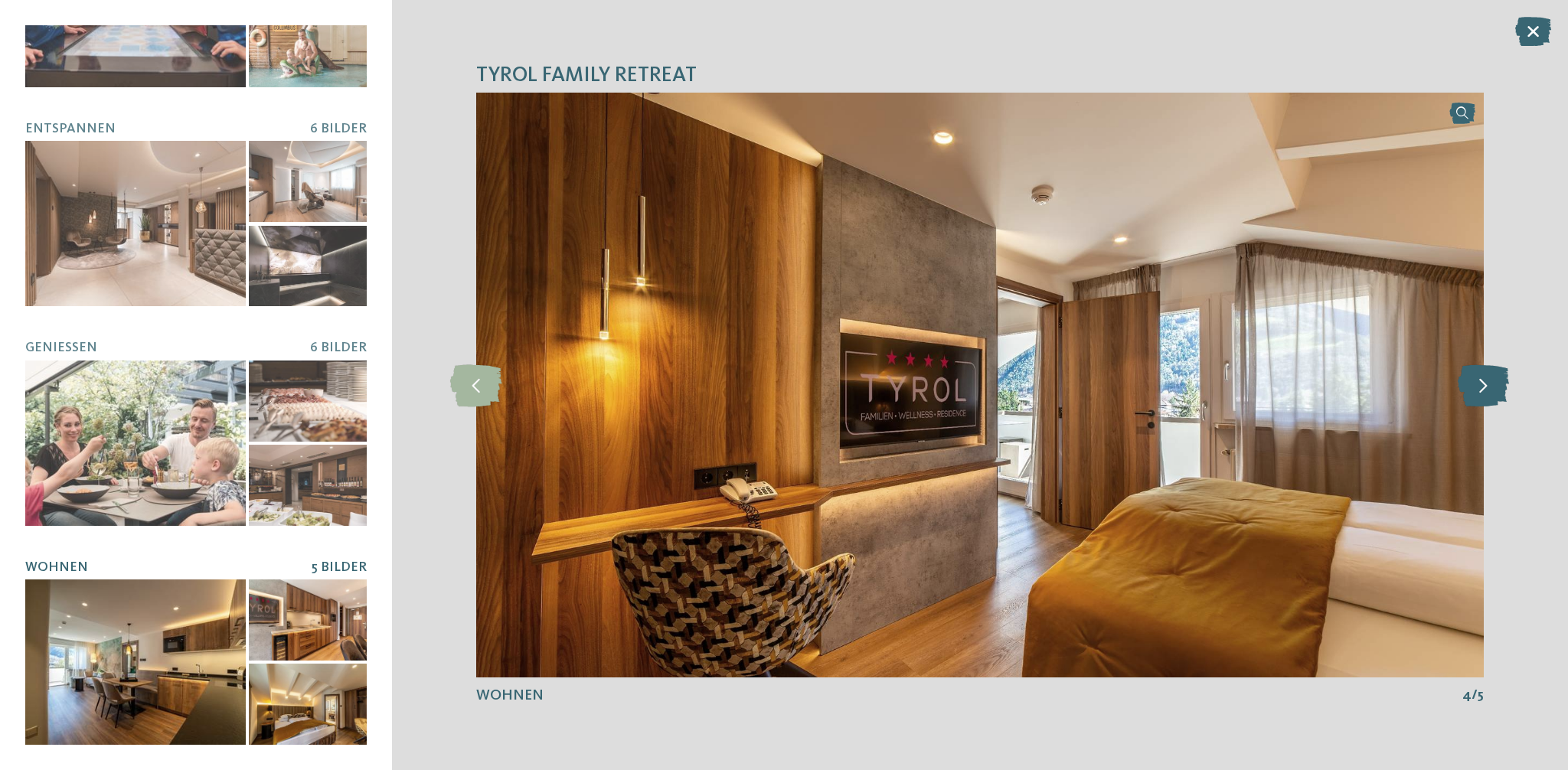
click at [1490, 384] on icon at bounding box center [1483, 385] width 52 height 42
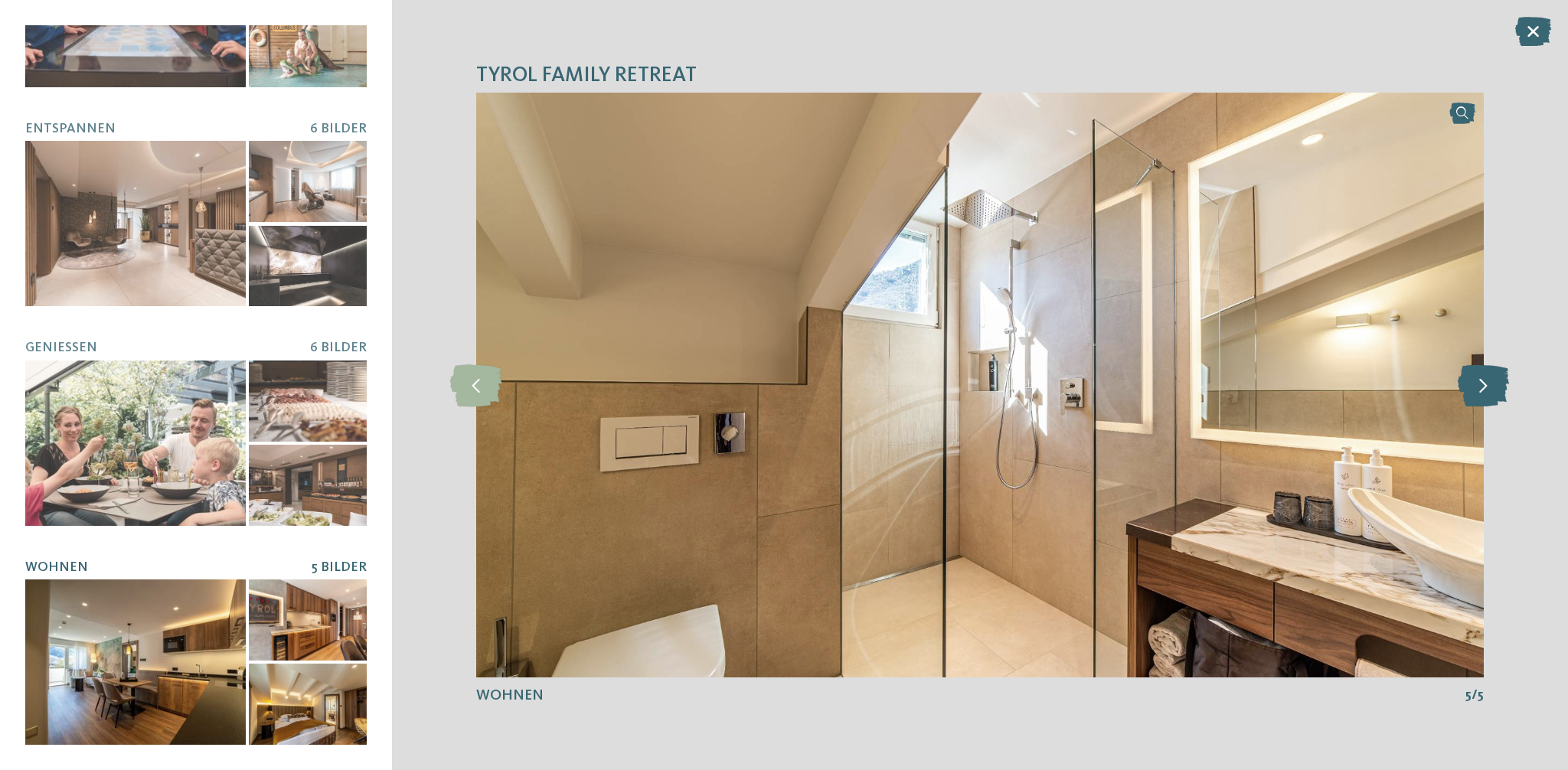
click at [1489, 384] on icon at bounding box center [1483, 385] width 52 height 42
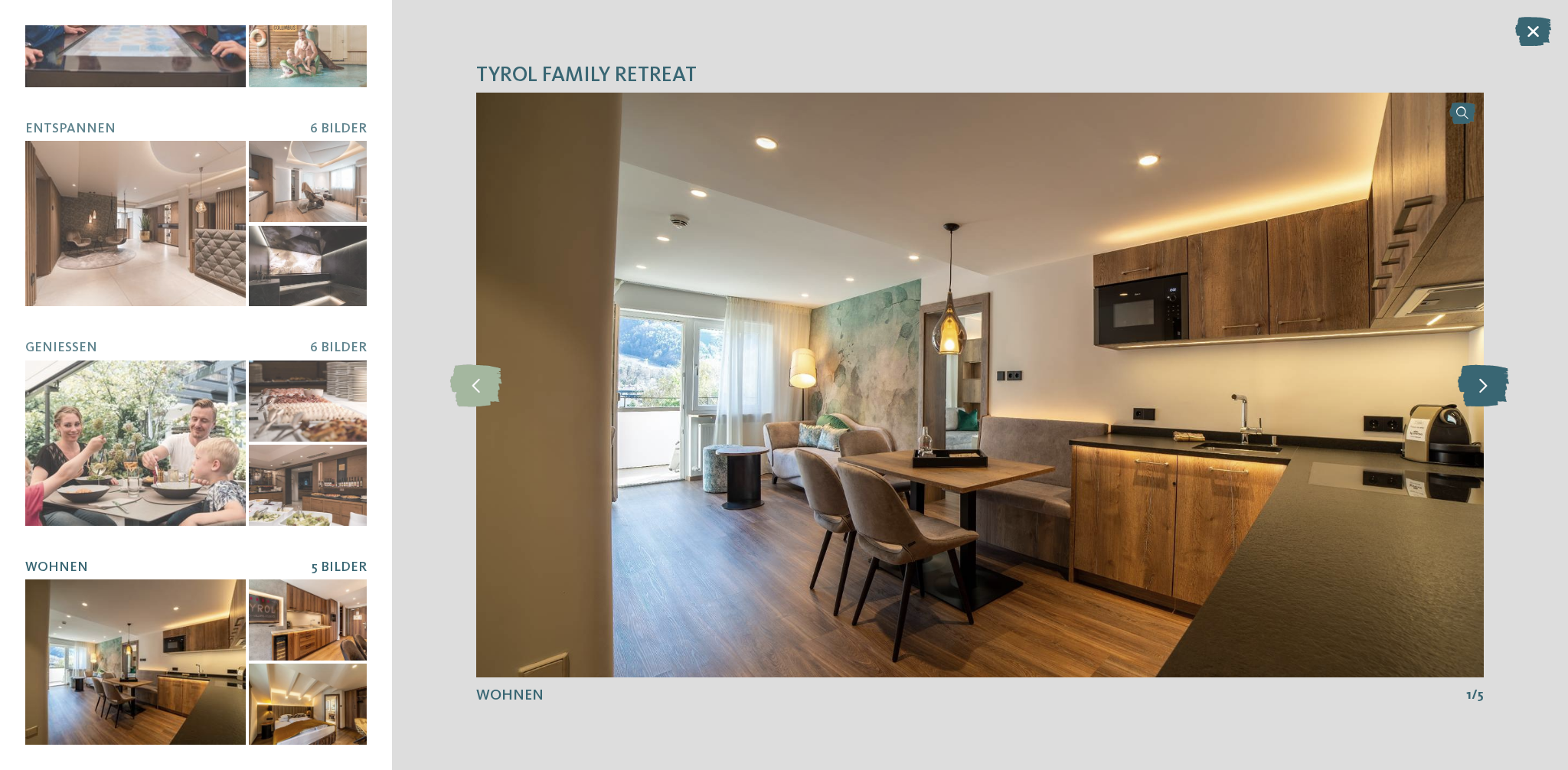
click at [1489, 384] on icon at bounding box center [1483, 385] width 52 height 42
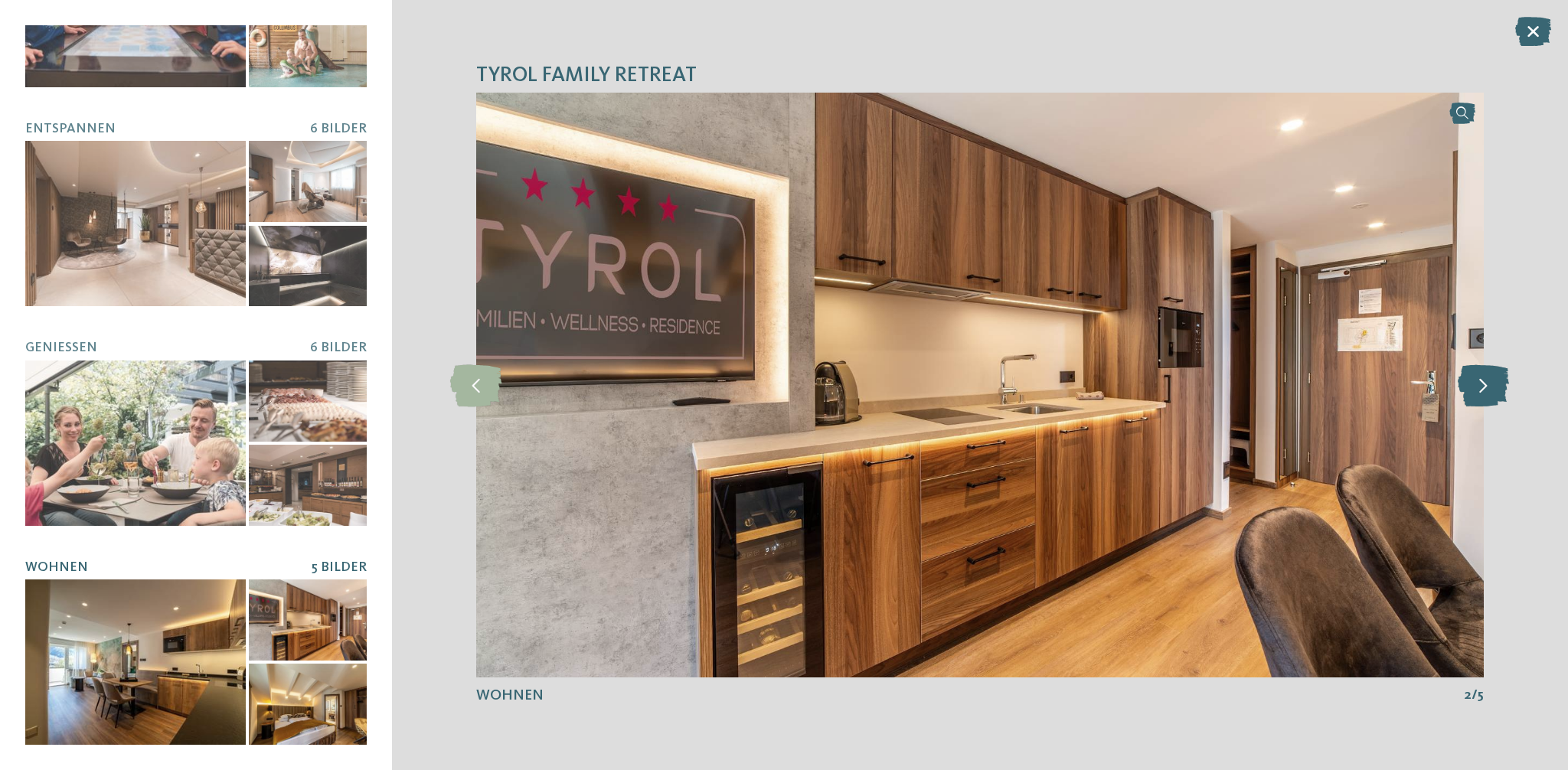
click at [1489, 384] on icon at bounding box center [1483, 385] width 52 height 42
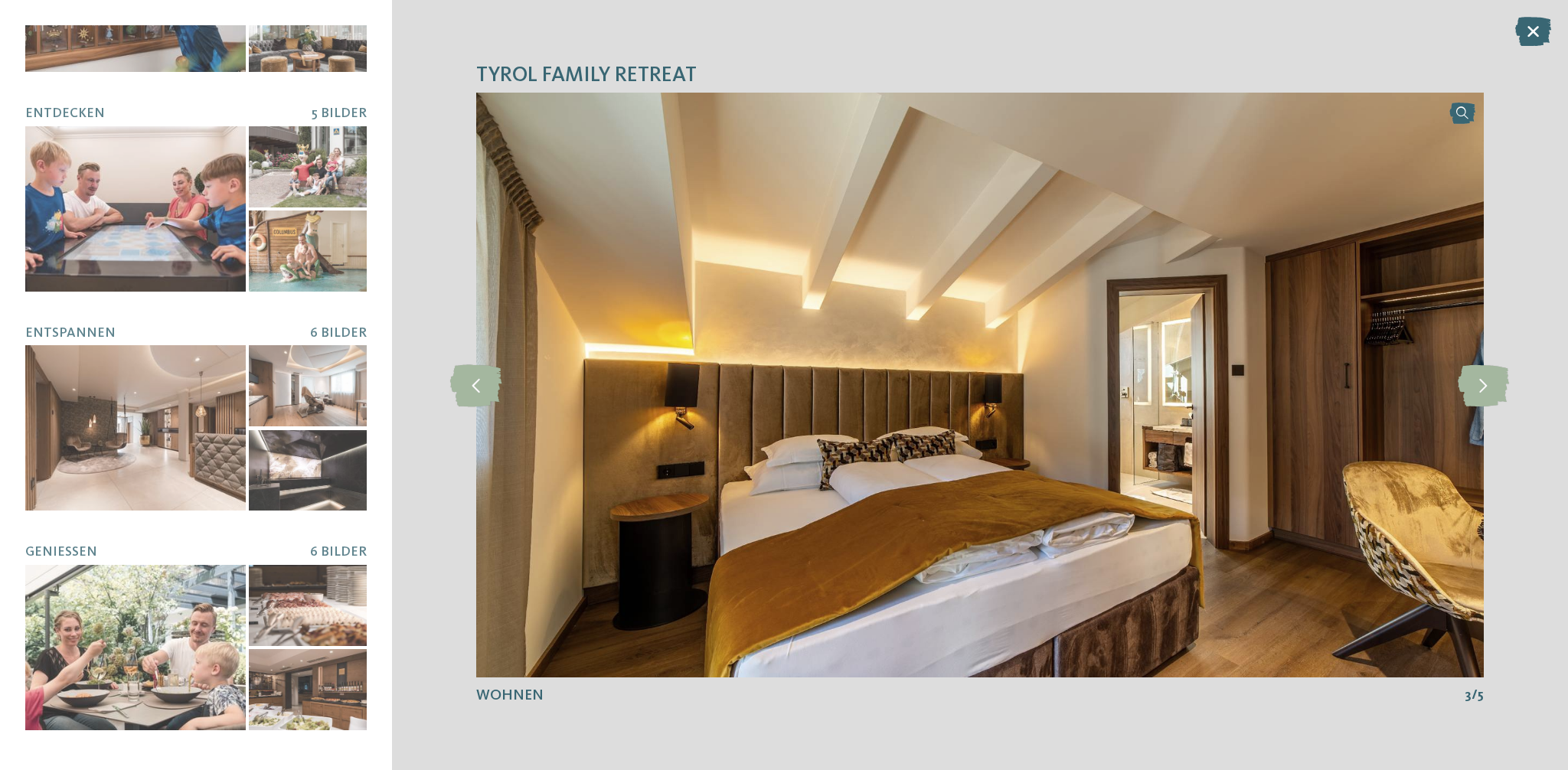
scroll to position [0, 0]
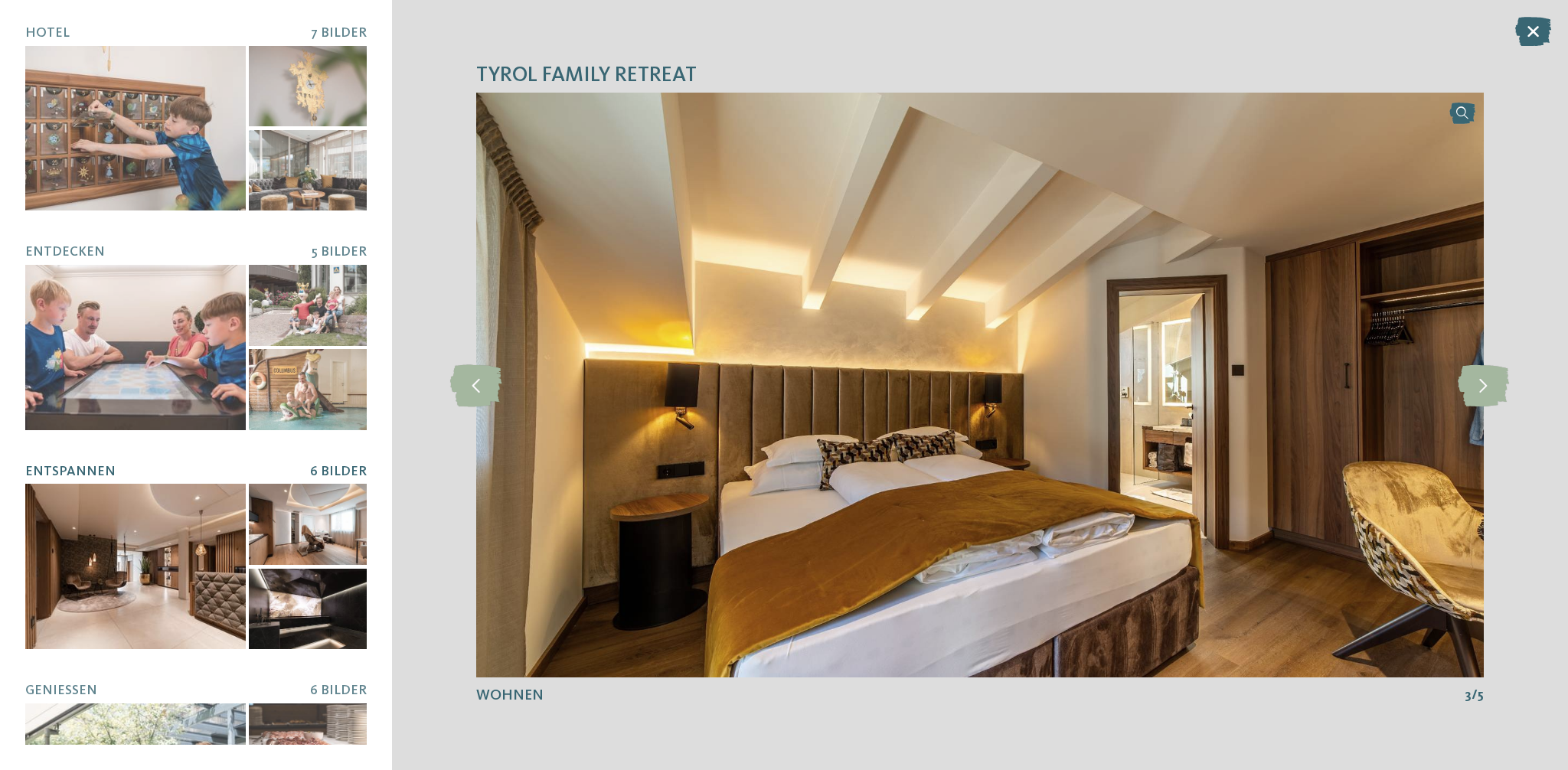
click at [117, 580] on div at bounding box center [135, 566] width 220 height 166
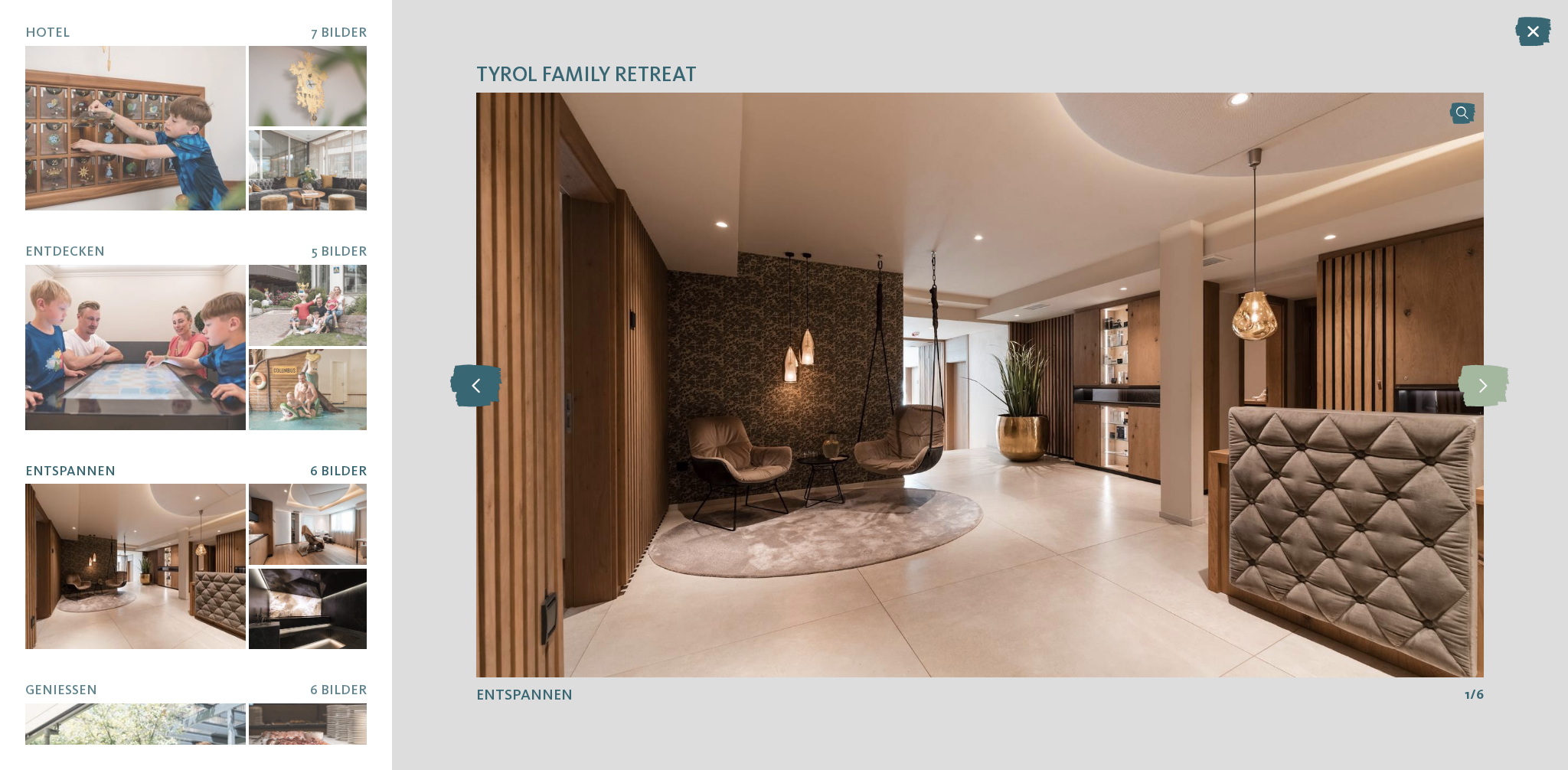
click at [481, 374] on icon at bounding box center [476, 385] width 52 height 42
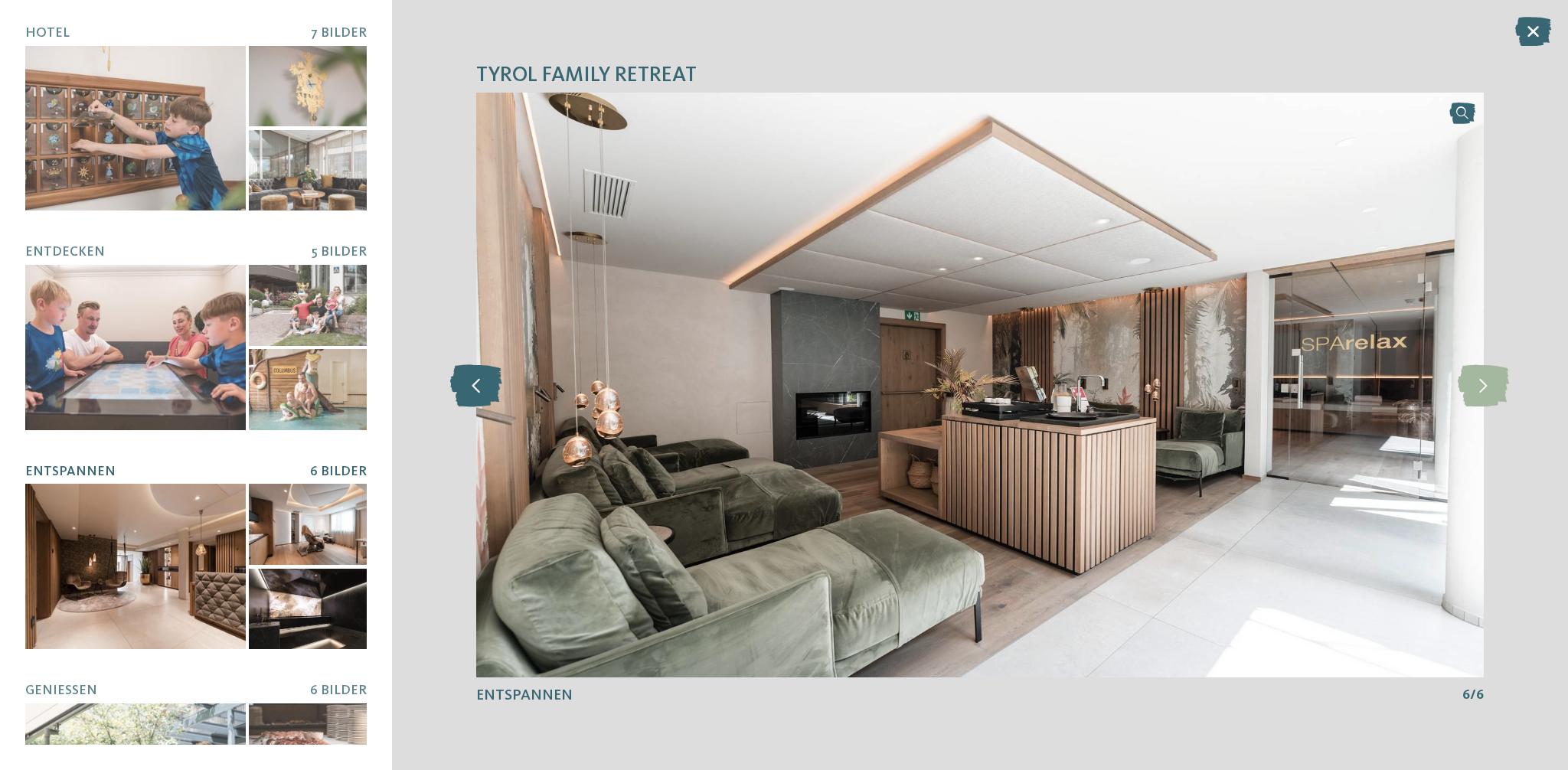
click at [480, 376] on icon at bounding box center [476, 385] width 52 height 42
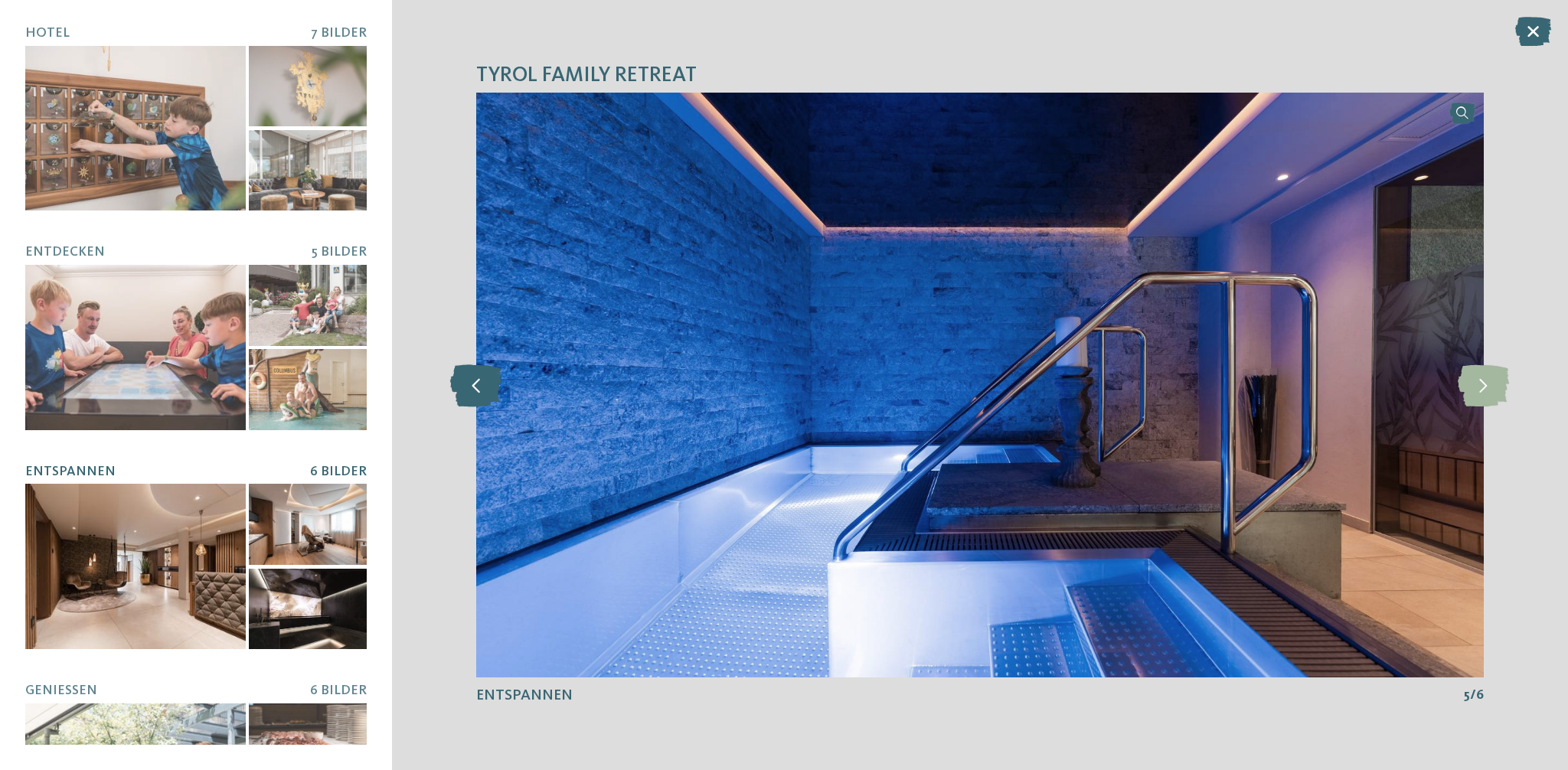
click at [480, 376] on icon at bounding box center [476, 385] width 52 height 42
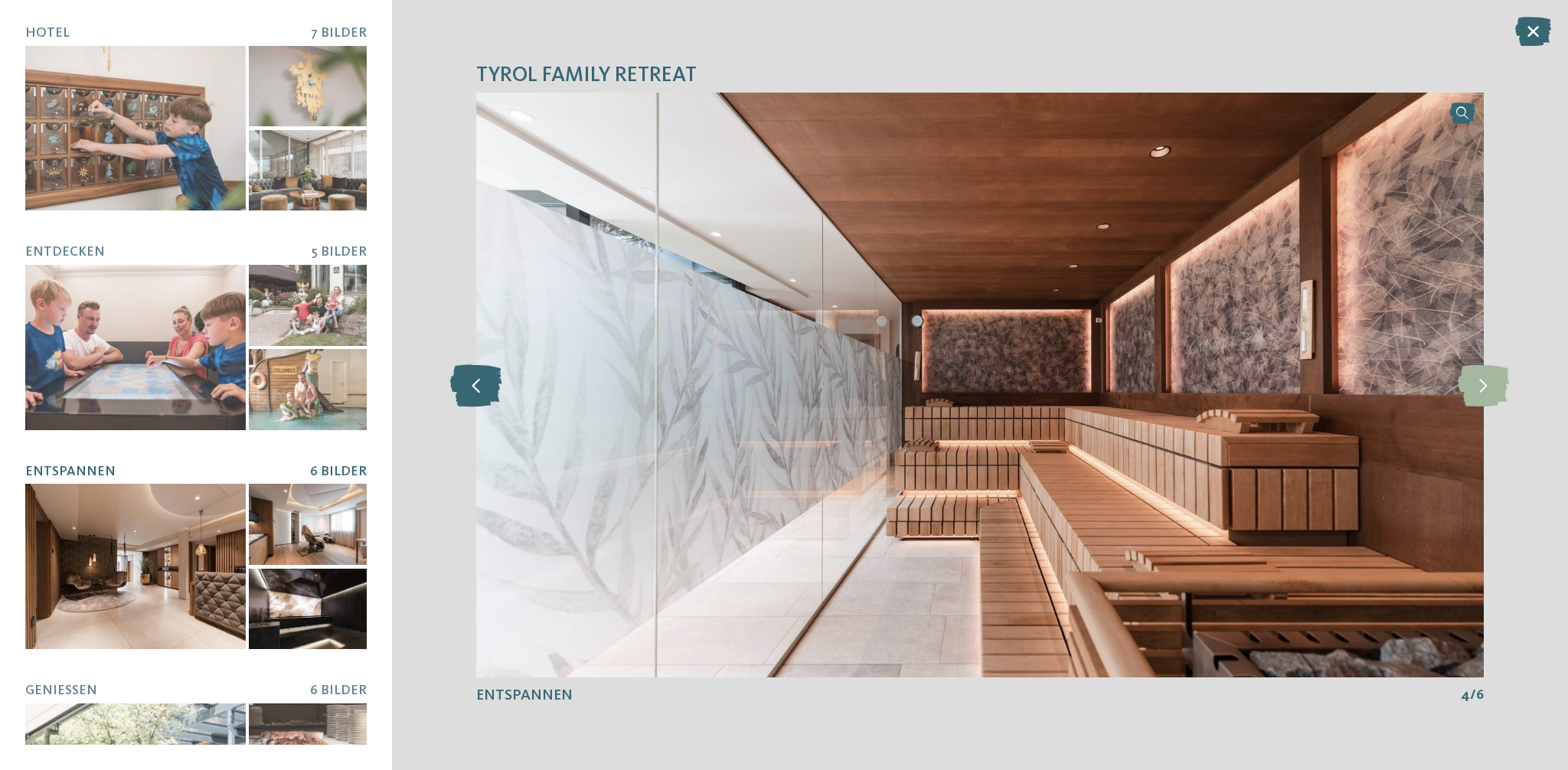
click at [480, 376] on icon at bounding box center [476, 385] width 52 height 42
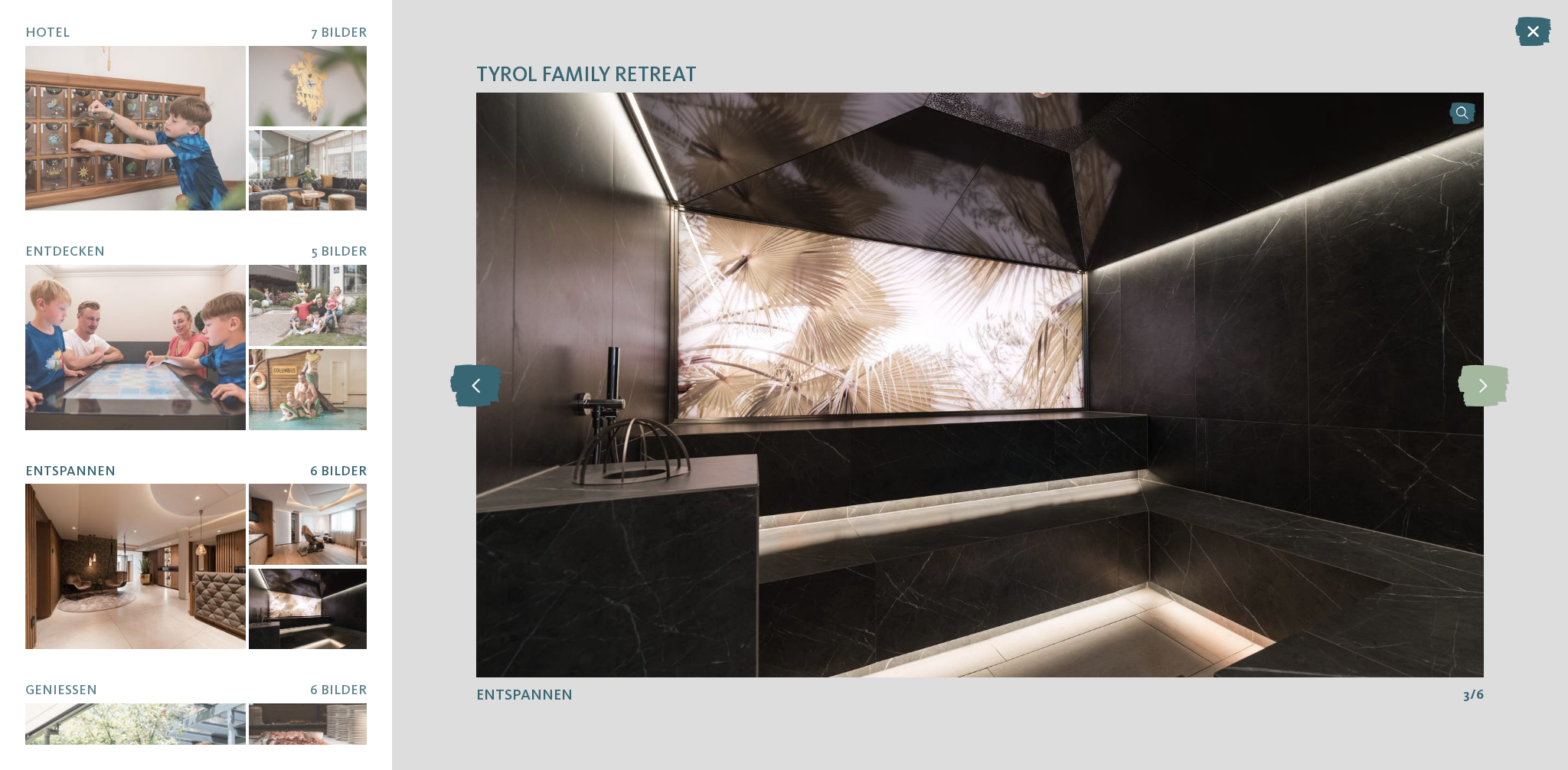
click at [480, 376] on icon at bounding box center [476, 385] width 52 height 42
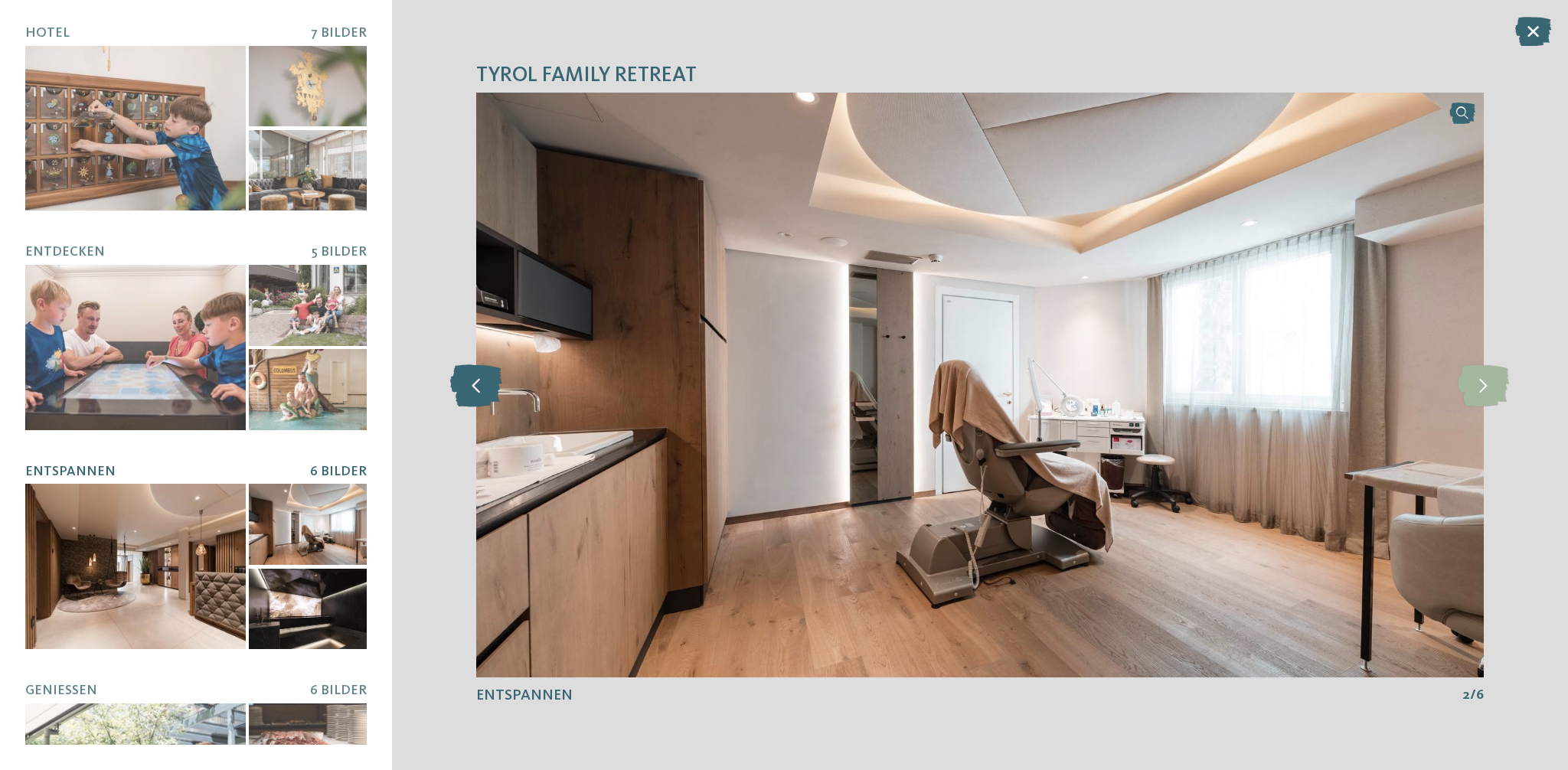
click at [480, 376] on icon at bounding box center [476, 385] width 52 height 42
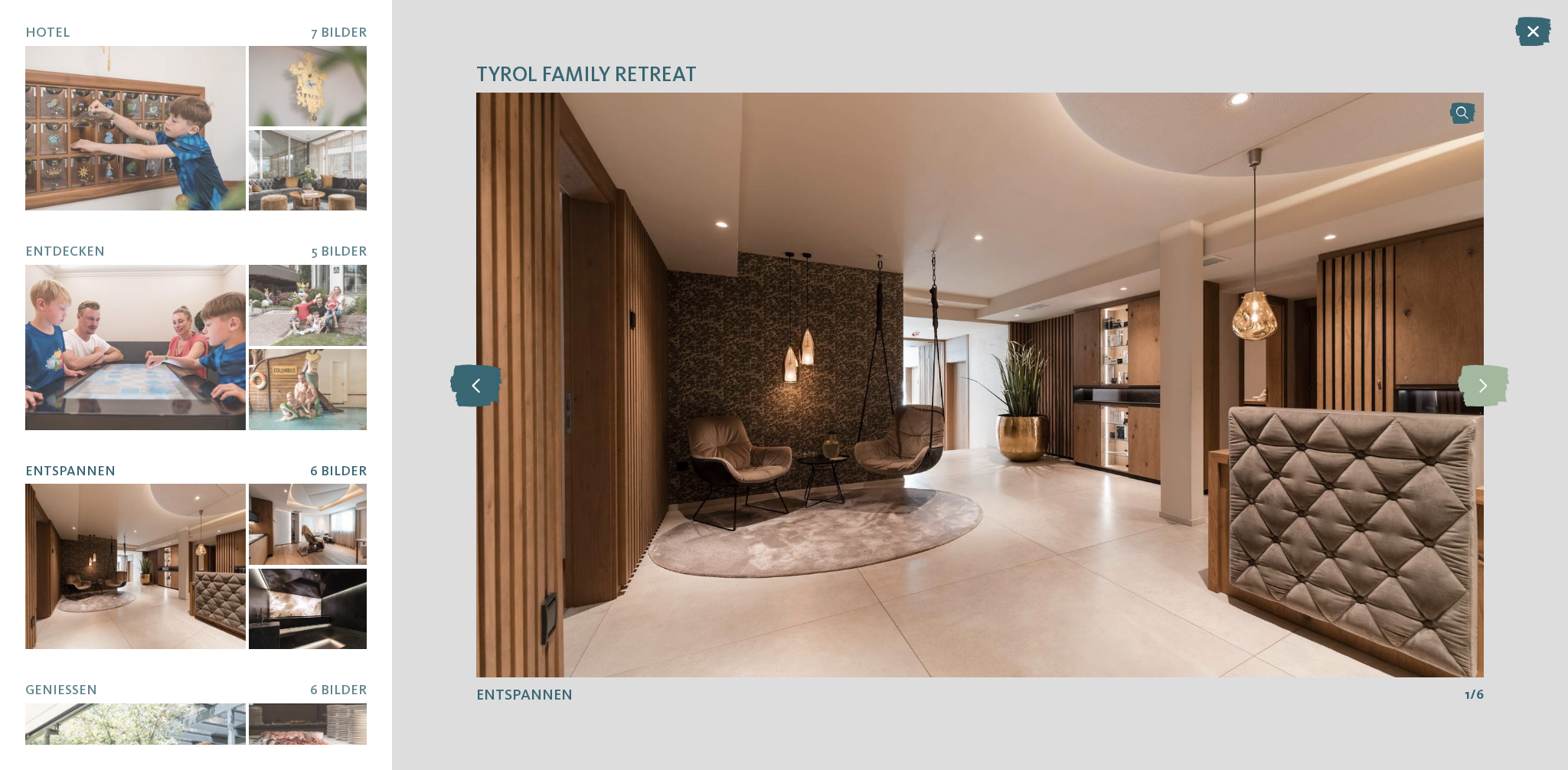
click at [479, 376] on icon at bounding box center [476, 385] width 52 height 42
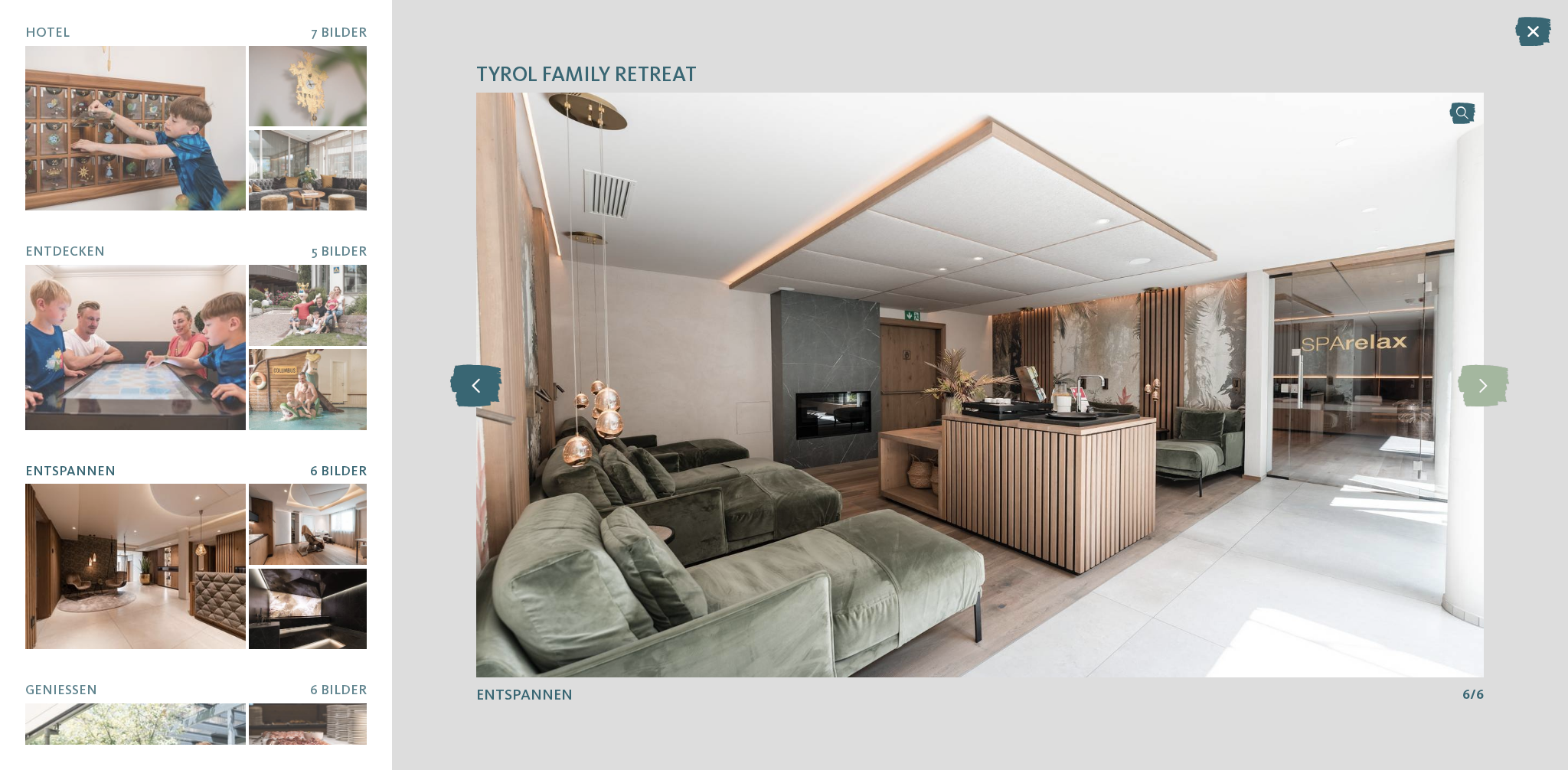
click at [479, 376] on icon at bounding box center [476, 385] width 52 height 42
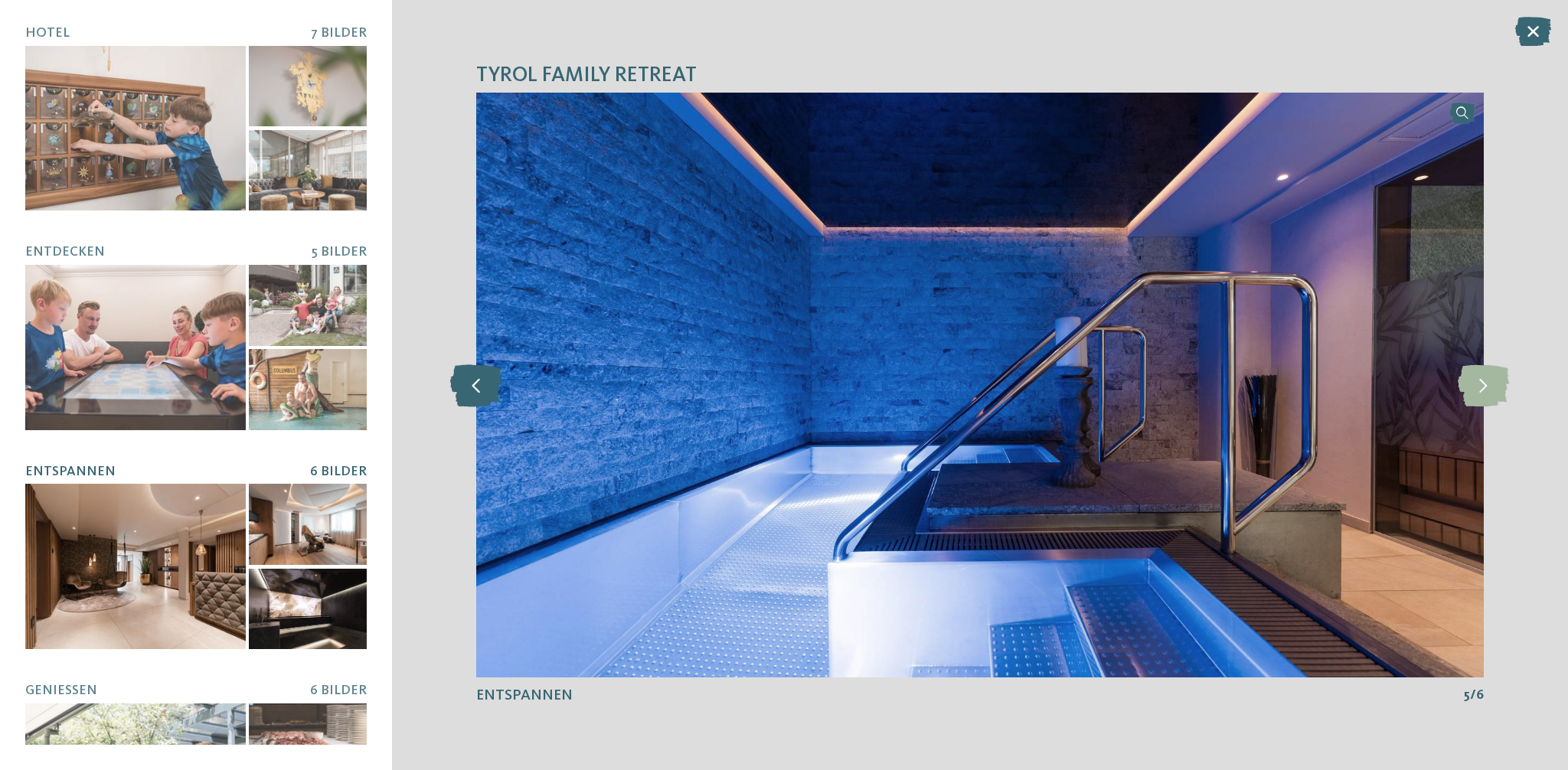
click at [479, 376] on icon at bounding box center [476, 385] width 52 height 42
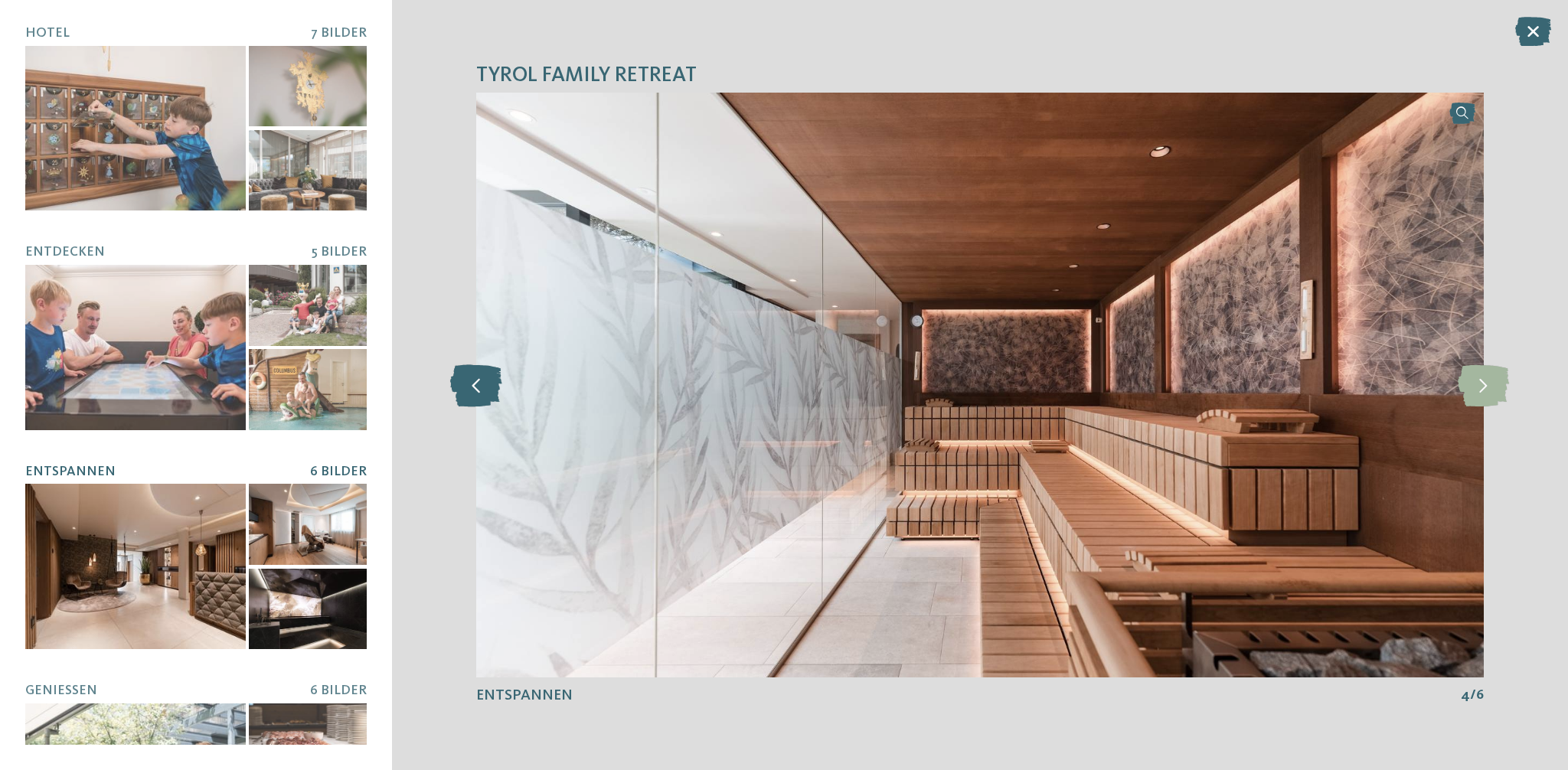
click at [478, 376] on icon at bounding box center [476, 385] width 52 height 42
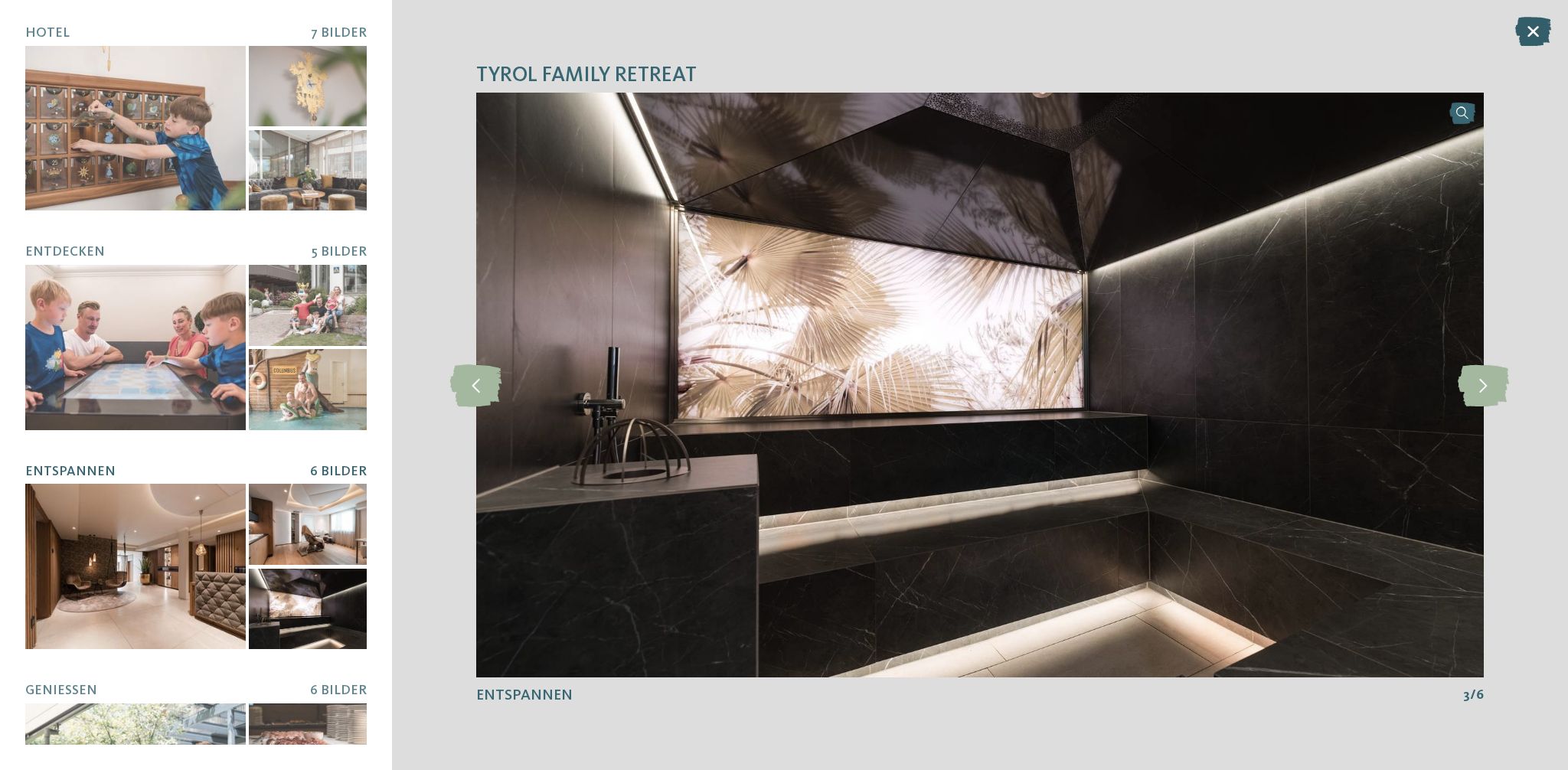
click at [1537, 33] on icon at bounding box center [1533, 32] width 36 height 29
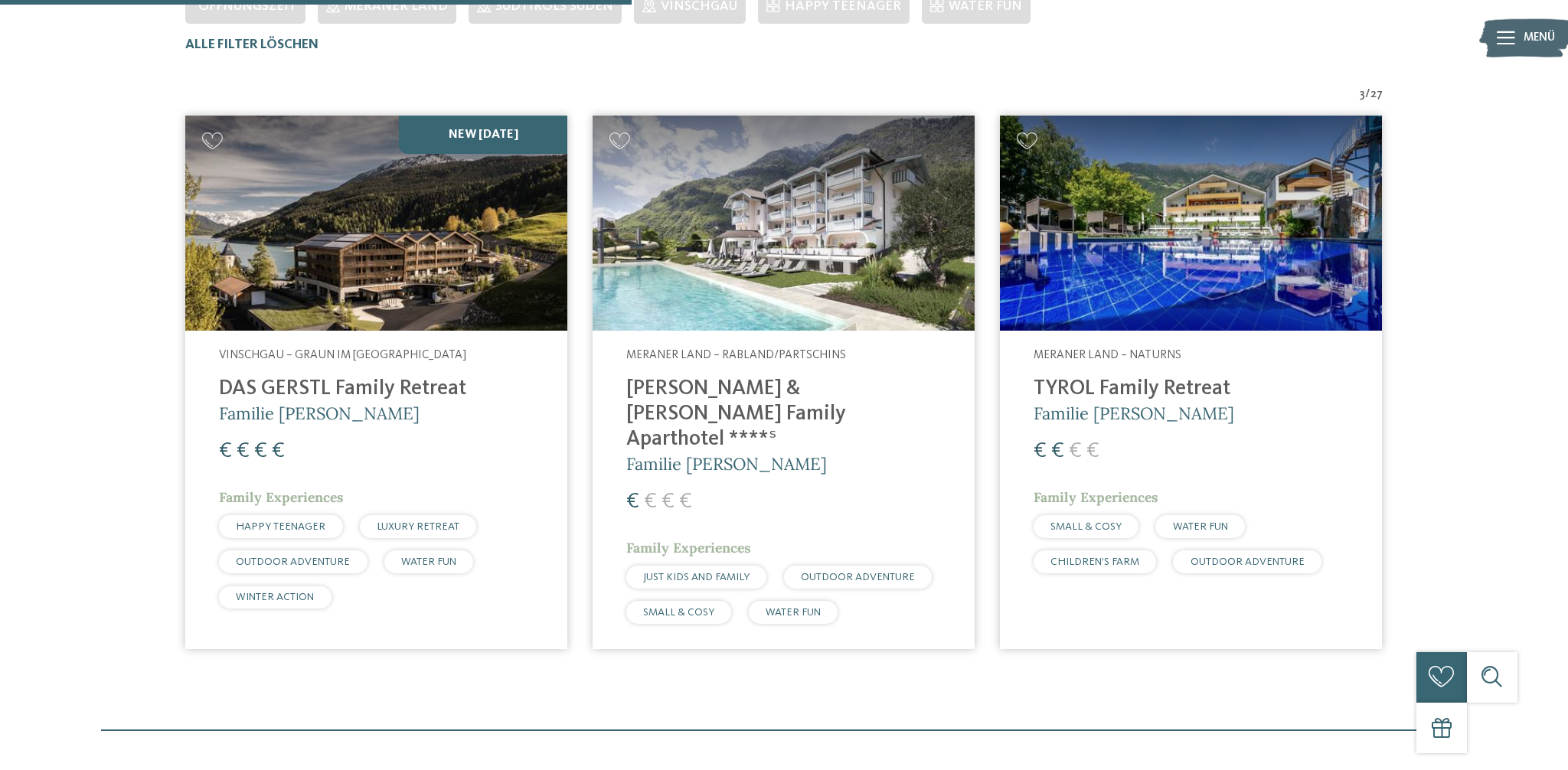
scroll to position [560, 0]
